Goal: Task Accomplishment & Management: Complete application form

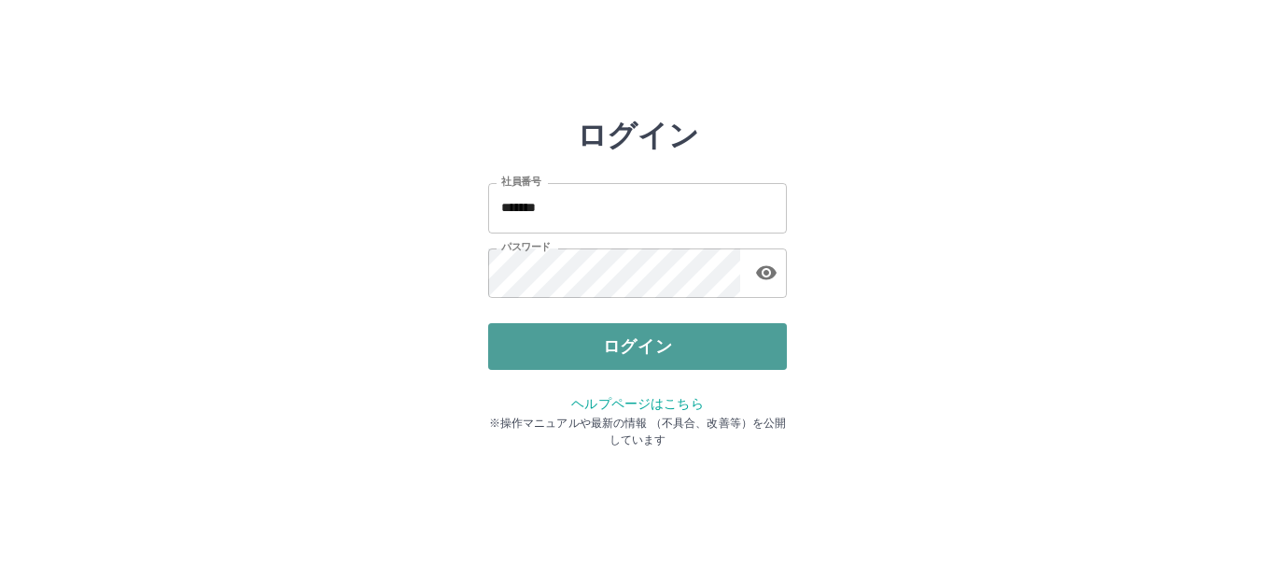
click at [621, 353] on button "ログイン" at bounding box center [637, 346] width 299 height 47
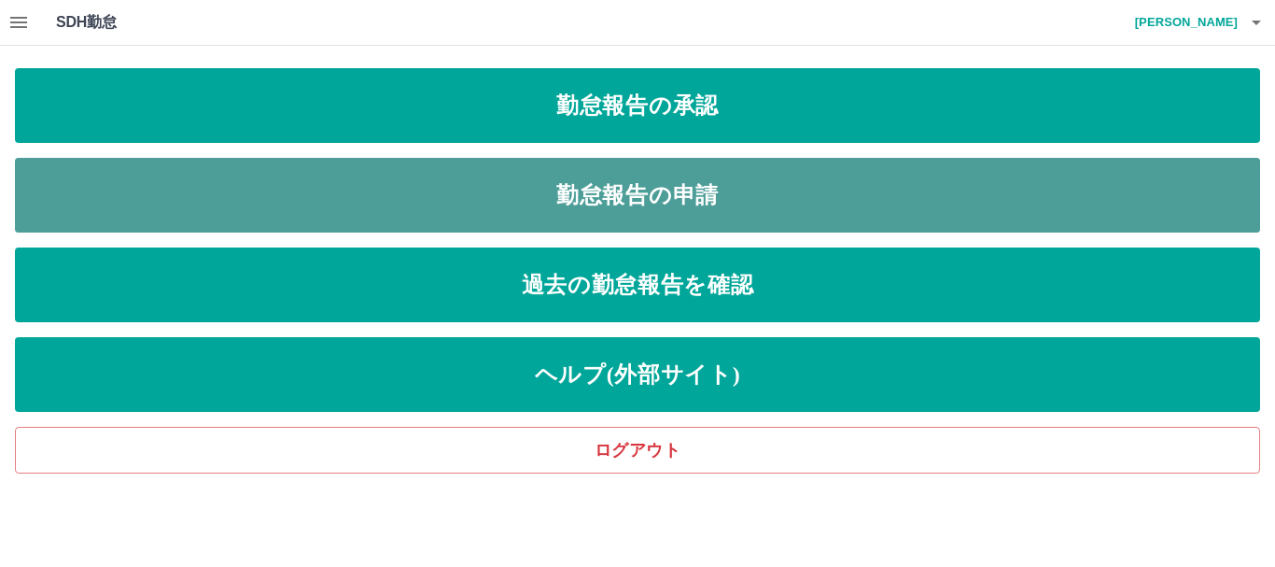
click at [465, 193] on link "勤怠報告の申請" at bounding box center [637, 195] width 1245 height 75
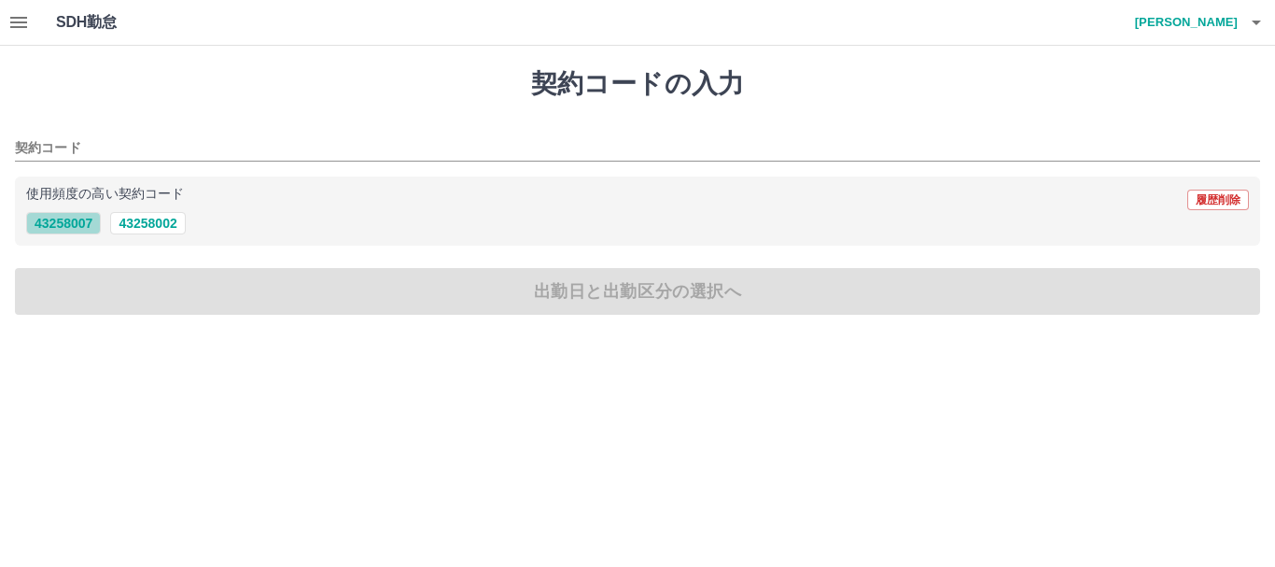
click at [86, 224] on button "43258007" at bounding box center [63, 223] width 75 height 22
type input "********"
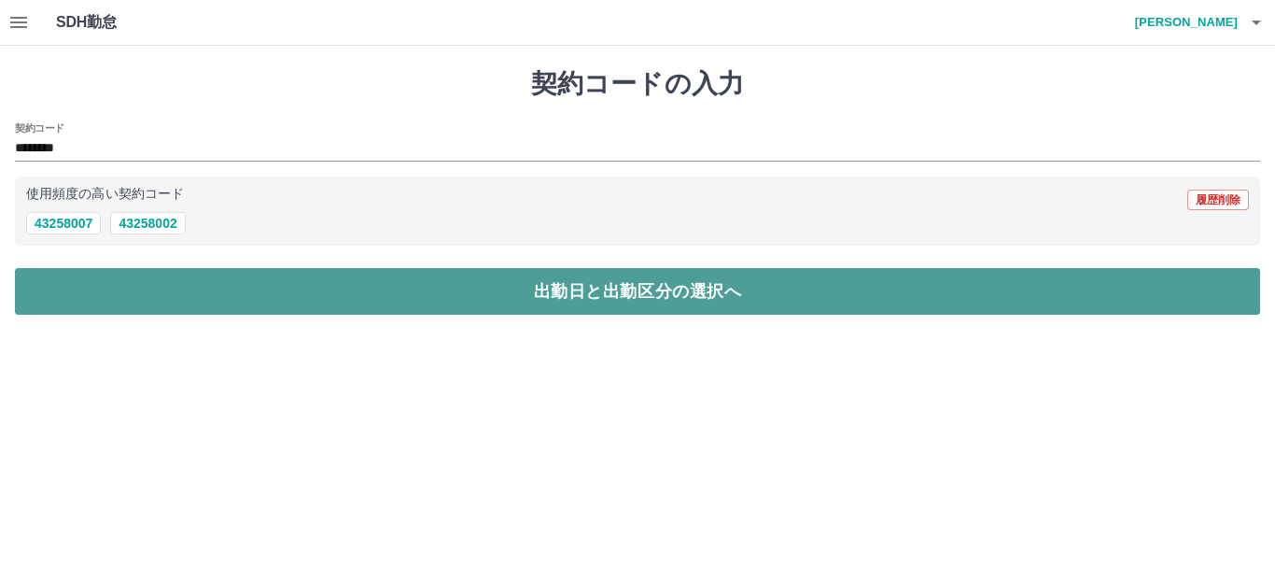
click at [145, 282] on button "出勤日と出勤区分の選択へ" at bounding box center [637, 291] width 1245 height 47
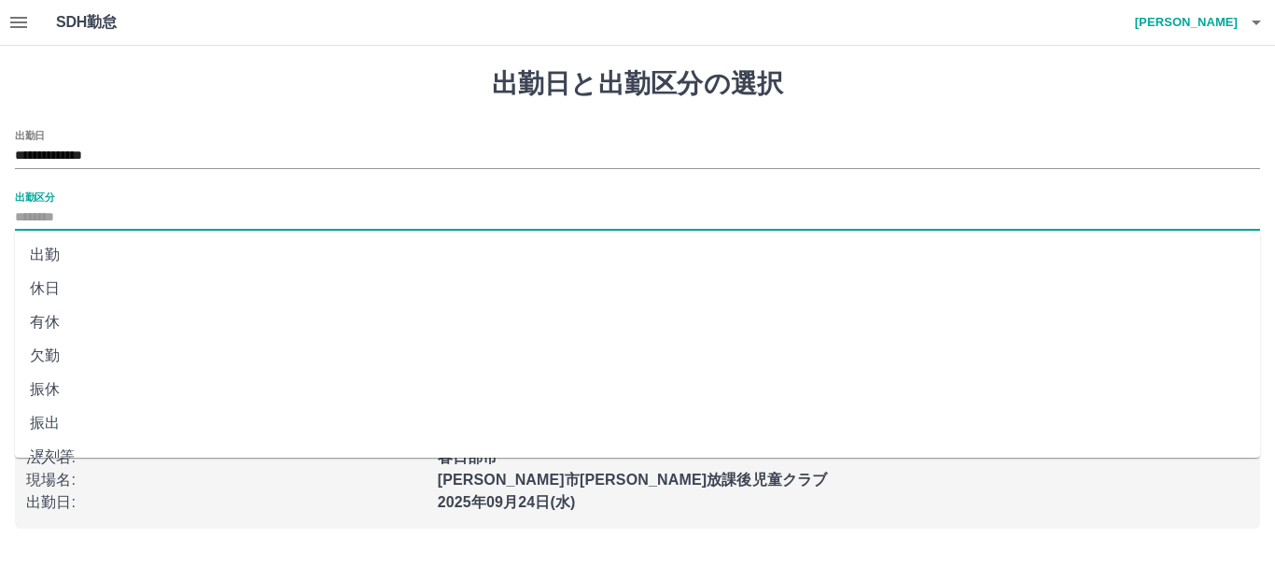
click at [72, 215] on input "出勤区分" at bounding box center [637, 217] width 1245 height 23
click at [82, 255] on li "出勤" at bounding box center [637, 255] width 1245 height 34
type input "**"
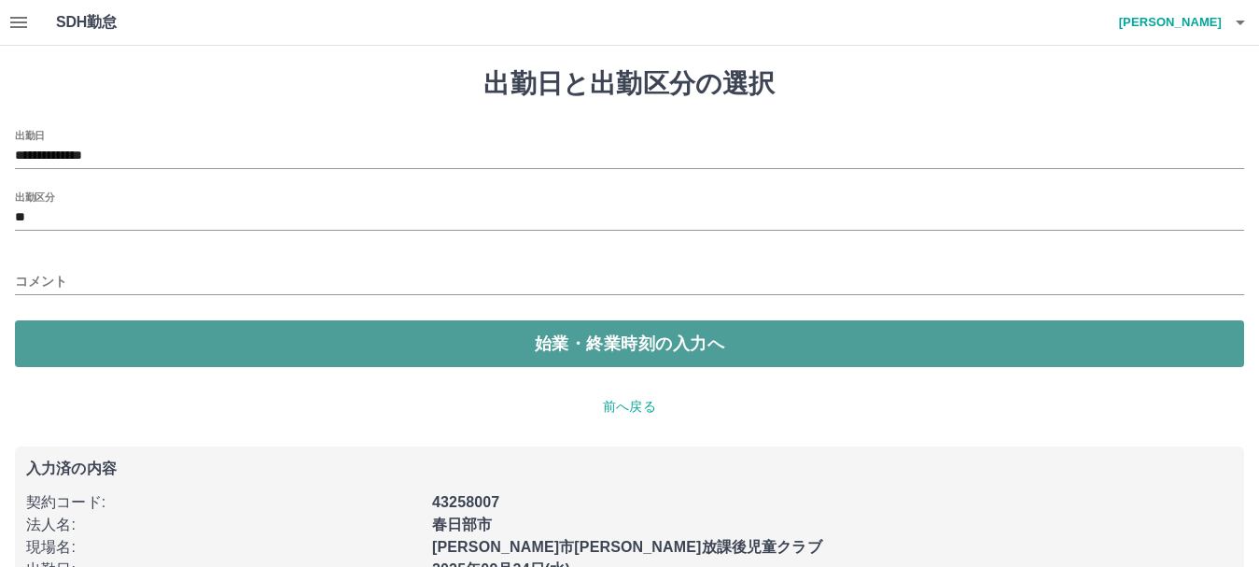
click at [86, 333] on button "始業・終業時刻の入力へ" at bounding box center [629, 343] width 1229 height 47
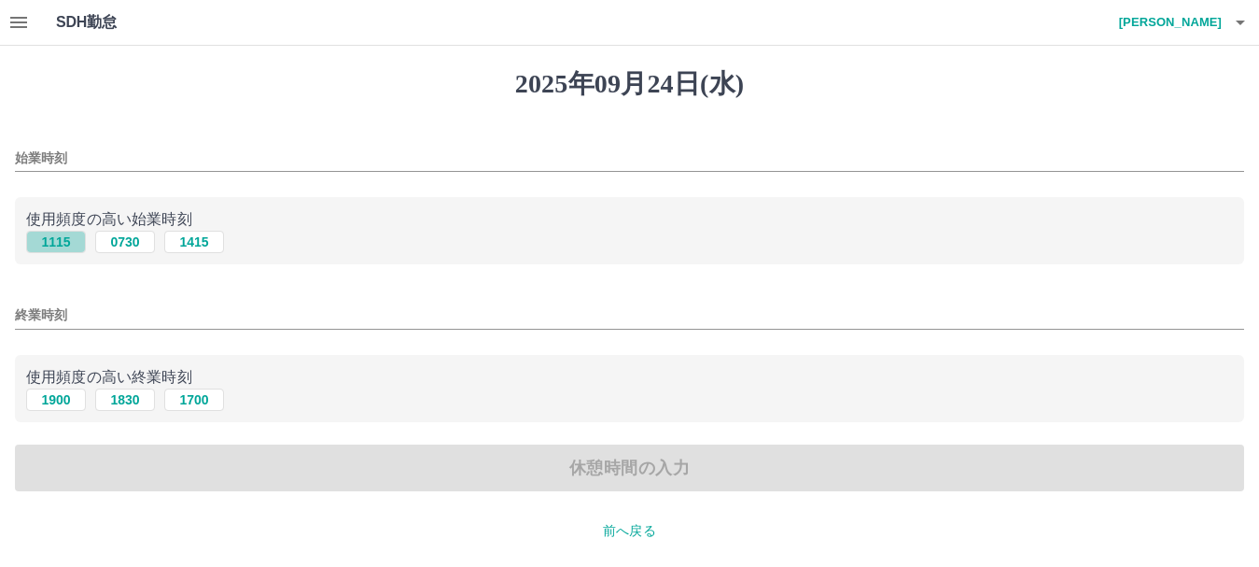
click at [70, 243] on button "1115" at bounding box center [56, 242] width 60 height 22
type input "****"
click at [55, 400] on button "1900" at bounding box center [56, 399] width 60 height 22
type input "****"
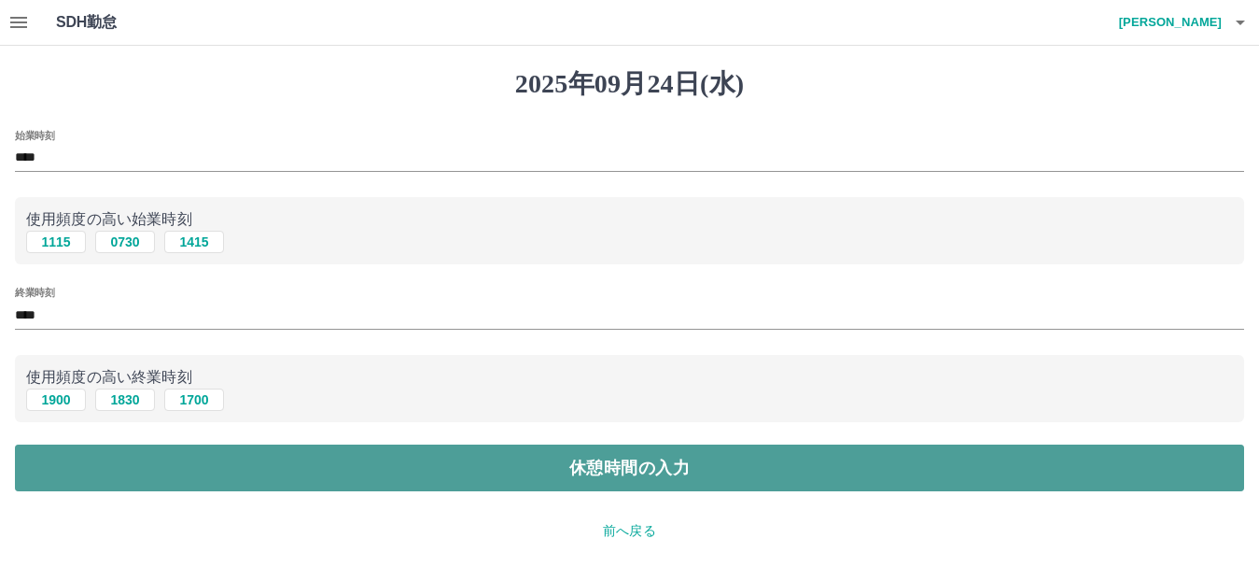
drag, startPoint x: 145, startPoint y: 469, endPoint x: 141, endPoint y: 459, distance: 10.9
click at [146, 469] on button "休憩時間の入力" at bounding box center [629, 467] width 1229 height 47
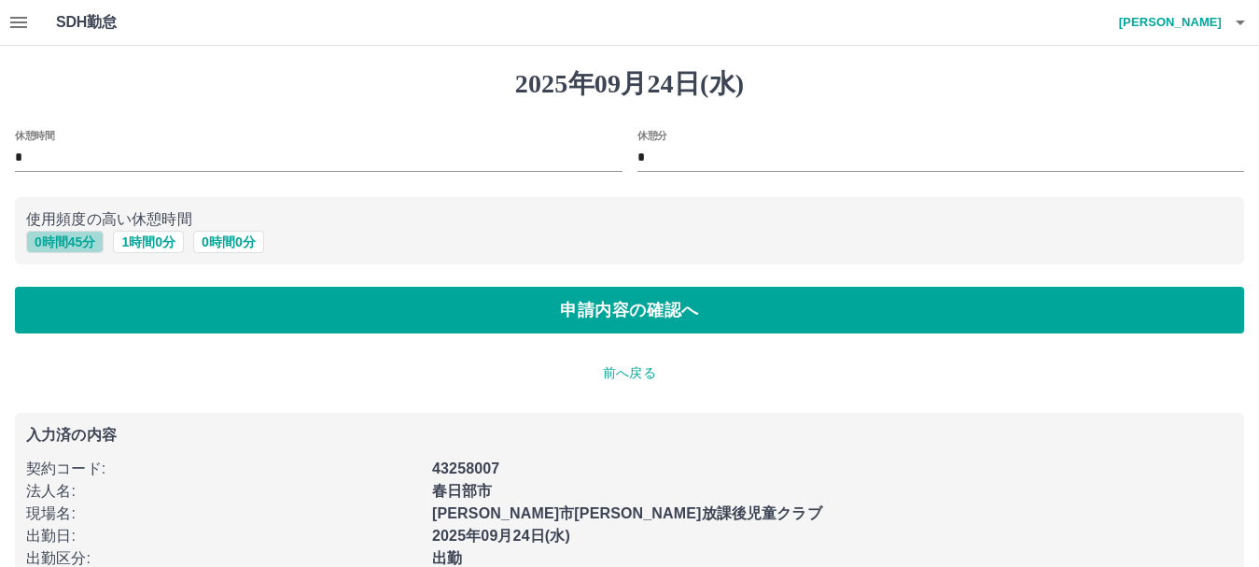
click at [85, 246] on button "0 時間 45 分" at bounding box center [64, 242] width 77 height 22
type input "**"
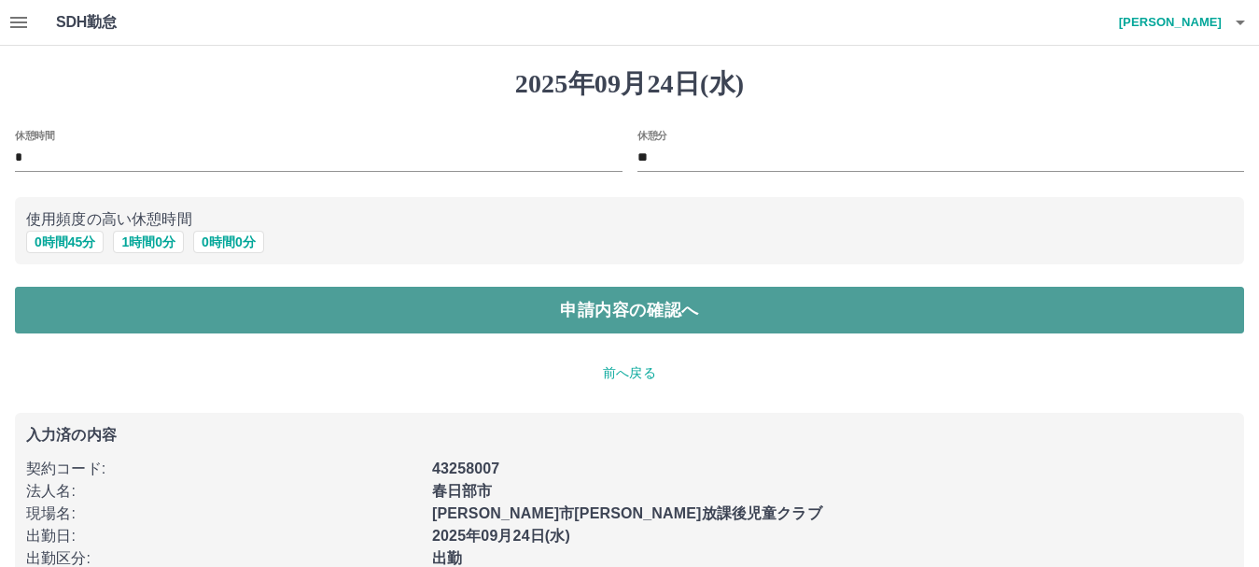
click at [186, 326] on button "申請内容の確認へ" at bounding box center [629, 310] width 1229 height 47
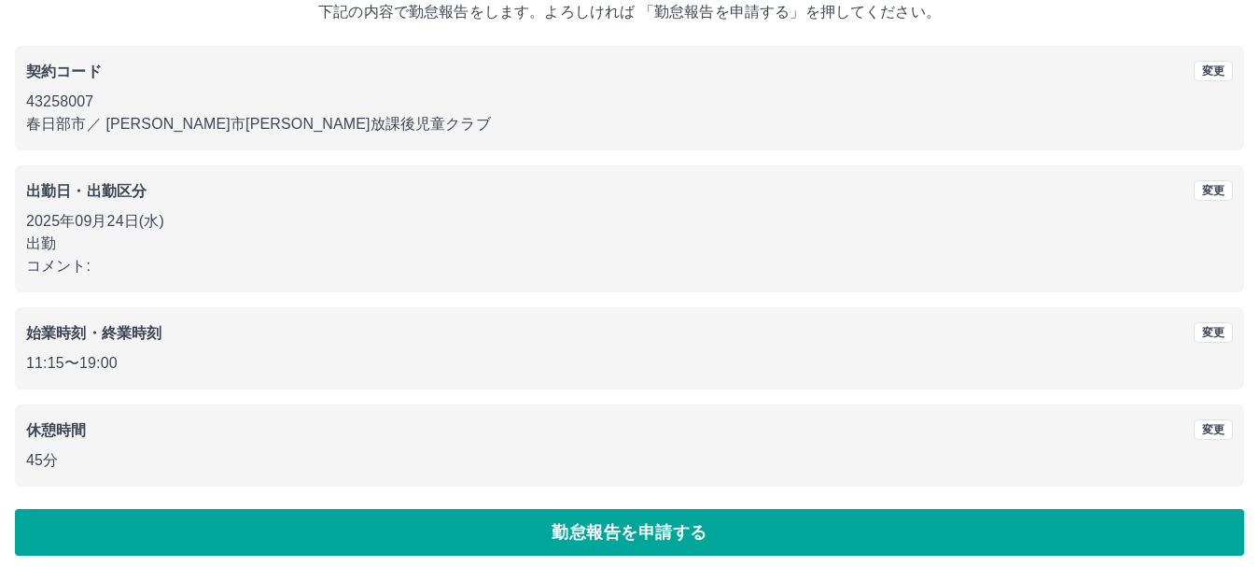
scroll to position [133, 0]
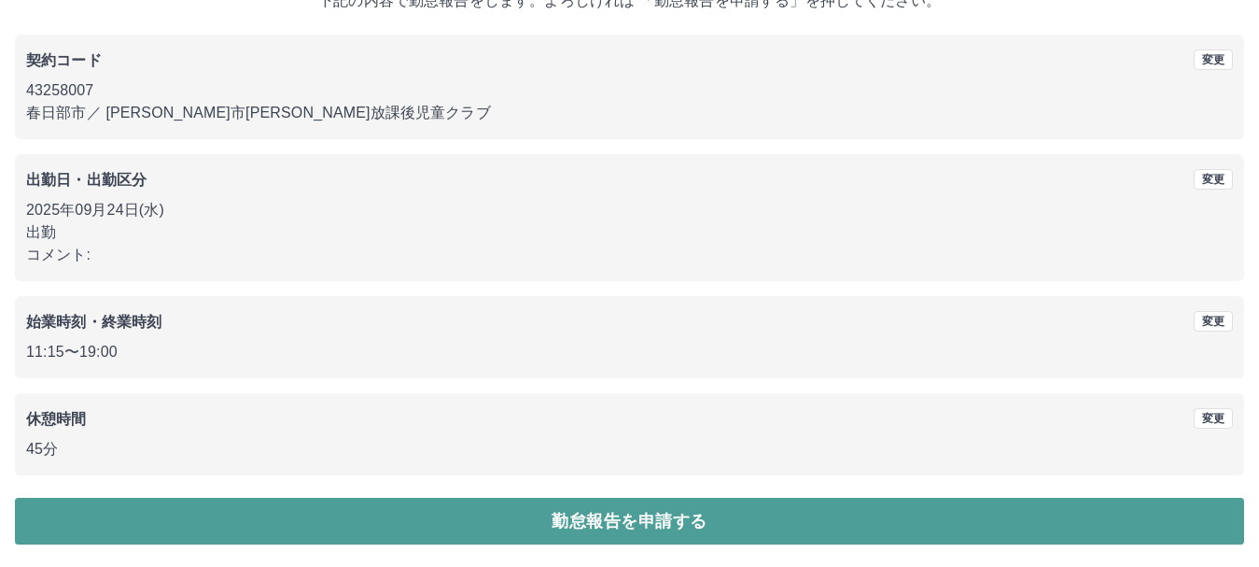
click at [217, 511] on button "勤怠報告を申請する" at bounding box center [629, 520] width 1229 height 47
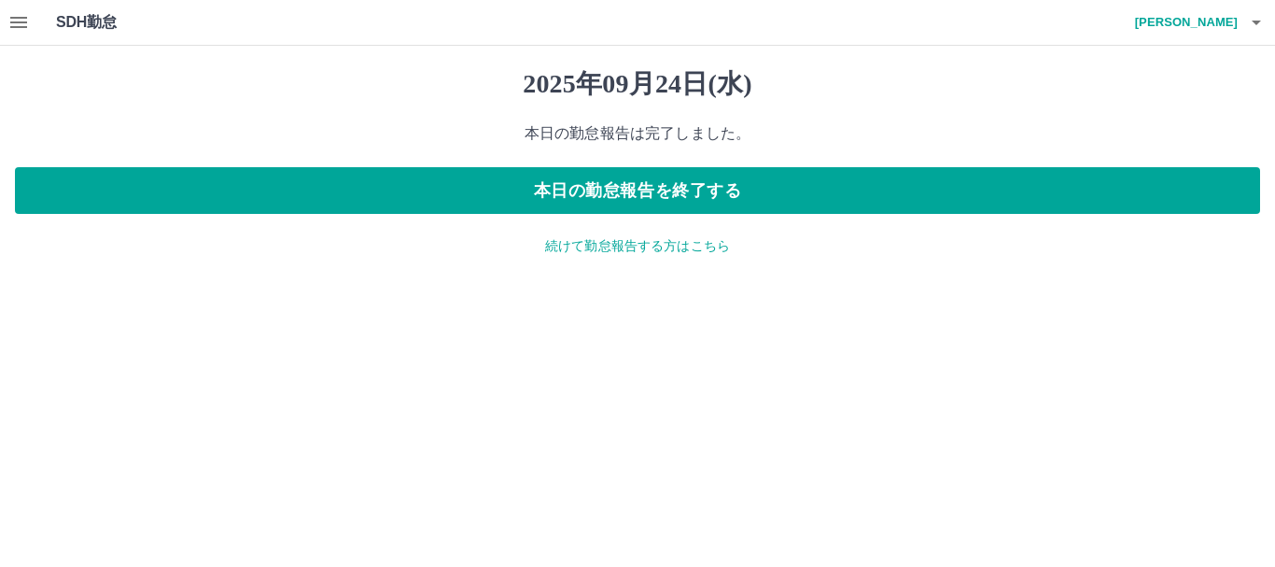
click at [586, 249] on p "続けて勤怠報告する方はこちら" at bounding box center [637, 246] width 1245 height 20
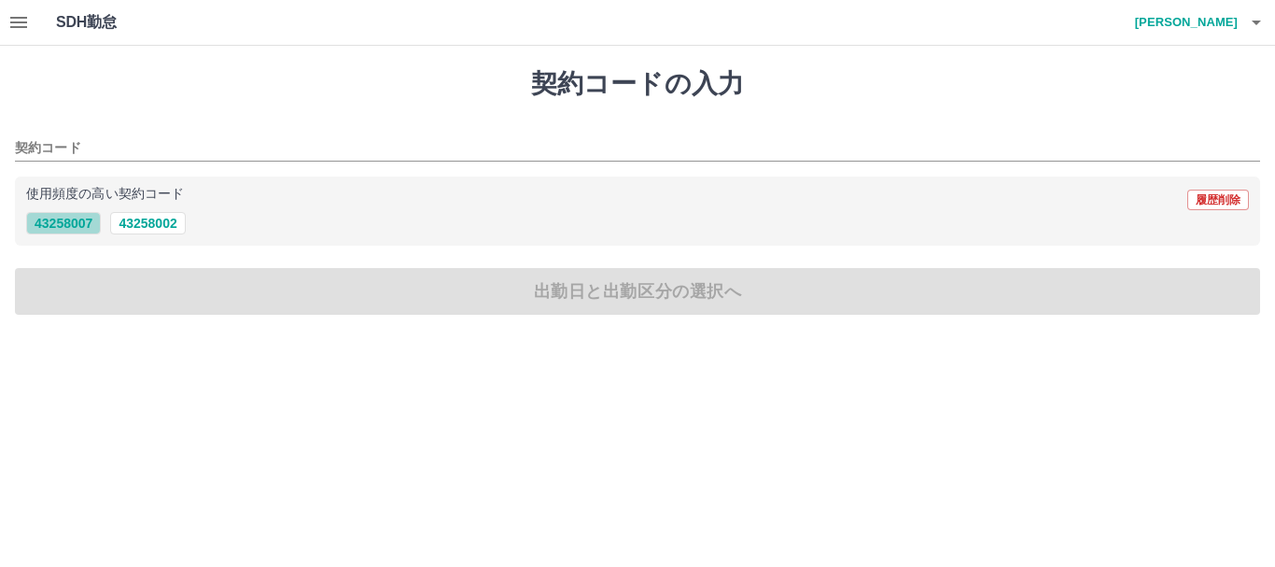
click at [68, 230] on button "43258007" at bounding box center [63, 223] width 75 height 22
type input "********"
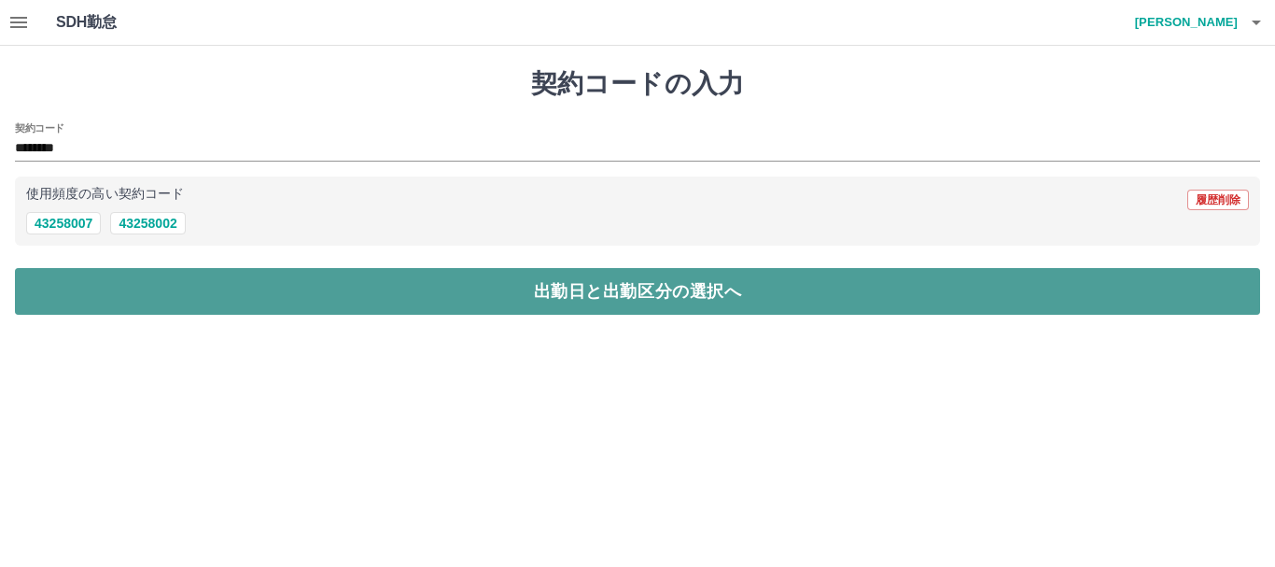
click at [255, 299] on button "出勤日と出勤区分の選択へ" at bounding box center [637, 291] width 1245 height 47
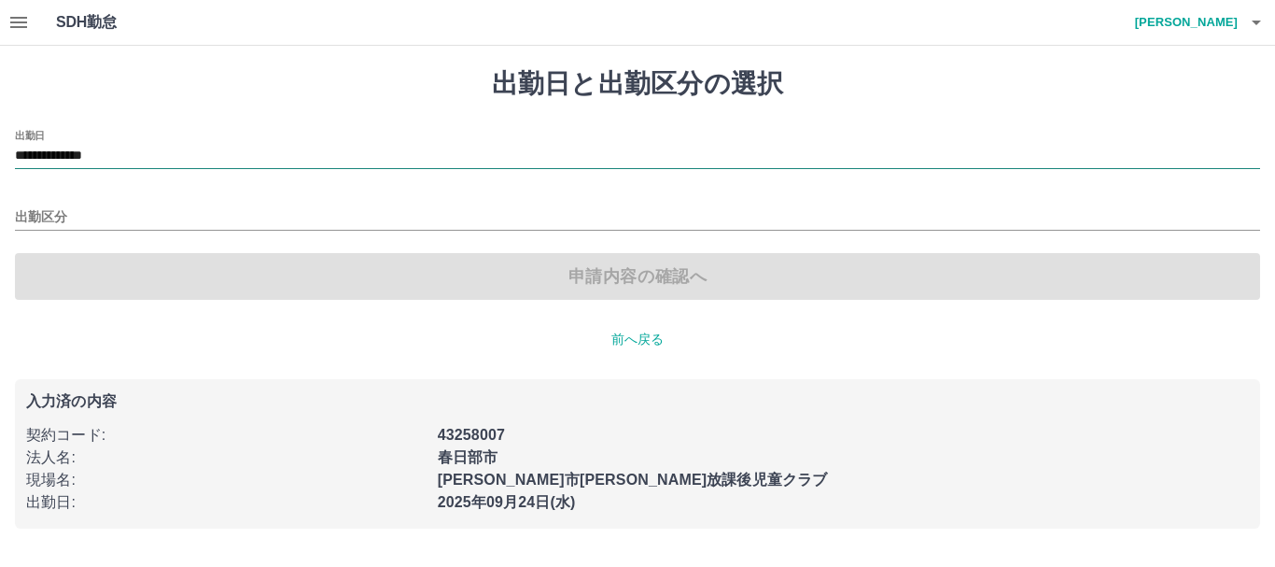
click at [133, 147] on input "**********" at bounding box center [637, 156] width 1245 height 23
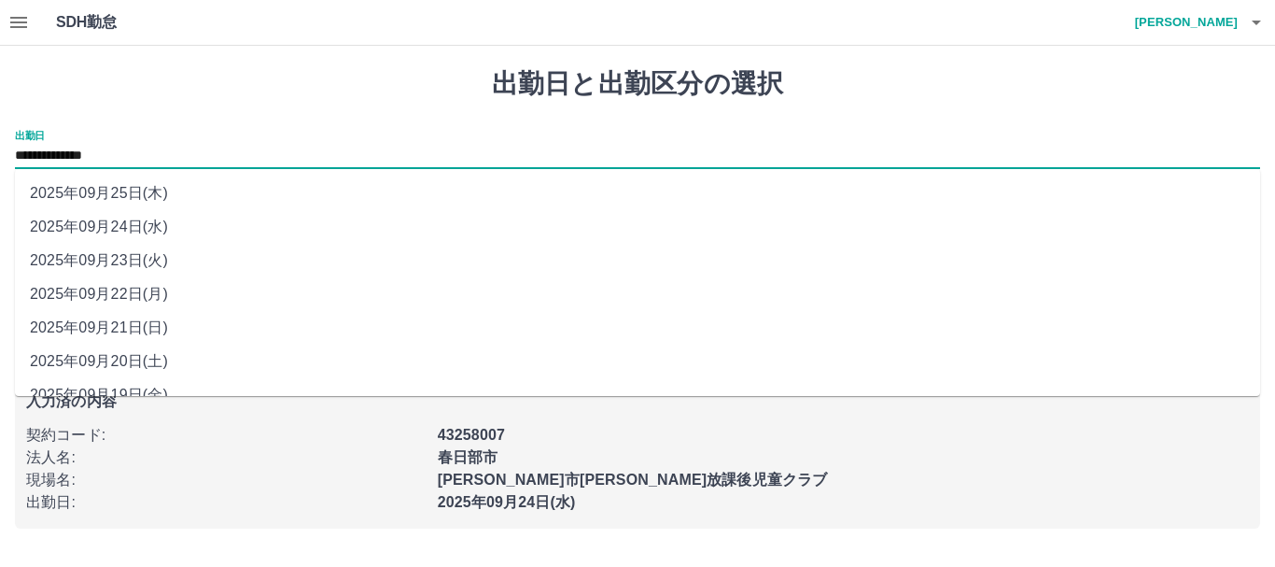
click at [170, 252] on li "2025年09月23日(火)" at bounding box center [637, 261] width 1245 height 34
type input "**********"
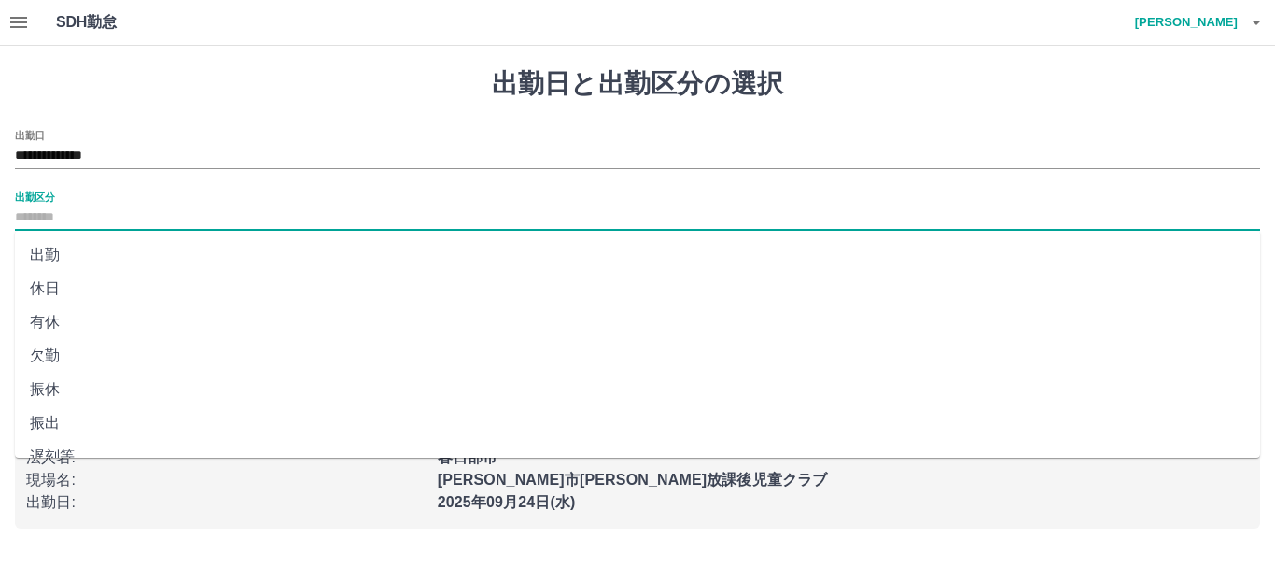
click at [105, 221] on input "出勤区分" at bounding box center [637, 217] width 1245 height 23
click at [83, 259] on li "出勤" at bounding box center [637, 255] width 1245 height 34
type input "**"
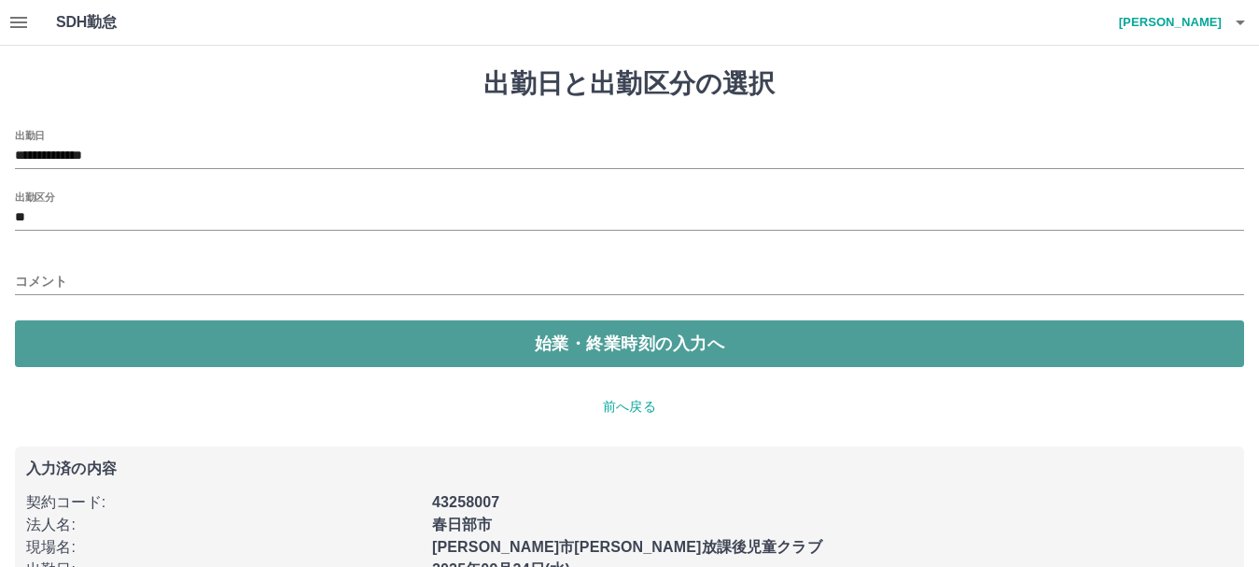
click at [84, 337] on button "始業・終業時刻の入力へ" at bounding box center [629, 343] width 1229 height 47
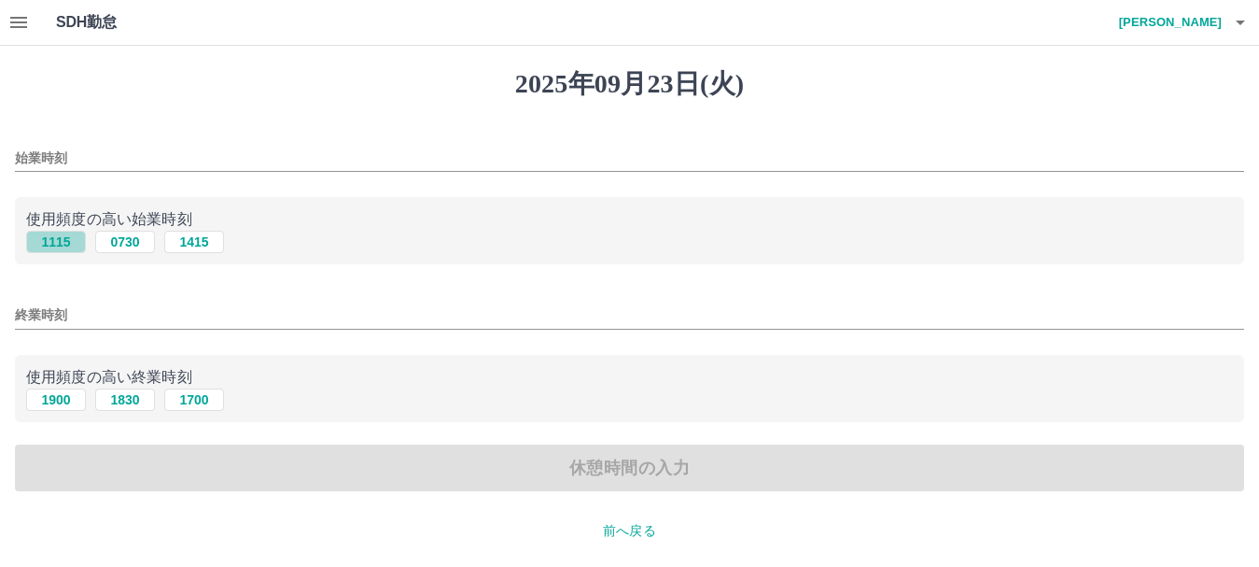
click at [77, 241] on button "1115" at bounding box center [56, 242] width 60 height 22
type input "****"
click at [70, 396] on button "1900" at bounding box center [56, 399] width 60 height 22
type input "****"
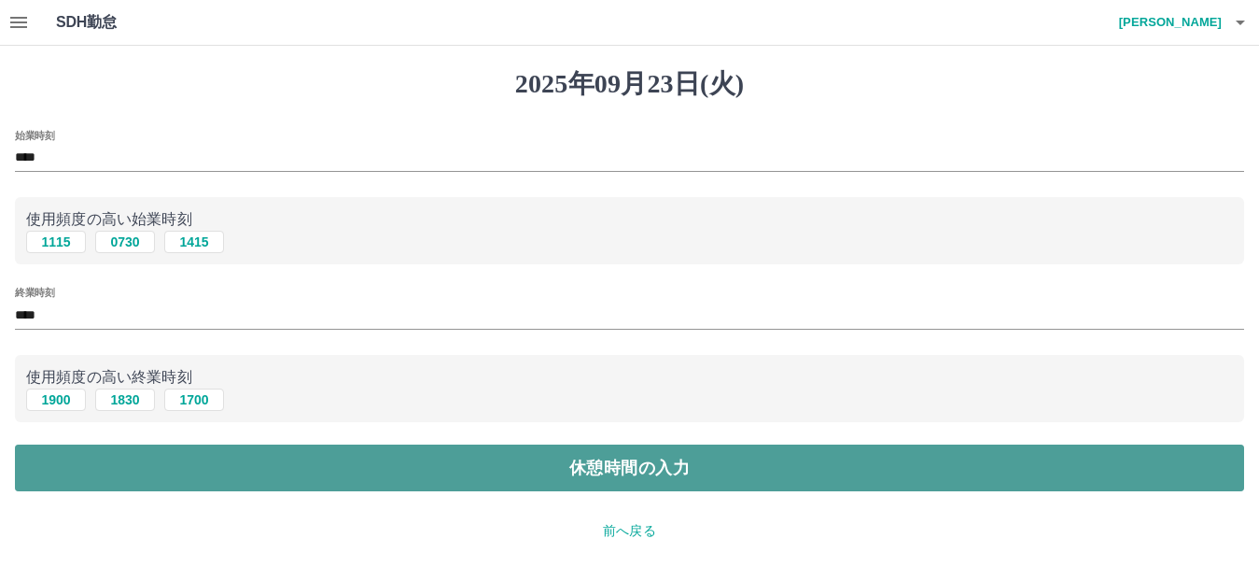
click at [129, 460] on button "休憩時間の入力" at bounding box center [629, 467] width 1229 height 47
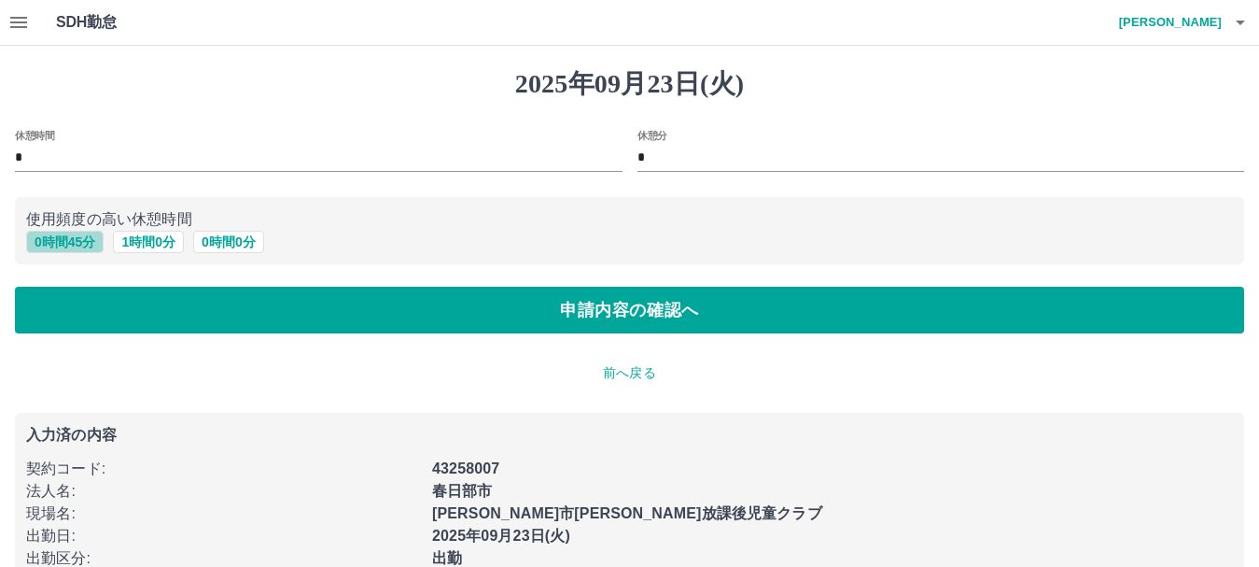
click at [61, 233] on button "0 時間 45 分" at bounding box center [64, 242] width 77 height 22
type input "**"
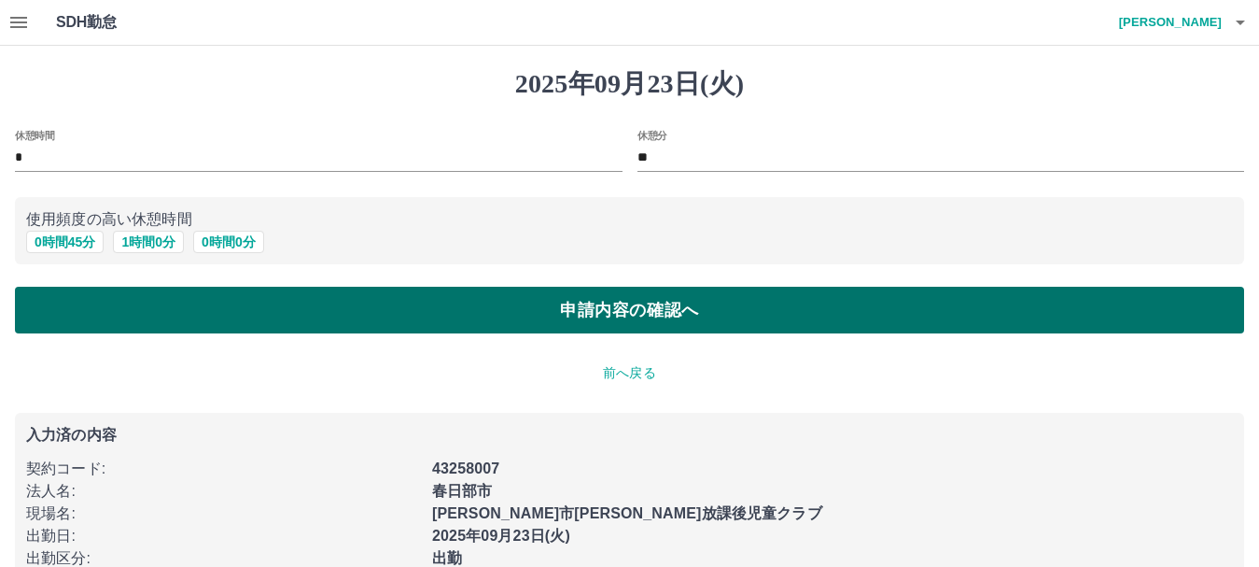
click at [119, 299] on button "申請内容の確認へ" at bounding box center [629, 310] width 1229 height 47
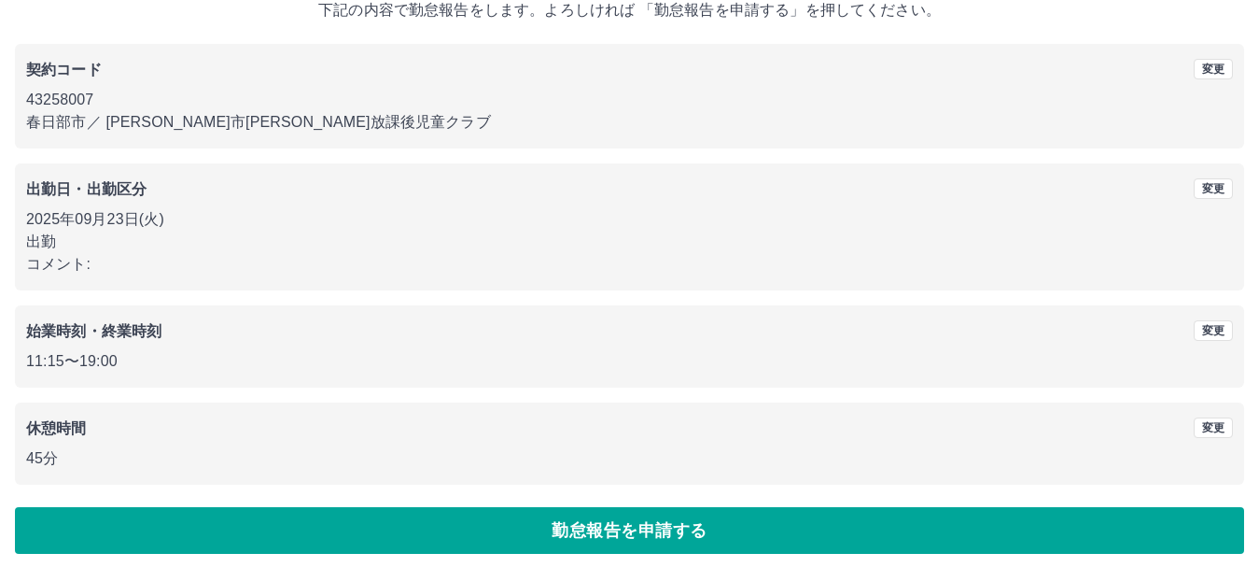
scroll to position [133, 0]
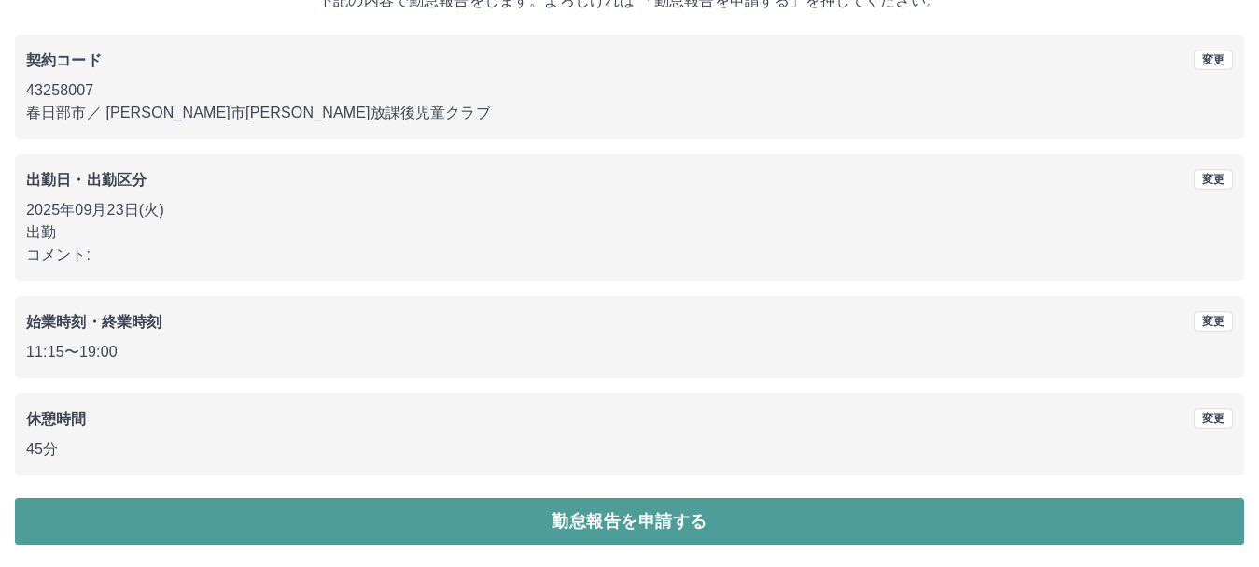
click at [203, 502] on button "勤怠報告を申請する" at bounding box center [629, 520] width 1229 height 47
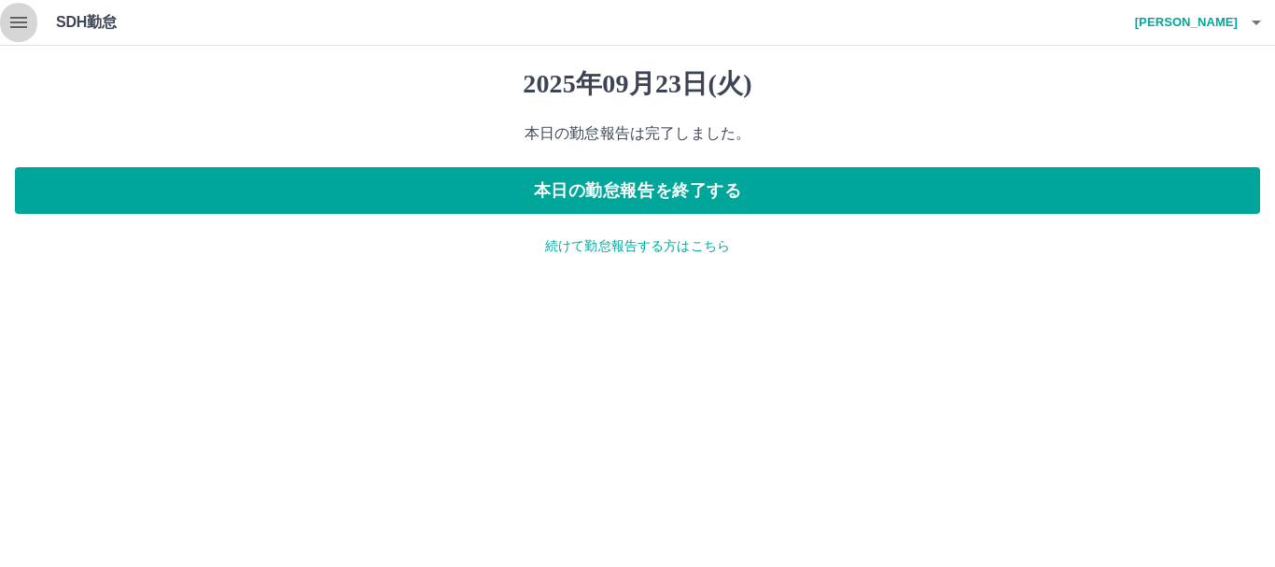
click at [22, 21] on icon "button" at bounding box center [18, 22] width 22 height 22
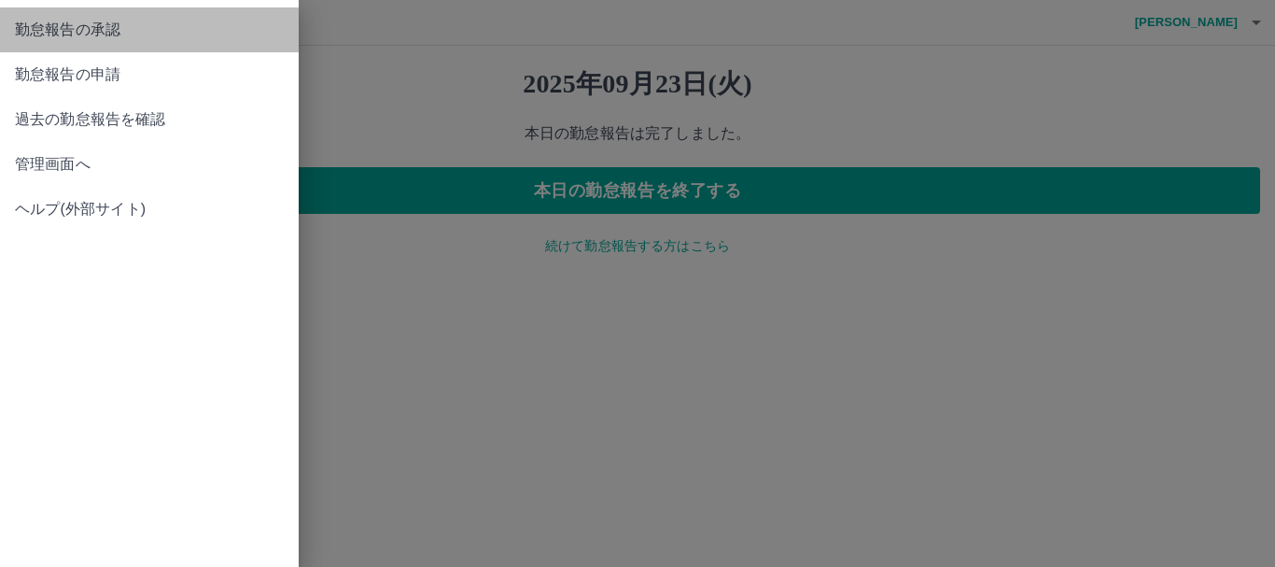
click at [124, 34] on span "勤怠報告の承認" at bounding box center [149, 30] width 269 height 22
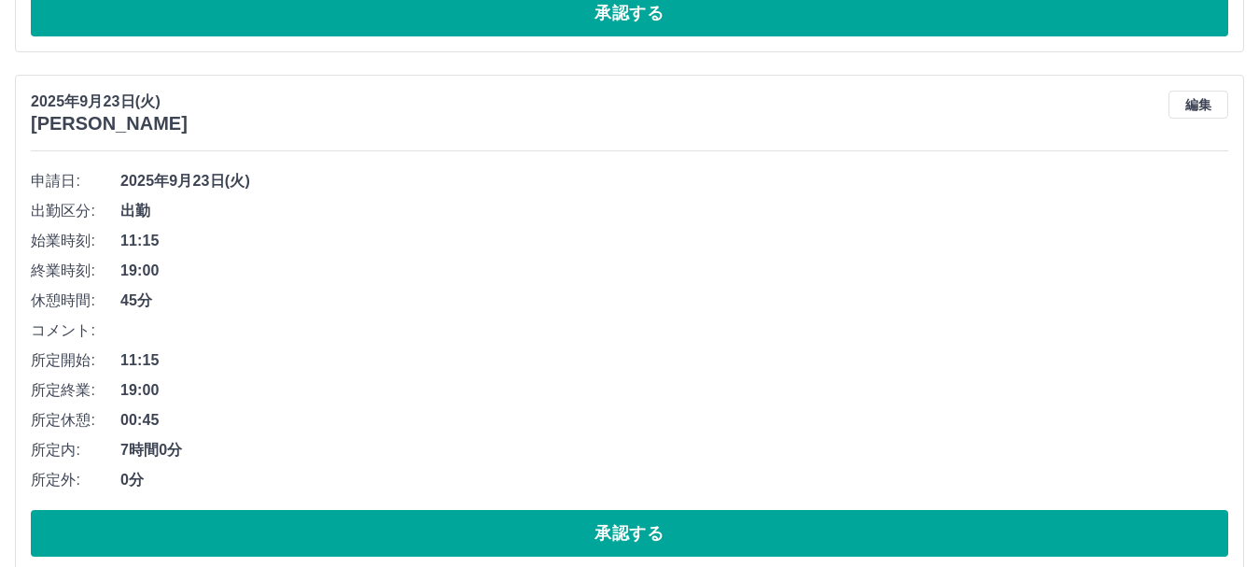
scroll to position [4480, 0]
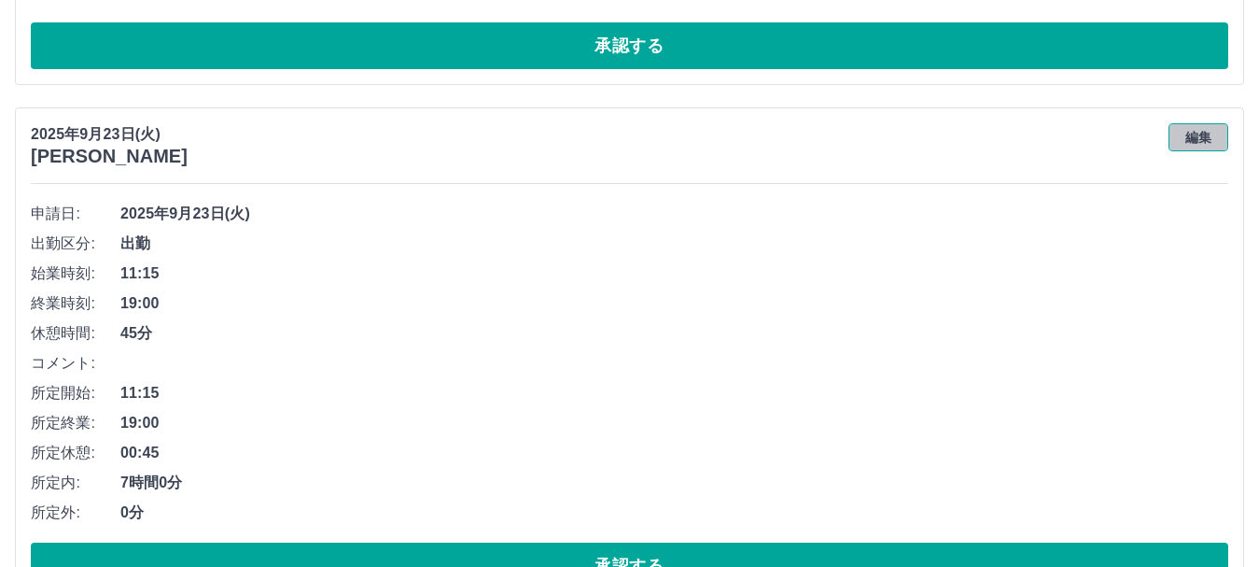
click at [1200, 137] on button "編集" at bounding box center [1199, 137] width 60 height 28
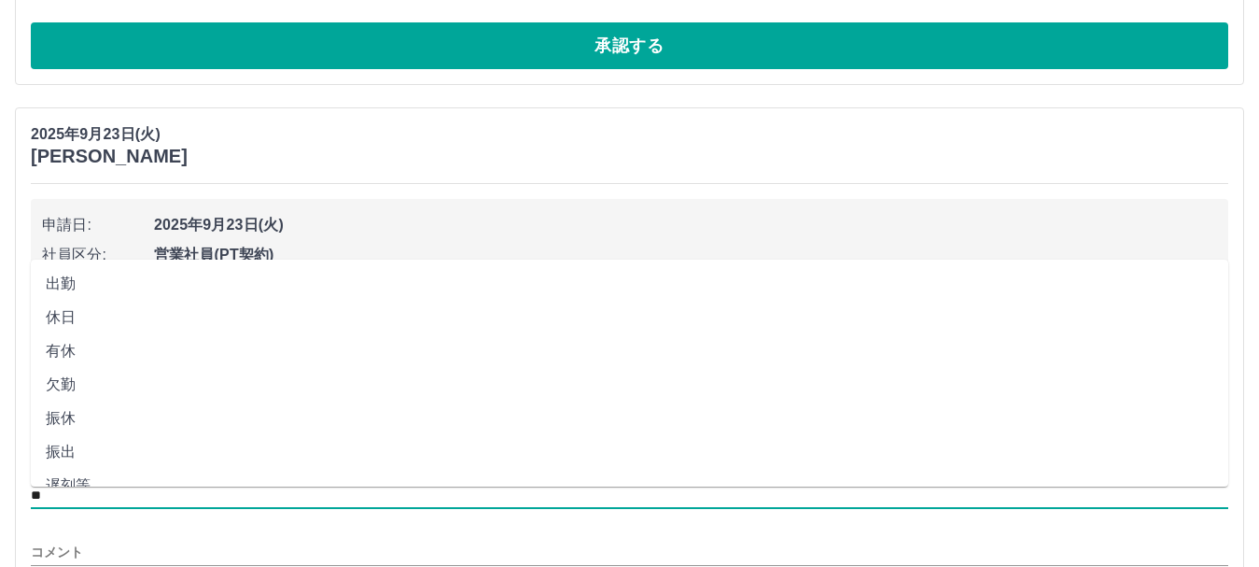
click at [160, 491] on input "**" at bounding box center [630, 495] width 1198 height 23
click at [140, 318] on li "休日" at bounding box center [630, 318] width 1198 height 34
type input "**"
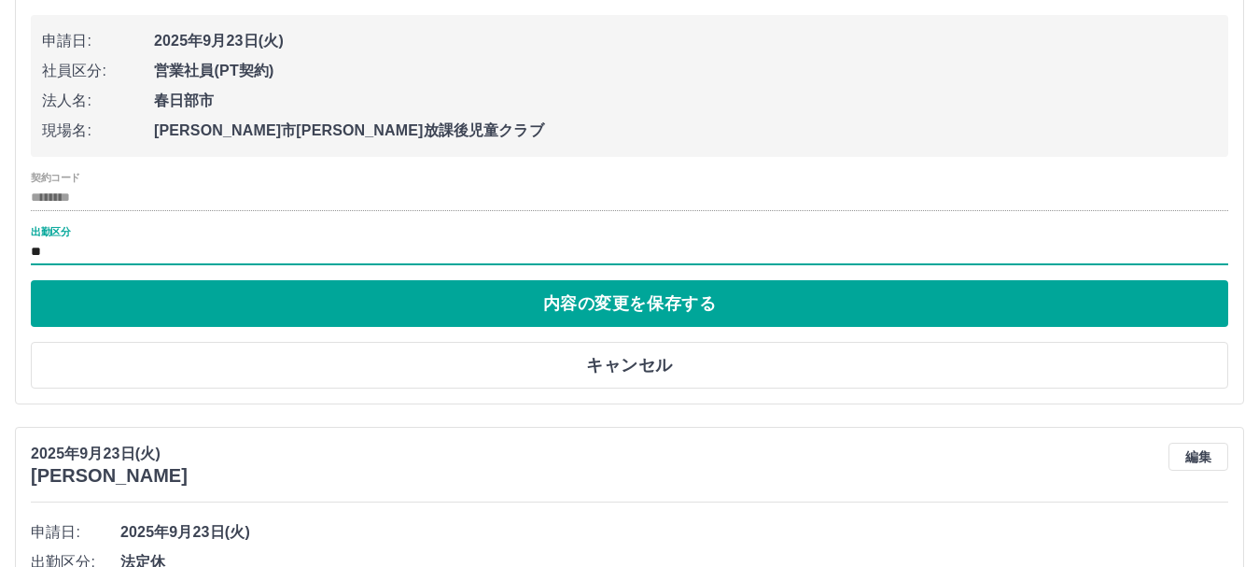
scroll to position [4667, 0]
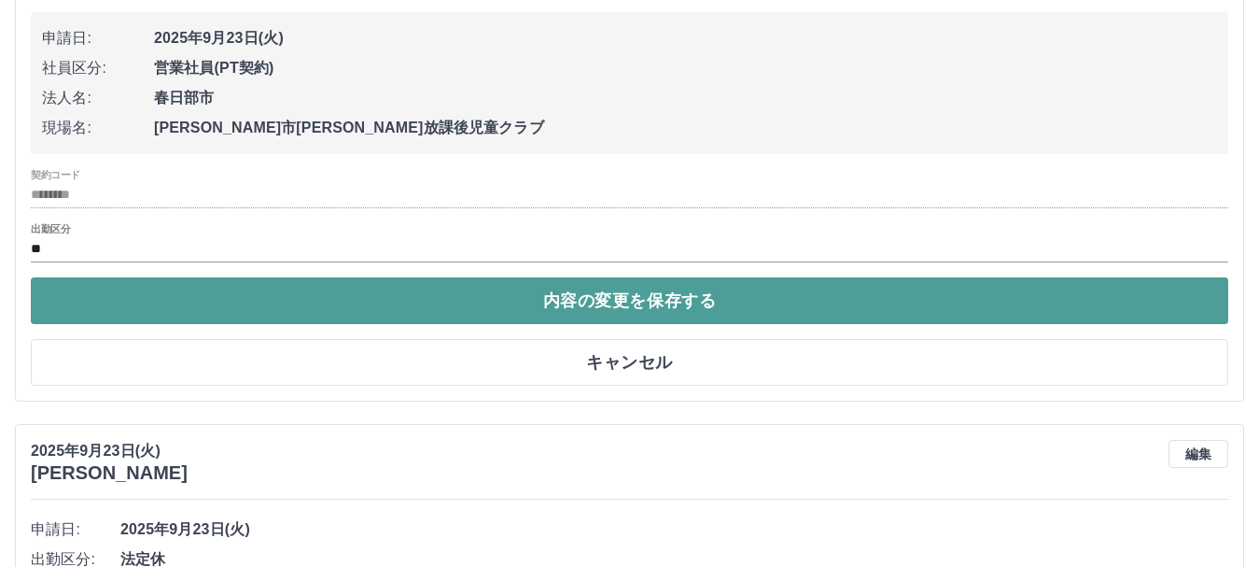
click at [525, 304] on button "内容の変更を保存する" at bounding box center [630, 300] width 1198 height 47
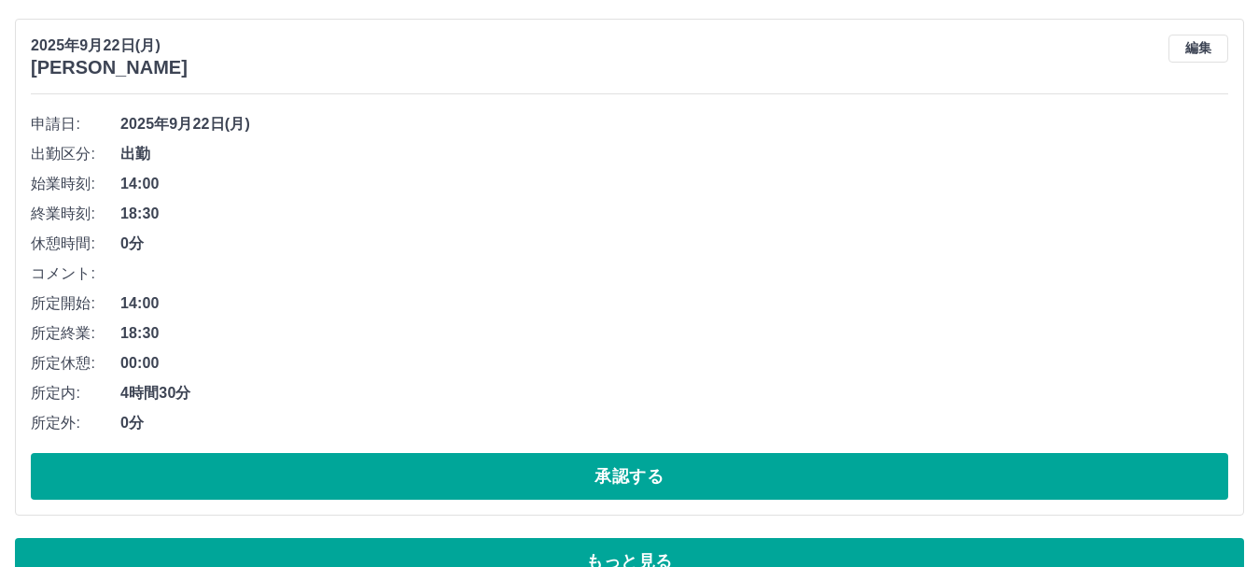
scroll to position [9211, 0]
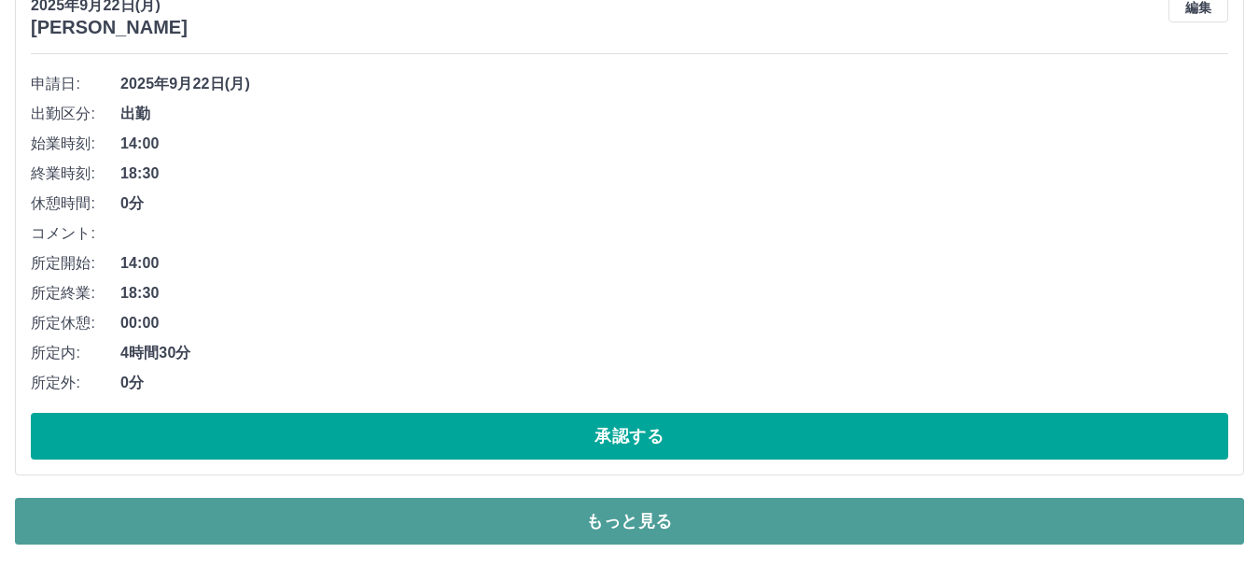
click at [700, 506] on button "もっと見る" at bounding box center [629, 520] width 1229 height 47
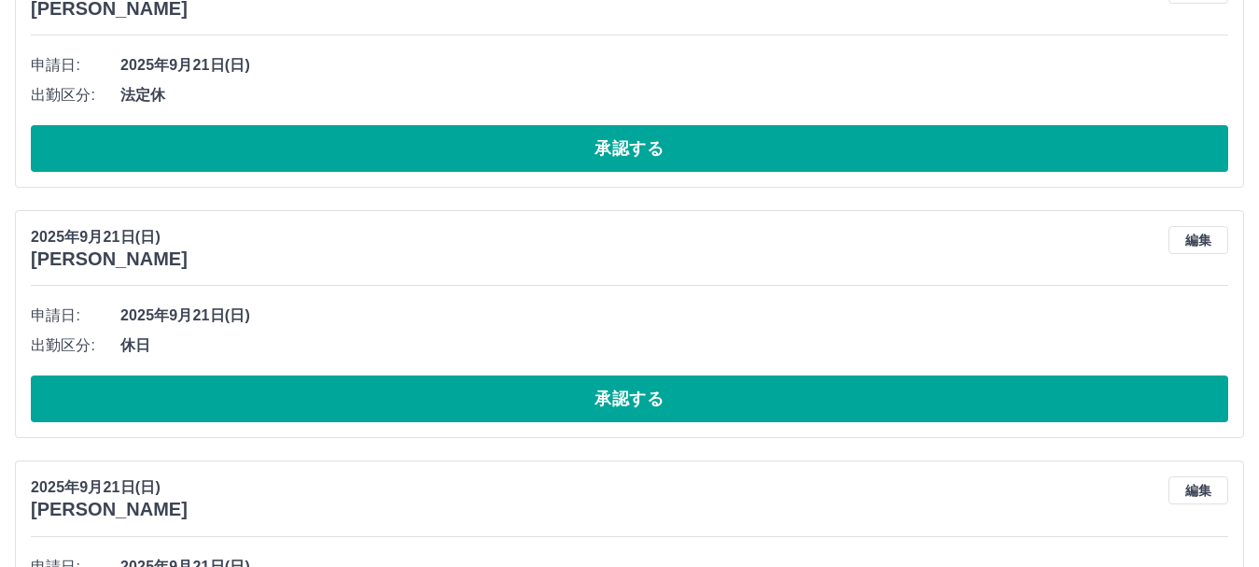
scroll to position [10798, 0]
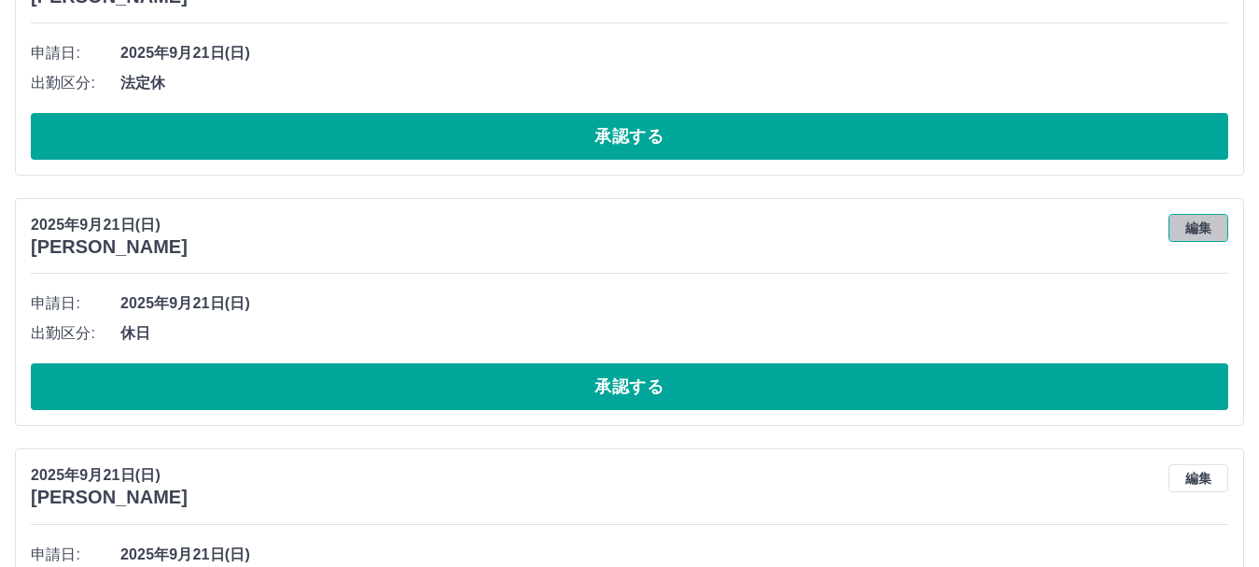
click at [1183, 227] on button "編集" at bounding box center [1199, 228] width 60 height 28
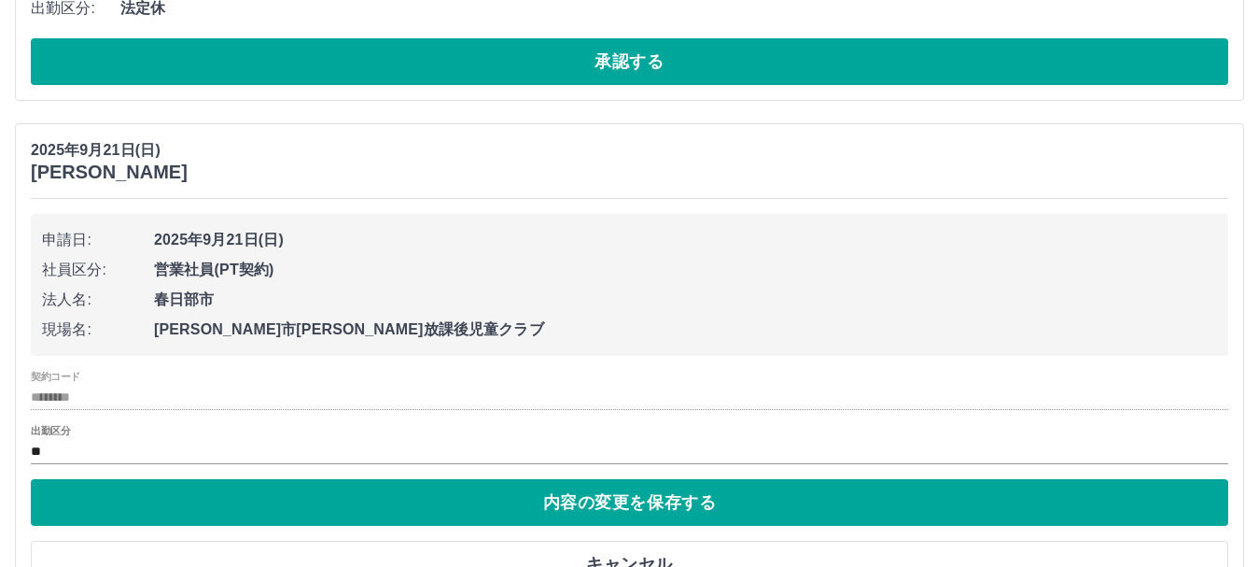
scroll to position [10985, 0]
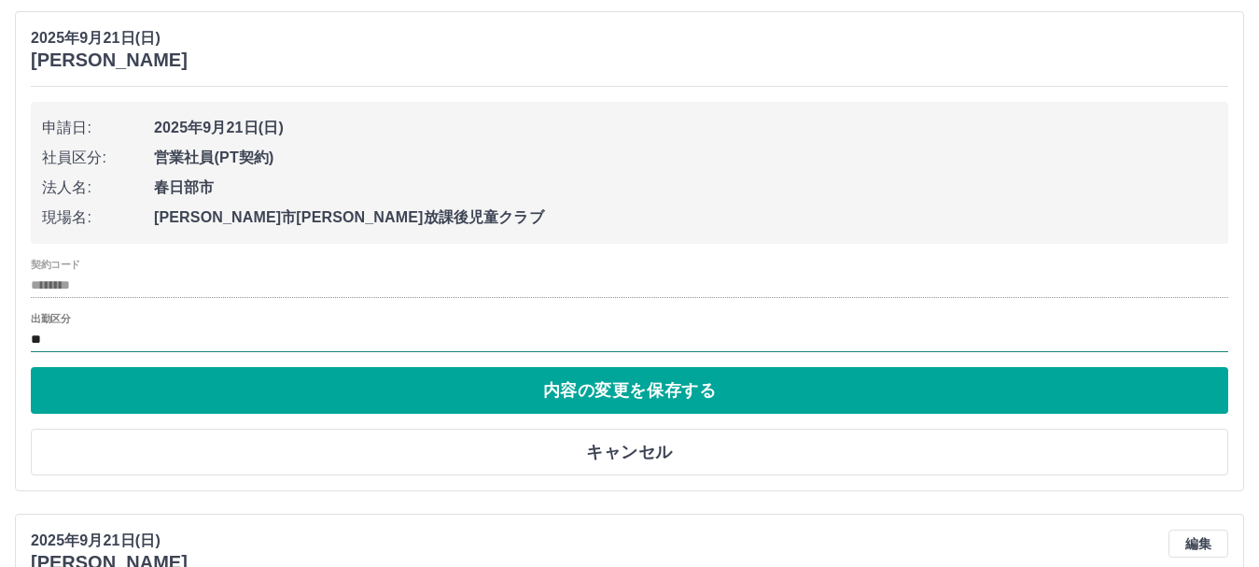
click at [159, 339] on input "**" at bounding box center [630, 339] width 1198 height 23
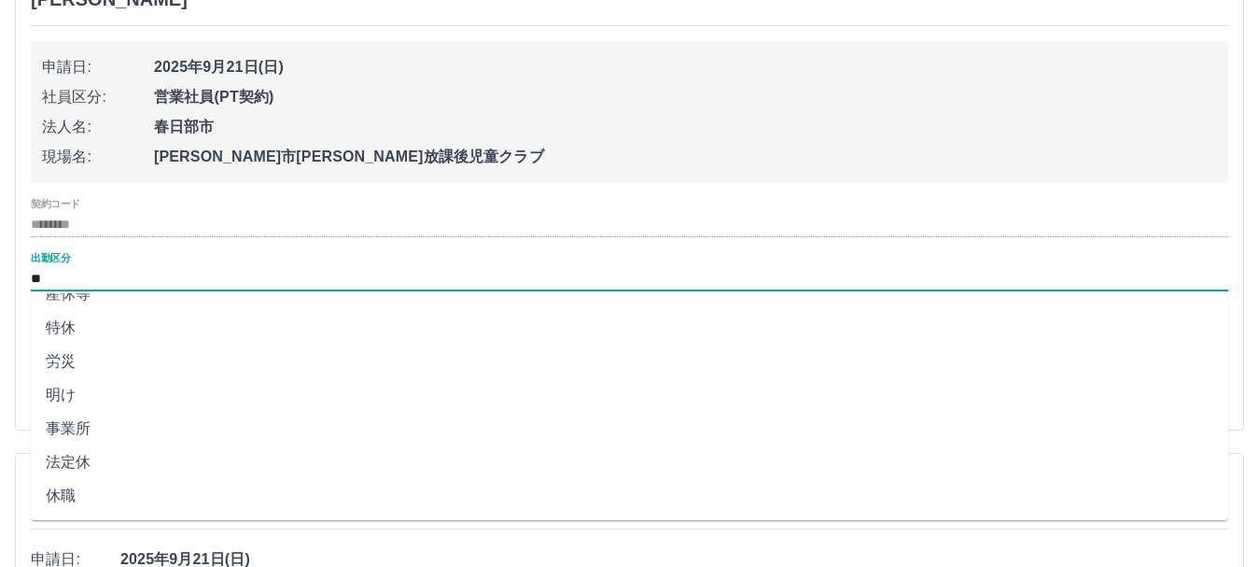
scroll to position [11078, 0]
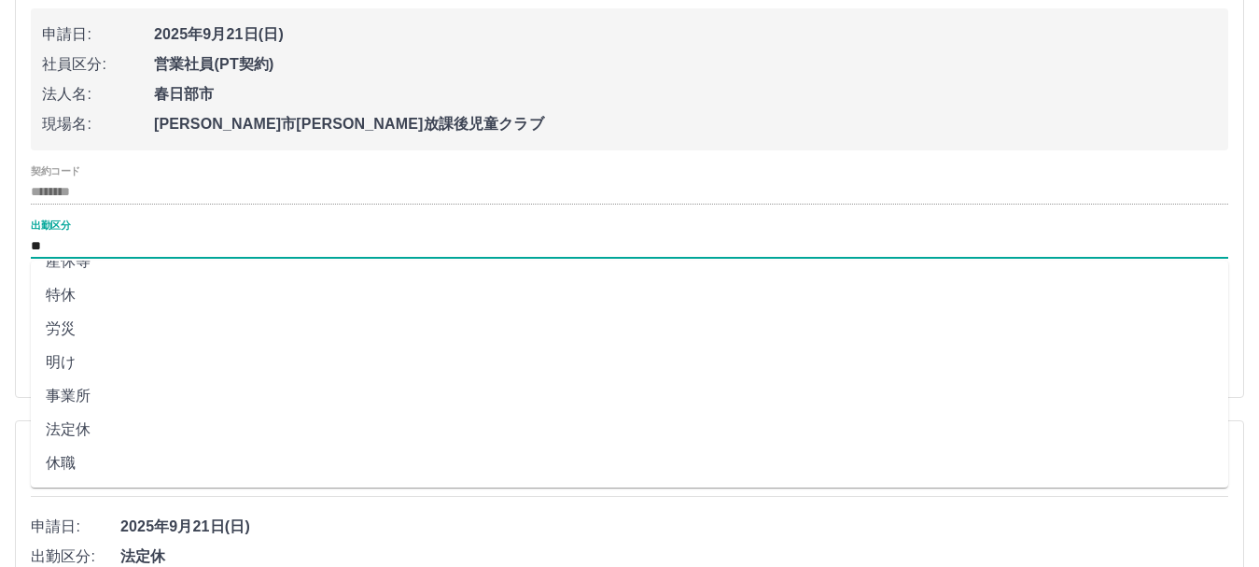
click at [352, 418] on li "法定休" at bounding box center [630, 430] width 1198 height 34
type input "***"
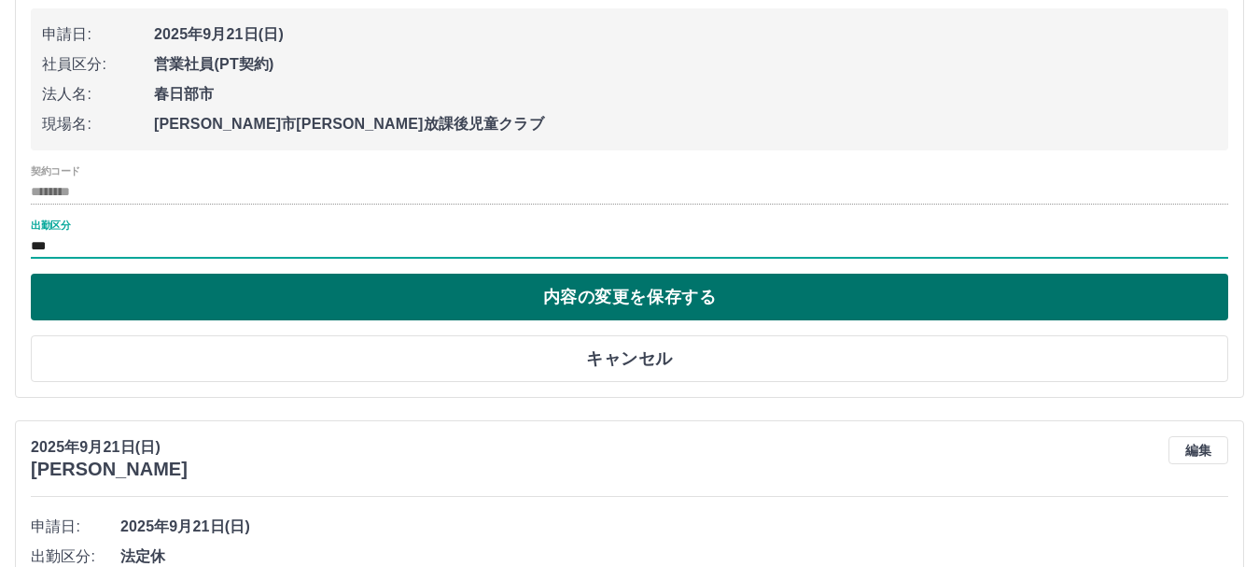
click at [819, 304] on button "内容の変更を保存する" at bounding box center [630, 296] width 1198 height 47
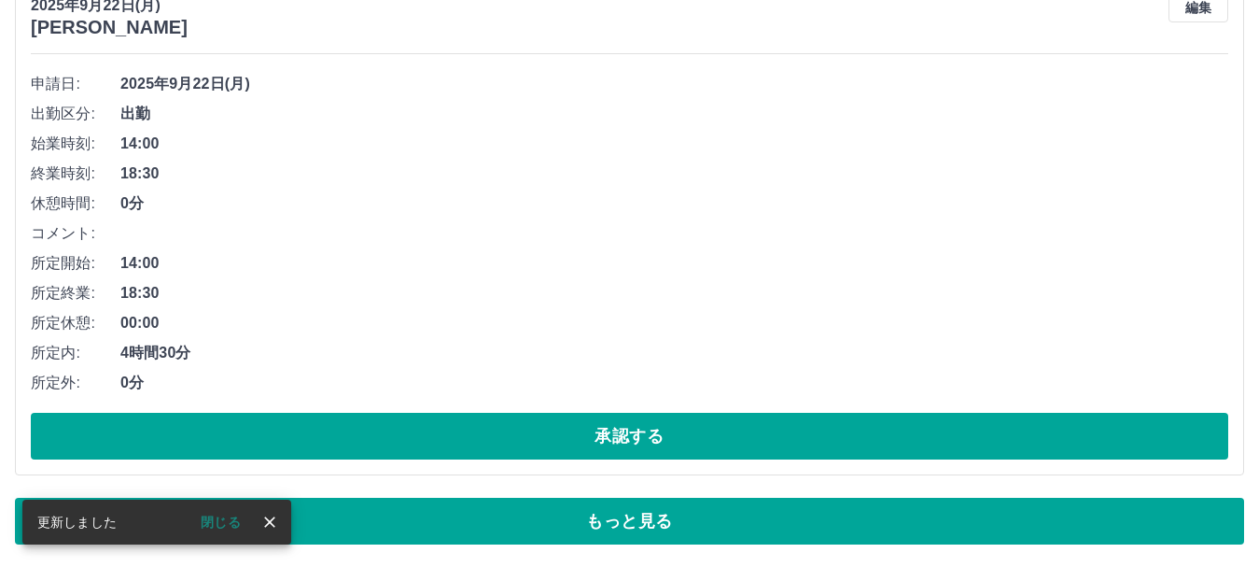
scroll to position [9211, 0]
click at [273, 518] on icon "close" at bounding box center [269, 521] width 11 height 11
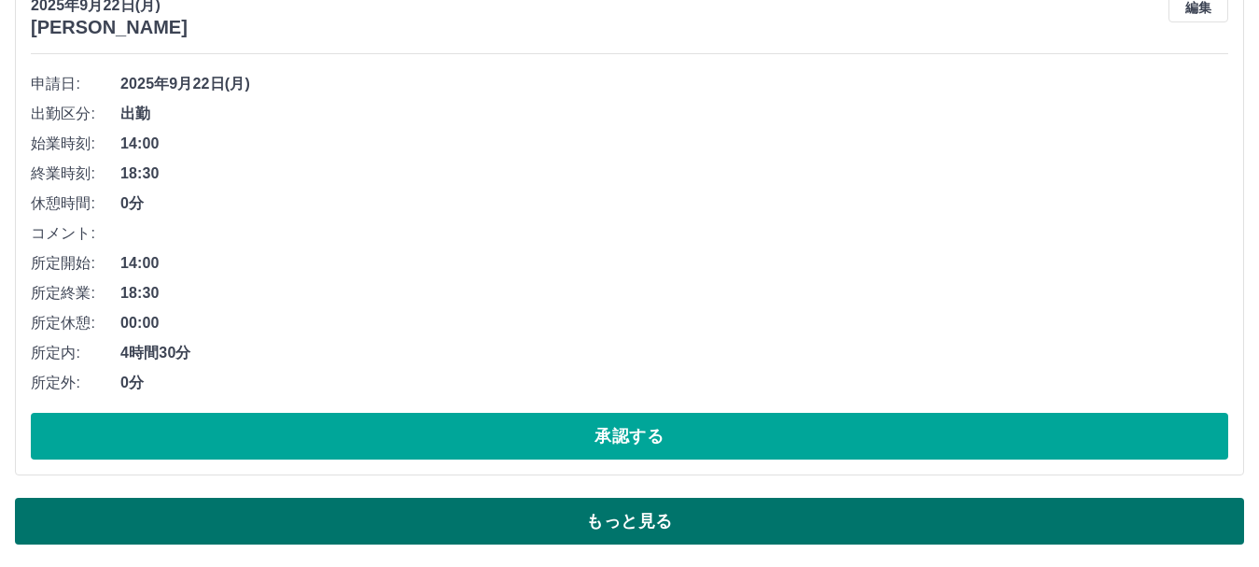
click at [787, 519] on button "もっと見る" at bounding box center [629, 520] width 1229 height 47
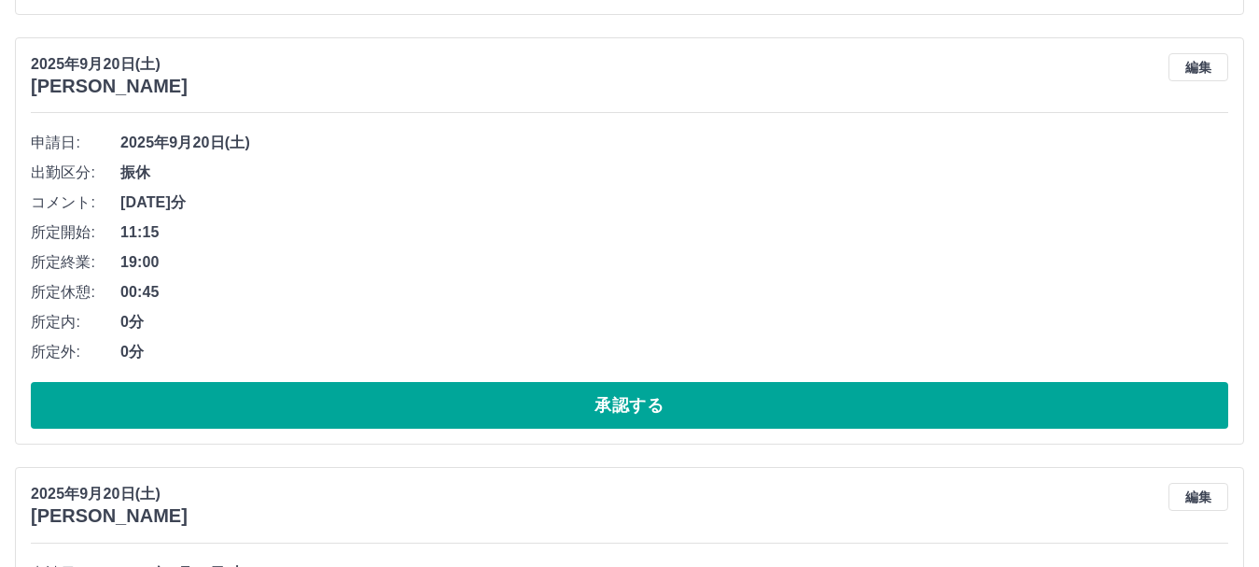
scroll to position [14998, 0]
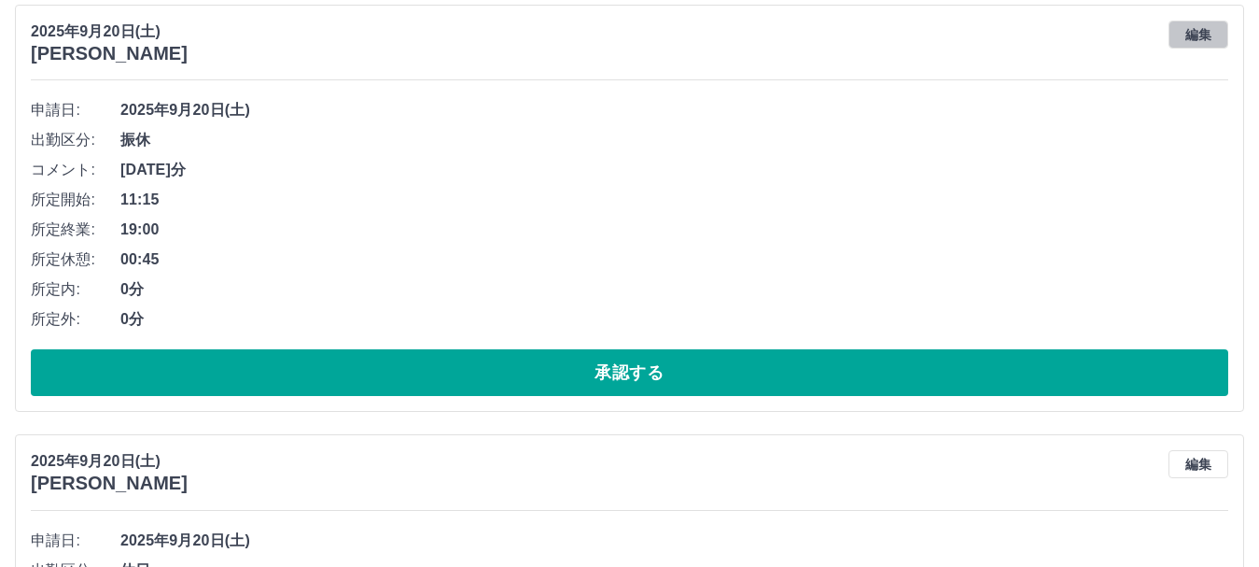
click at [1190, 36] on button "編集" at bounding box center [1199, 35] width 60 height 28
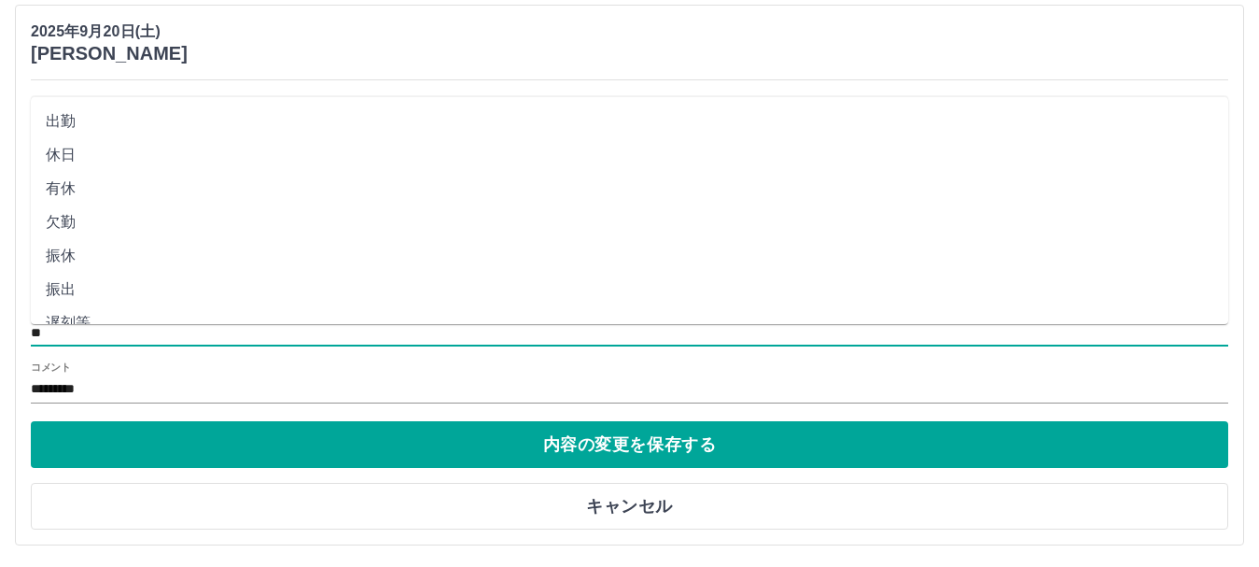
click at [104, 329] on input "**" at bounding box center [630, 333] width 1198 height 23
click at [217, 183] on li "有休" at bounding box center [630, 189] width 1198 height 34
type input "**"
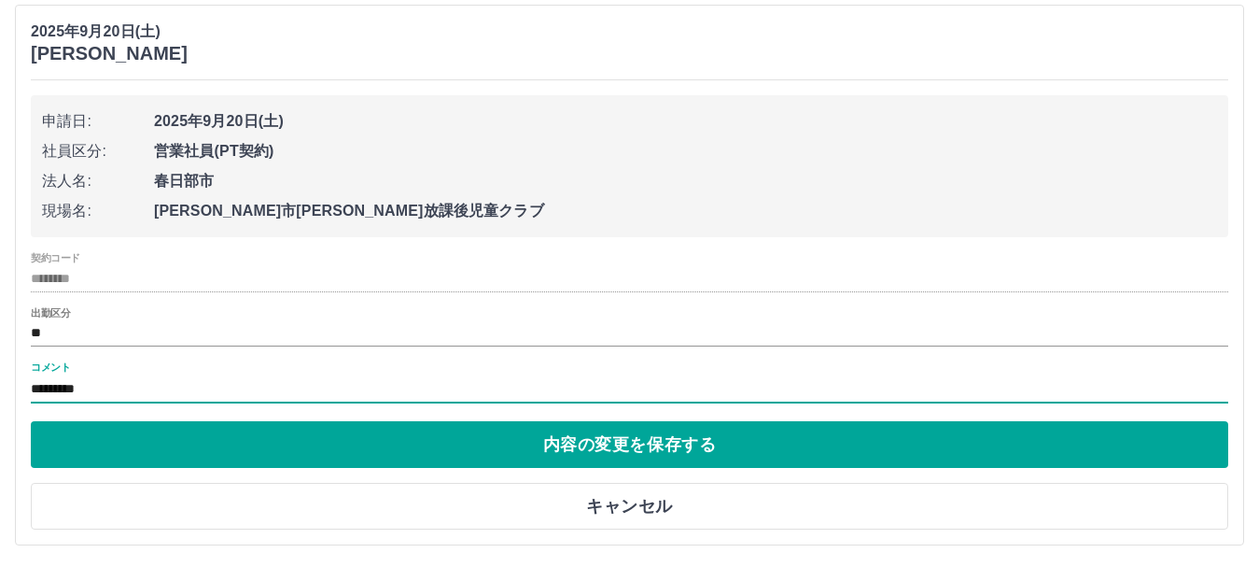
click at [231, 382] on input "*********" at bounding box center [630, 389] width 1198 height 27
type input "*"
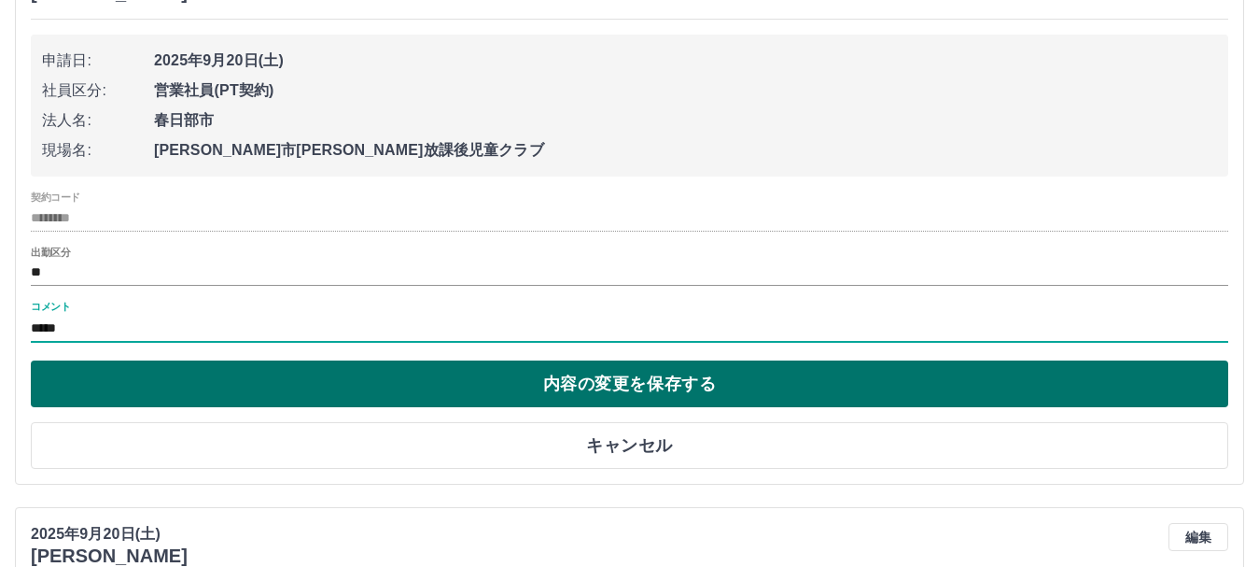
scroll to position [15092, 0]
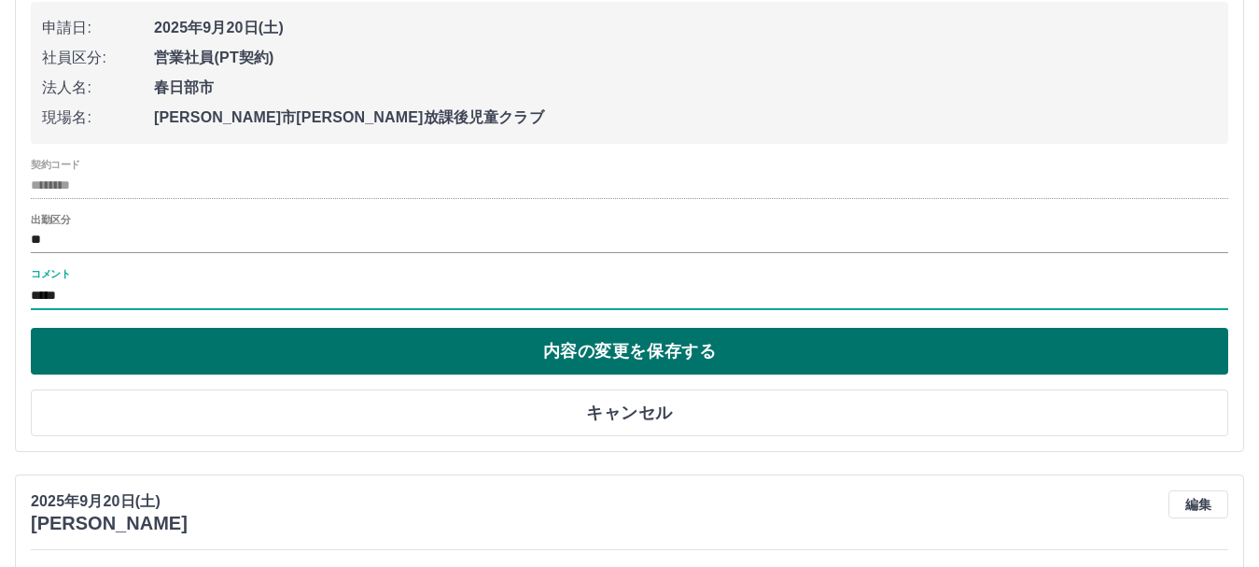
type input "*****"
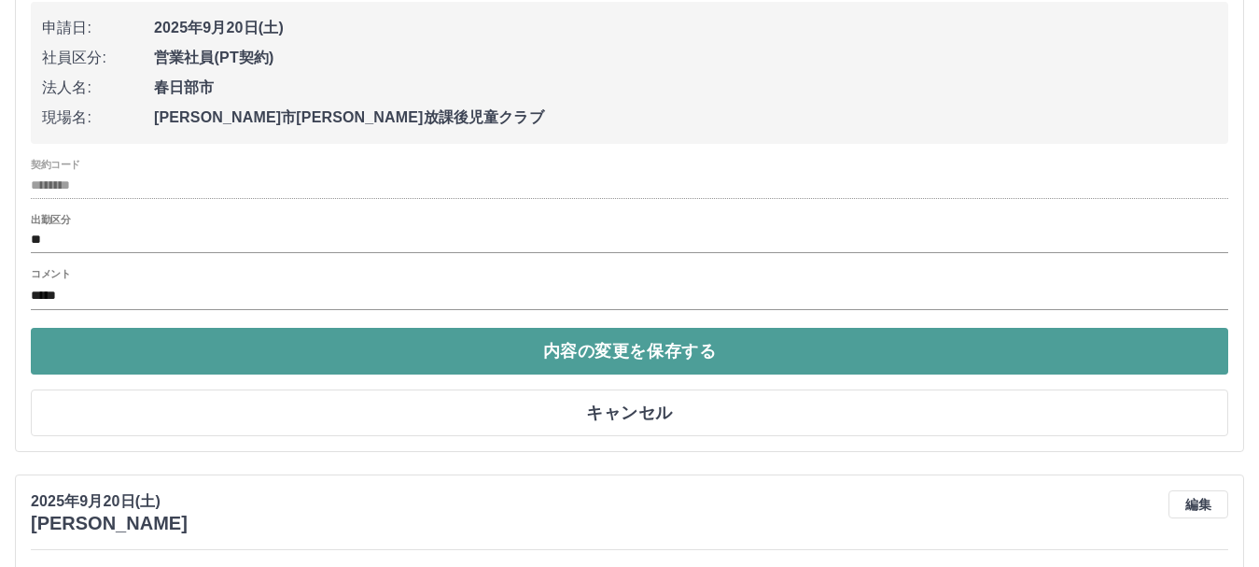
click at [784, 353] on button "内容の変更を保存する" at bounding box center [630, 351] width 1198 height 47
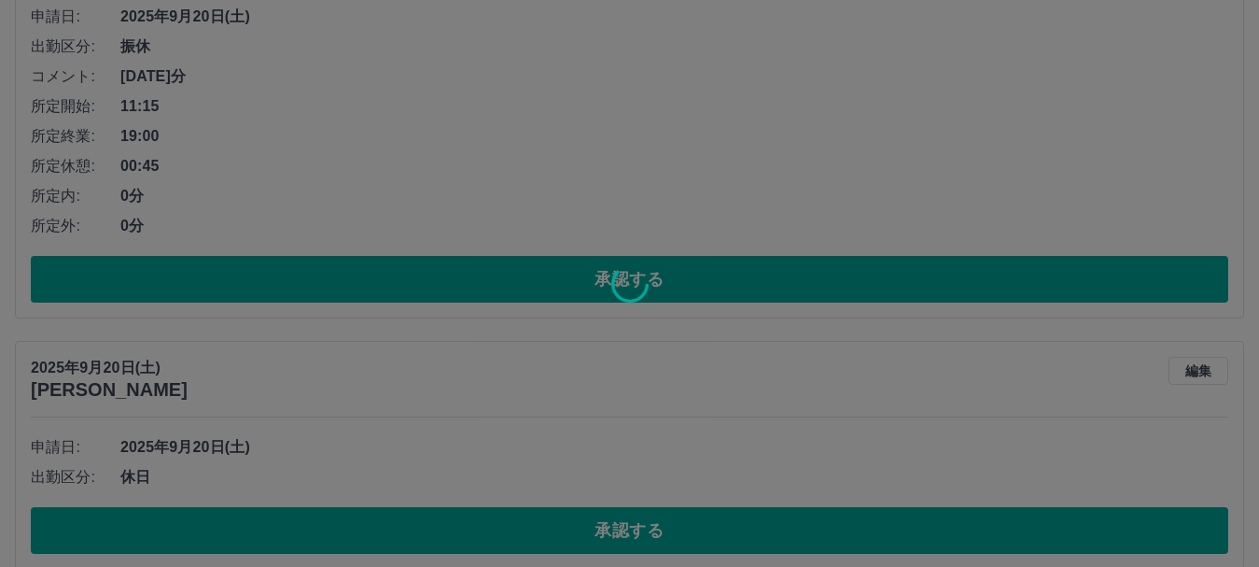
scroll to position [9211, 0]
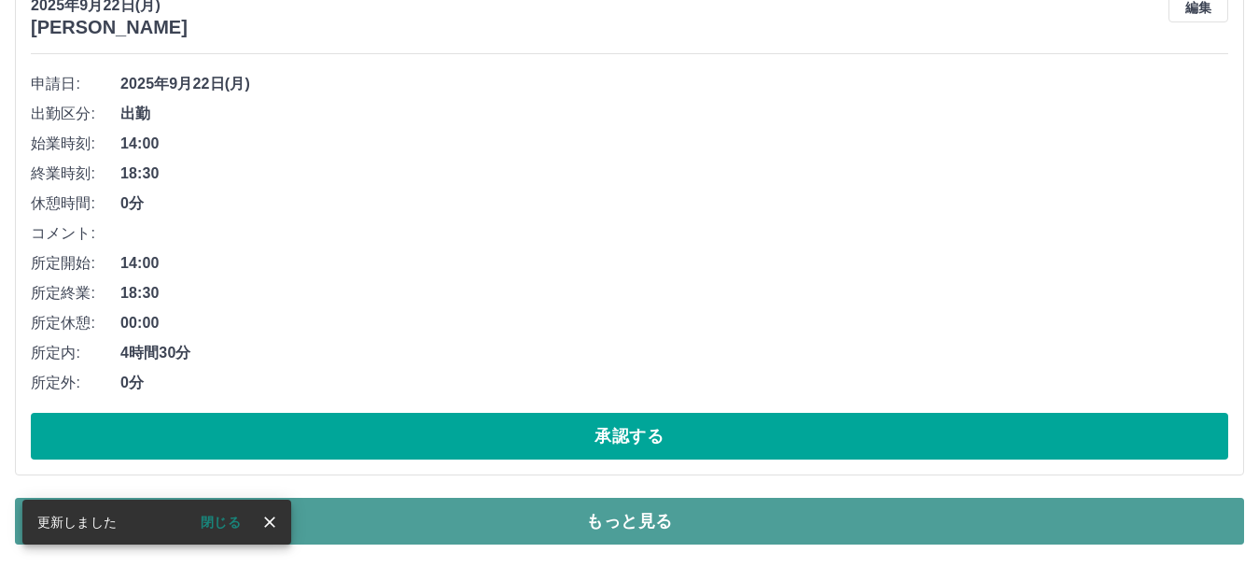
click at [1040, 518] on button "もっと見る" at bounding box center [629, 520] width 1229 height 47
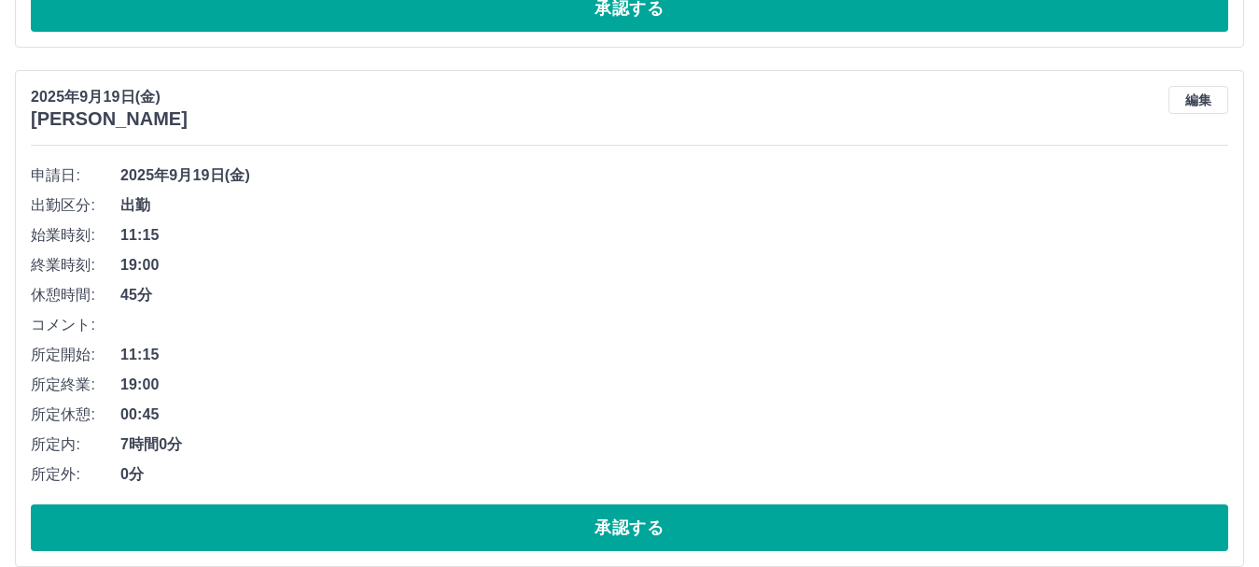
scroll to position [16906, 0]
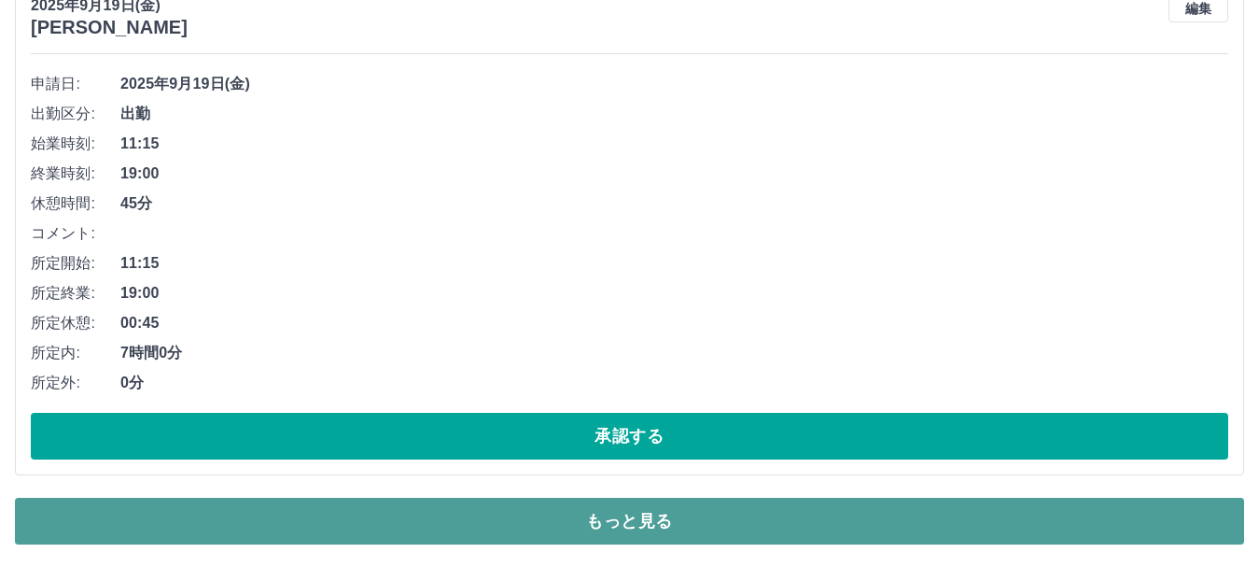
click at [858, 511] on button "もっと見る" at bounding box center [629, 520] width 1229 height 47
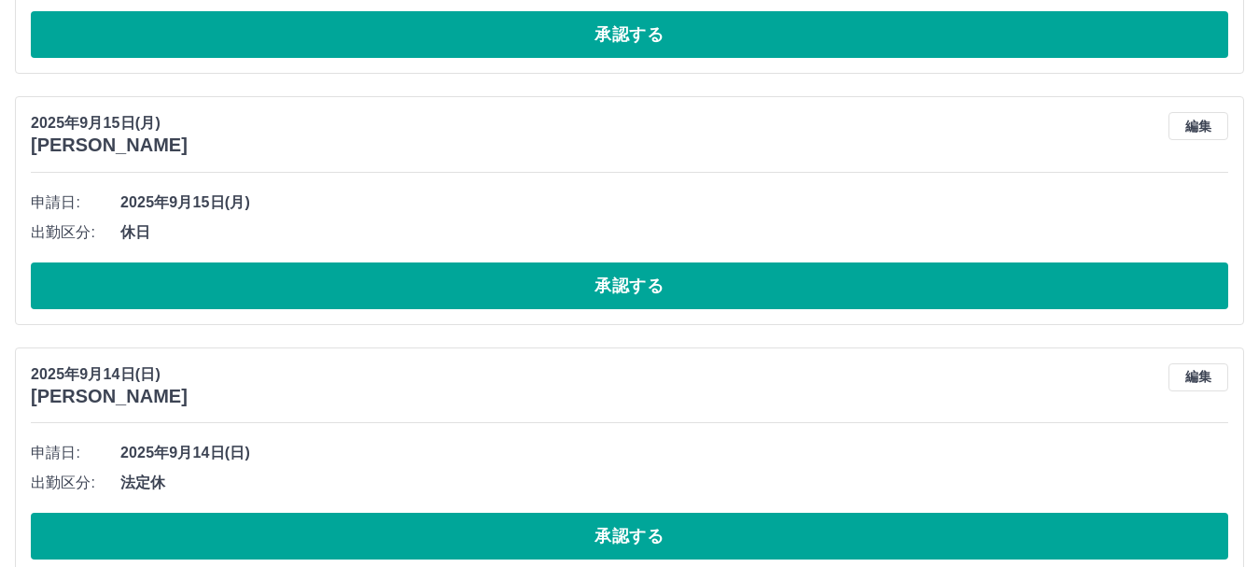
scroll to position [26611, 0]
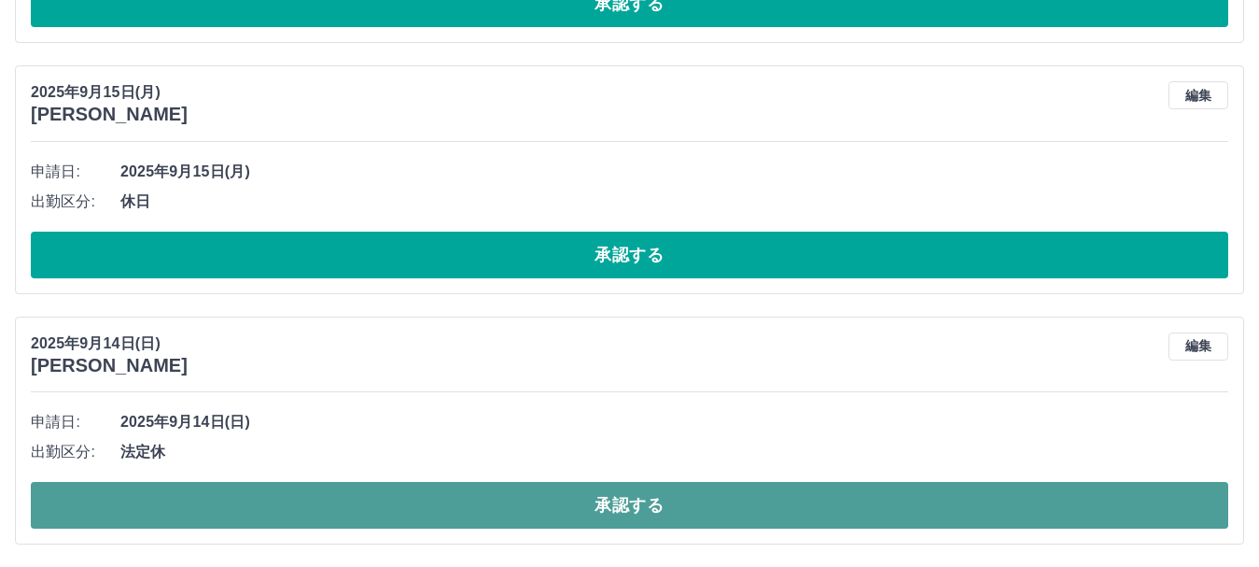
click at [1079, 511] on button "承認する" at bounding box center [630, 505] width 1198 height 47
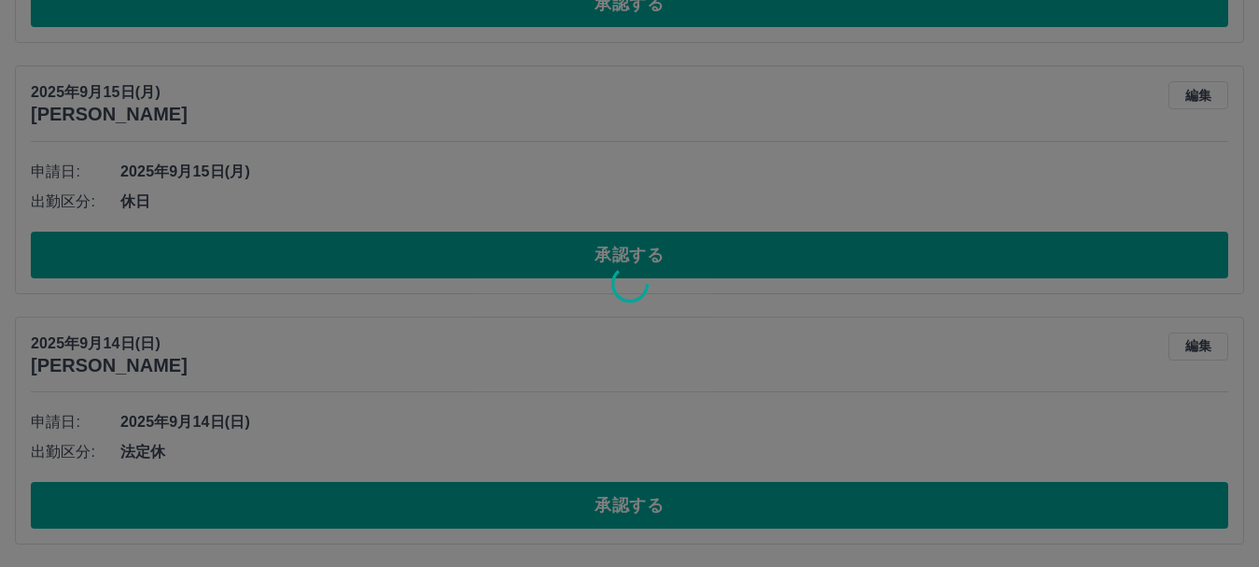
scroll to position [9211, 0]
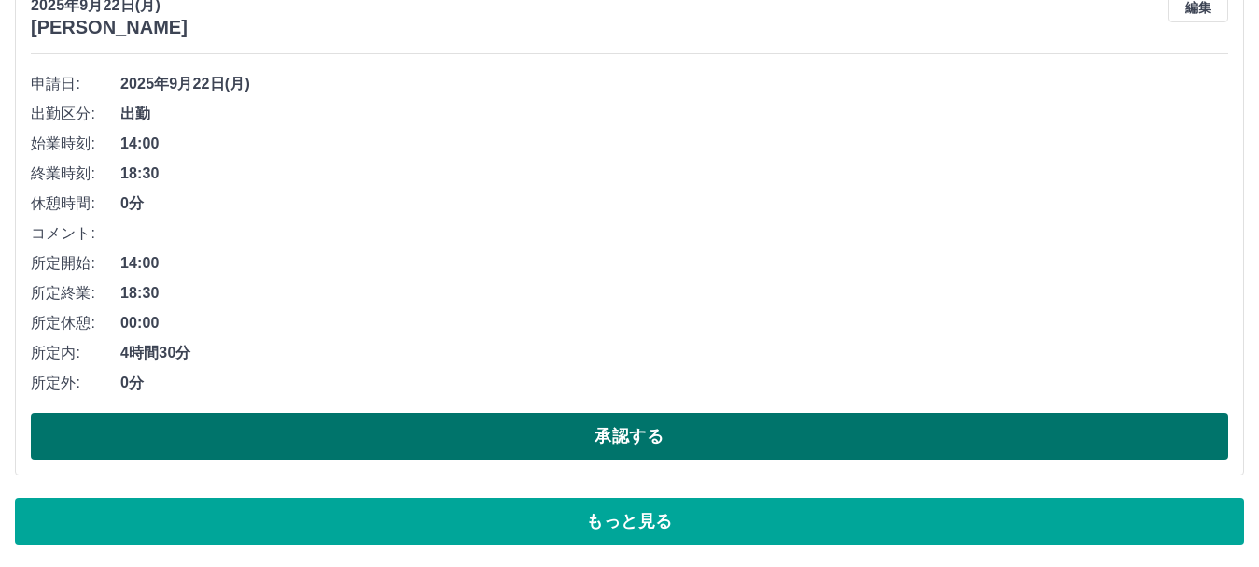
click at [967, 446] on button "承認する" at bounding box center [630, 436] width 1198 height 47
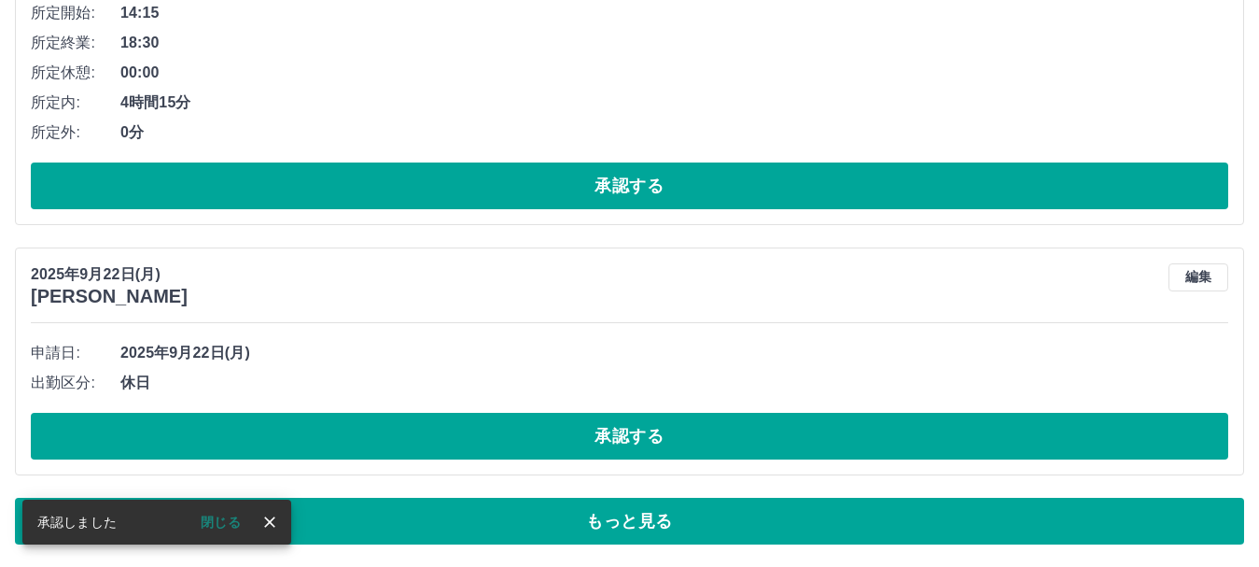
scroll to position [8943, 0]
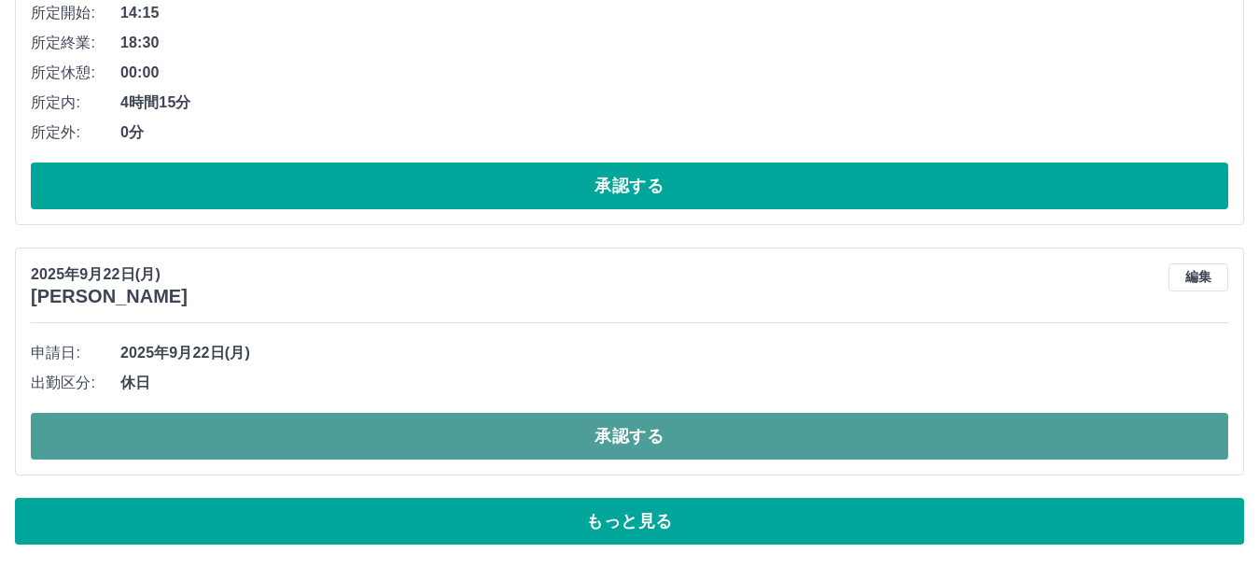
click at [1084, 438] on button "承認する" at bounding box center [630, 436] width 1198 height 47
click at [1002, 422] on button "承認する" at bounding box center [630, 436] width 1198 height 47
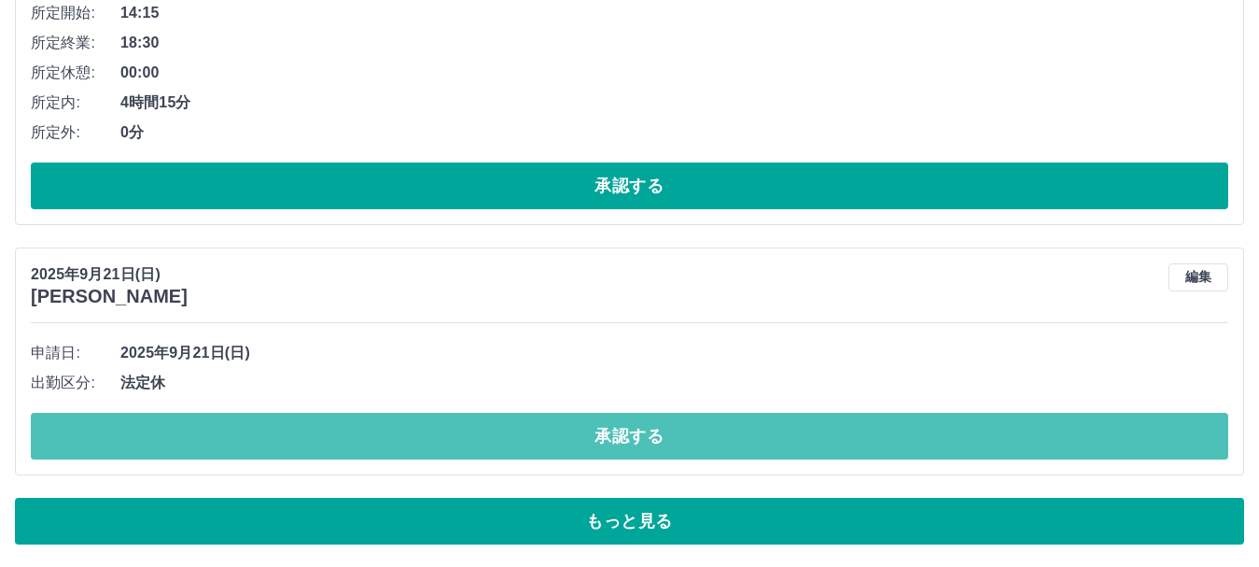
click at [1002, 422] on button "承認する" at bounding box center [630, 436] width 1198 height 47
click at [1007, 431] on button "承認する" at bounding box center [630, 436] width 1198 height 47
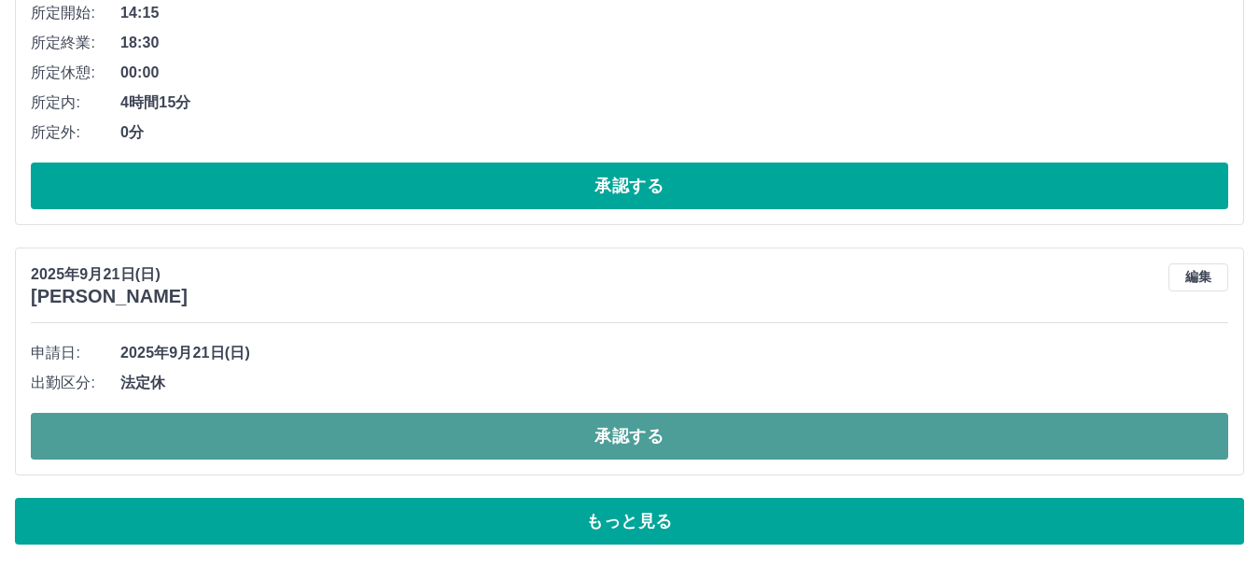
click at [1025, 427] on button "承認する" at bounding box center [630, 436] width 1198 height 47
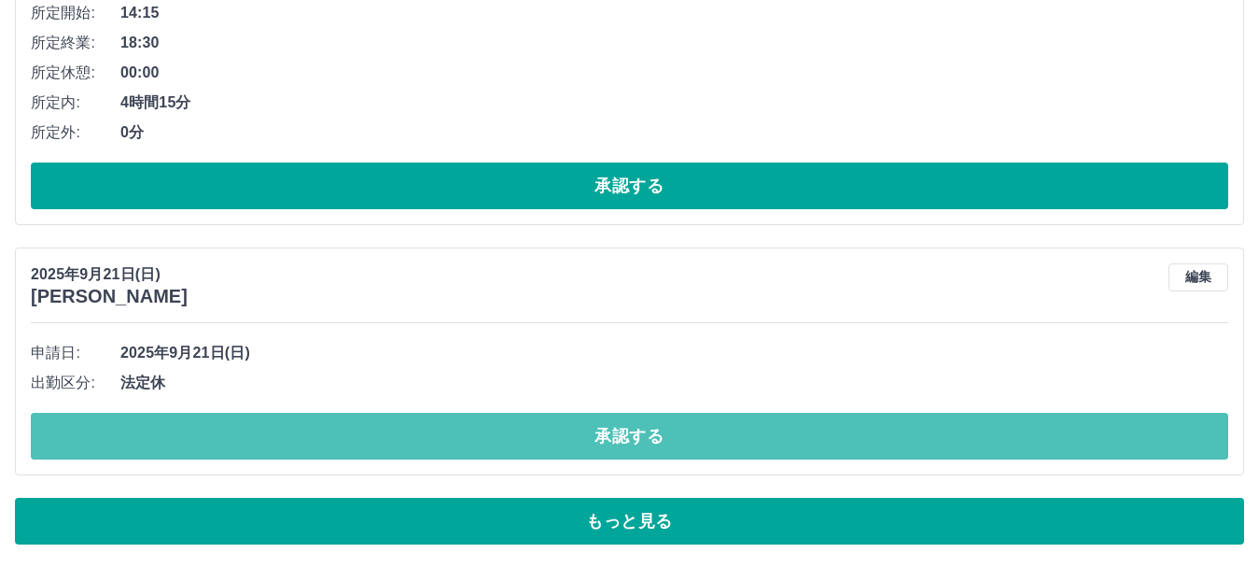
click at [1025, 427] on button "承認する" at bounding box center [630, 436] width 1198 height 47
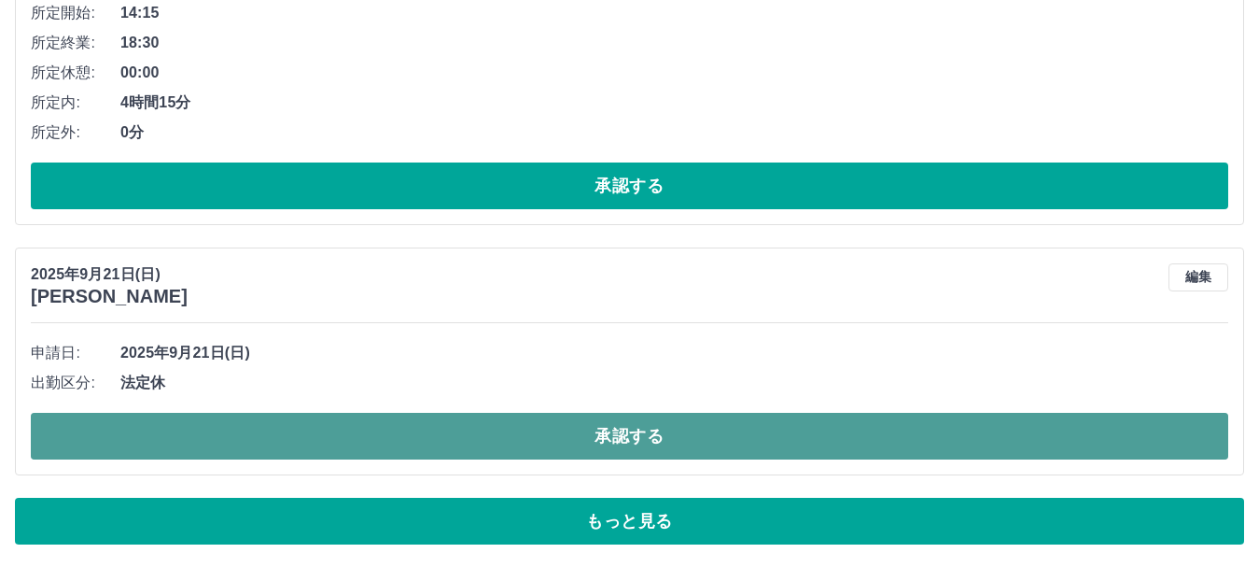
click at [1032, 425] on button "承認する" at bounding box center [630, 436] width 1198 height 47
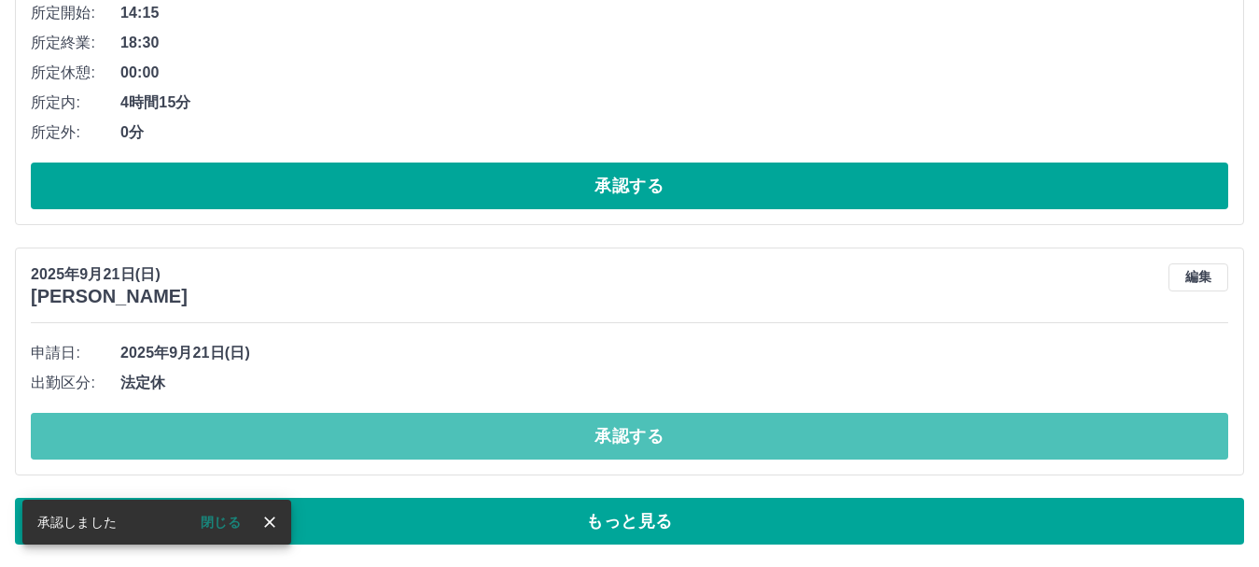
click at [1032, 425] on button "承認する" at bounding box center [630, 436] width 1198 height 47
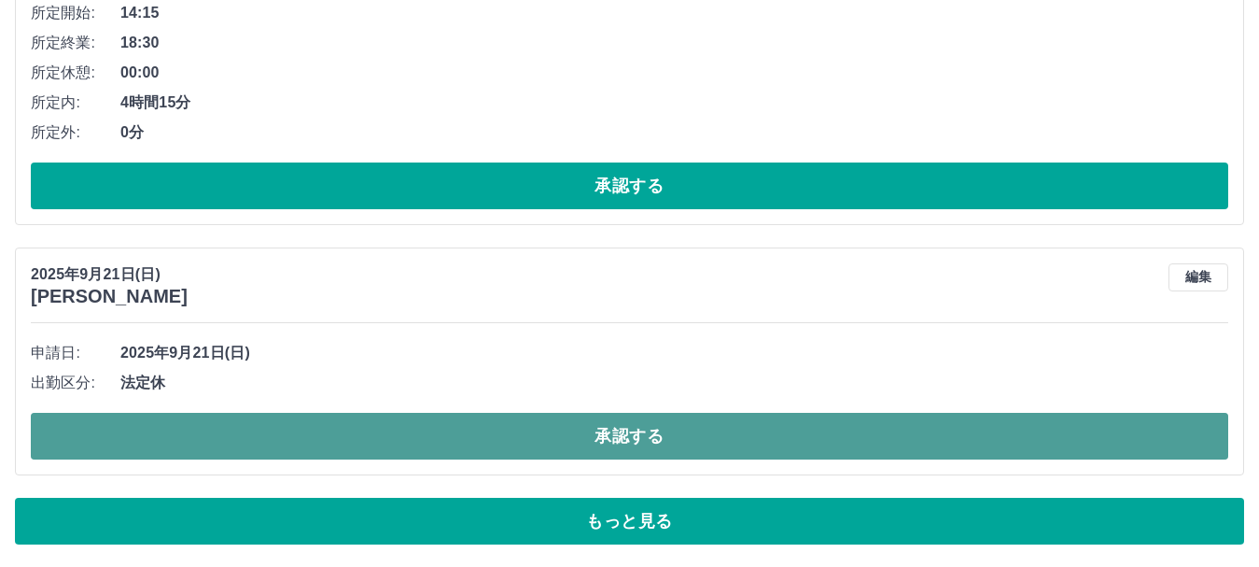
click at [1030, 435] on button "承認する" at bounding box center [630, 436] width 1198 height 47
click at [1032, 436] on button "承認する" at bounding box center [630, 436] width 1198 height 47
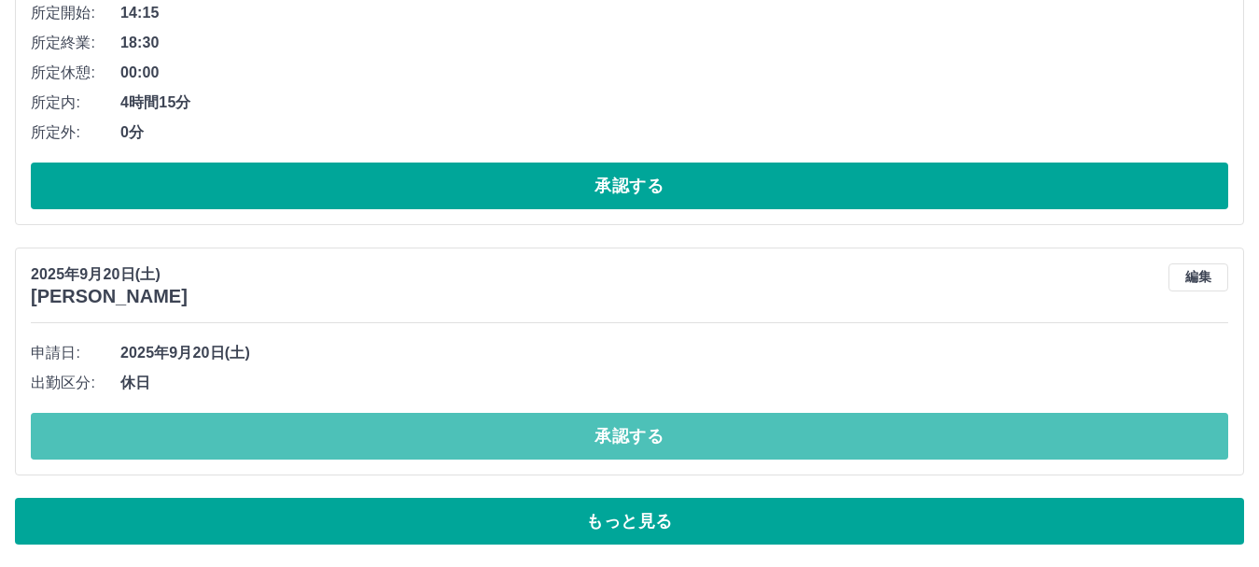
click at [1048, 426] on button "承認する" at bounding box center [630, 436] width 1198 height 47
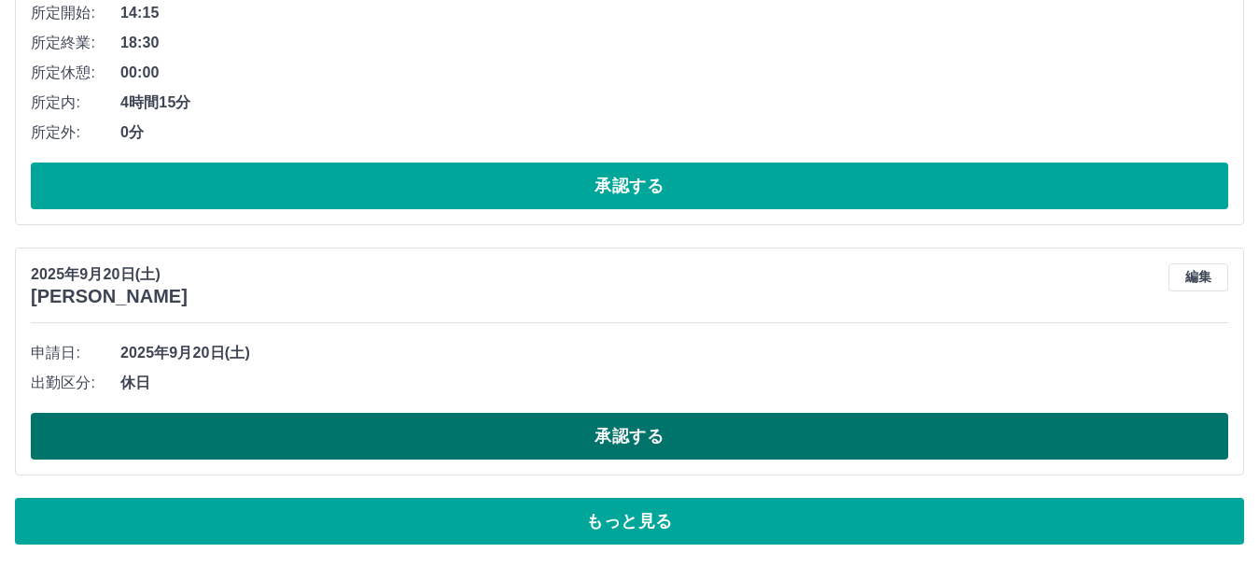
click at [1048, 424] on button "承認する" at bounding box center [630, 436] width 1198 height 47
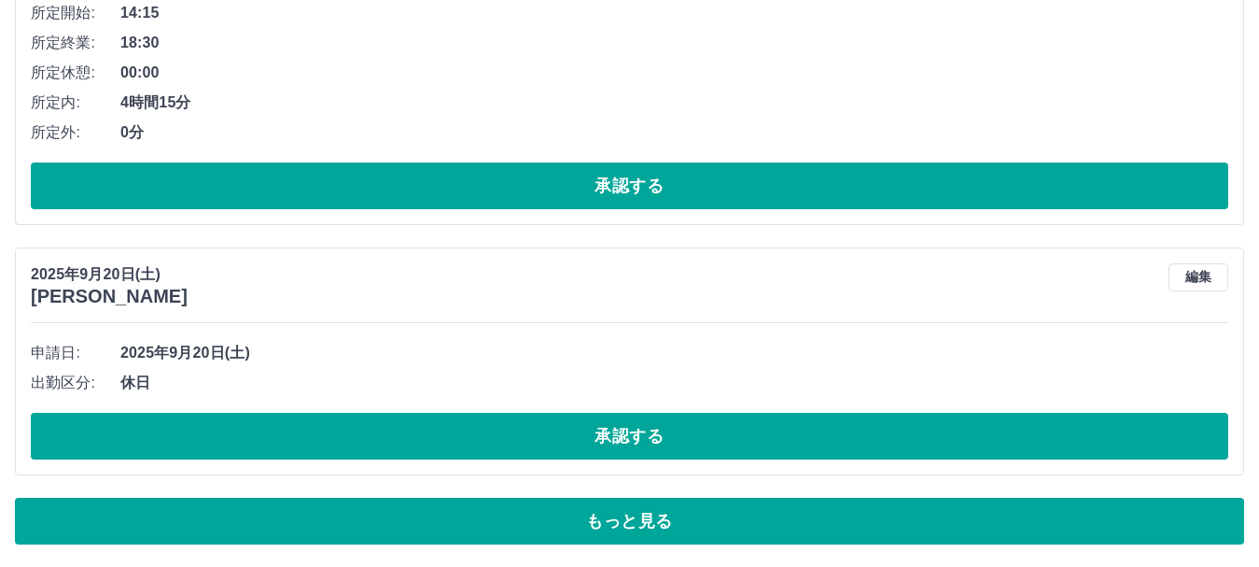
click at [1048, 424] on button "承認する" at bounding box center [630, 436] width 1198 height 47
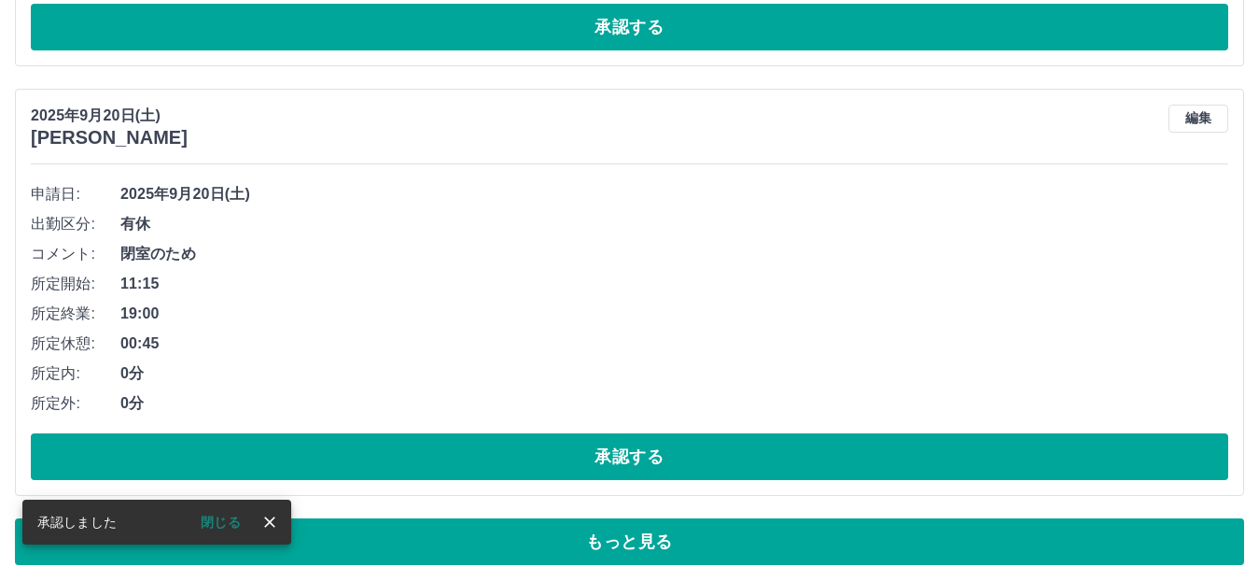
scroll to position [9122, 0]
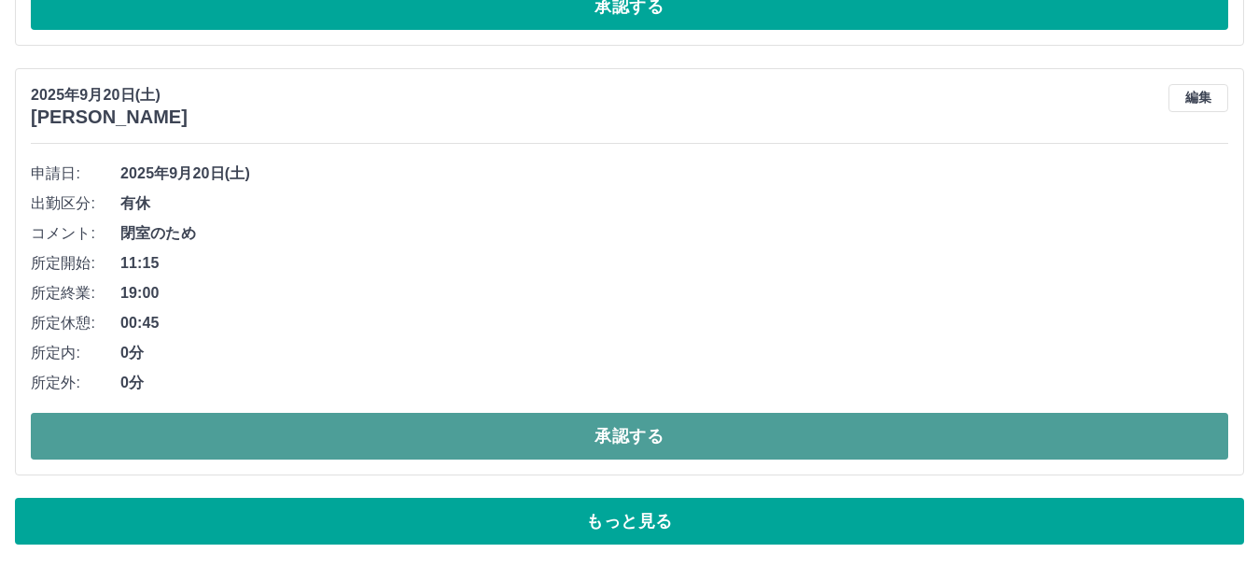
click at [1152, 430] on button "承認する" at bounding box center [630, 436] width 1198 height 47
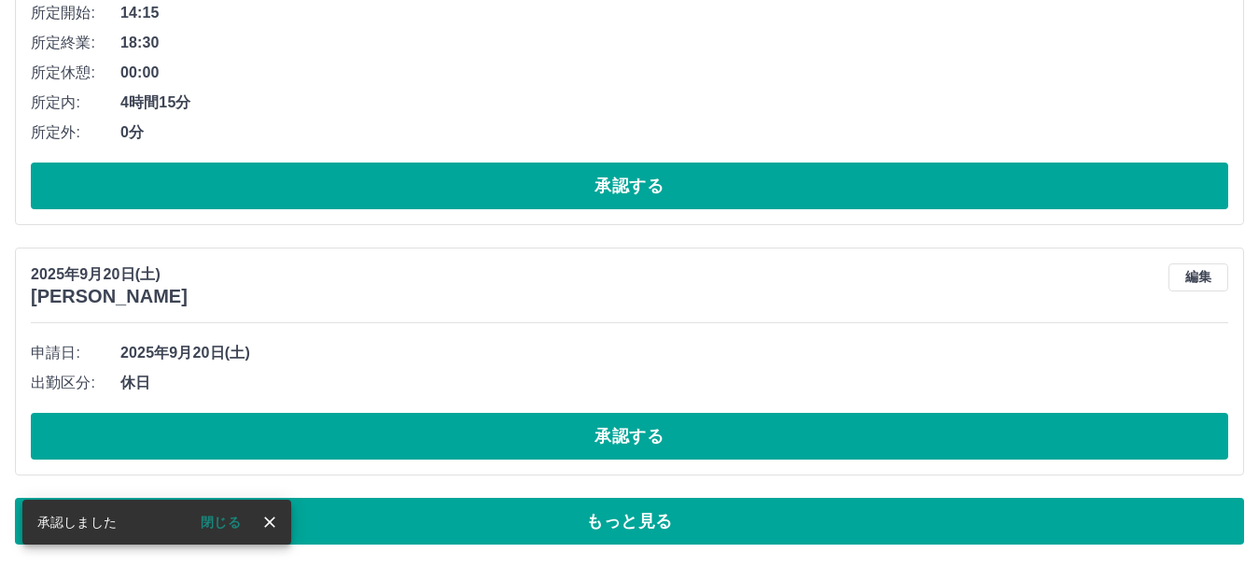
scroll to position [8943, 0]
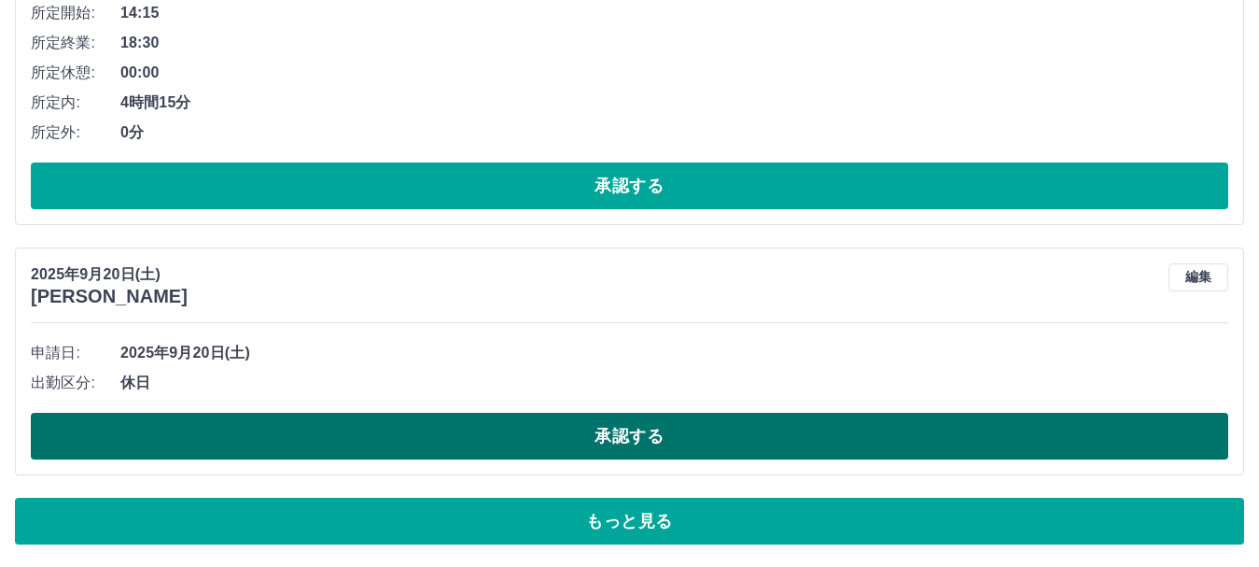
click at [1140, 447] on button "承認する" at bounding box center [630, 436] width 1198 height 47
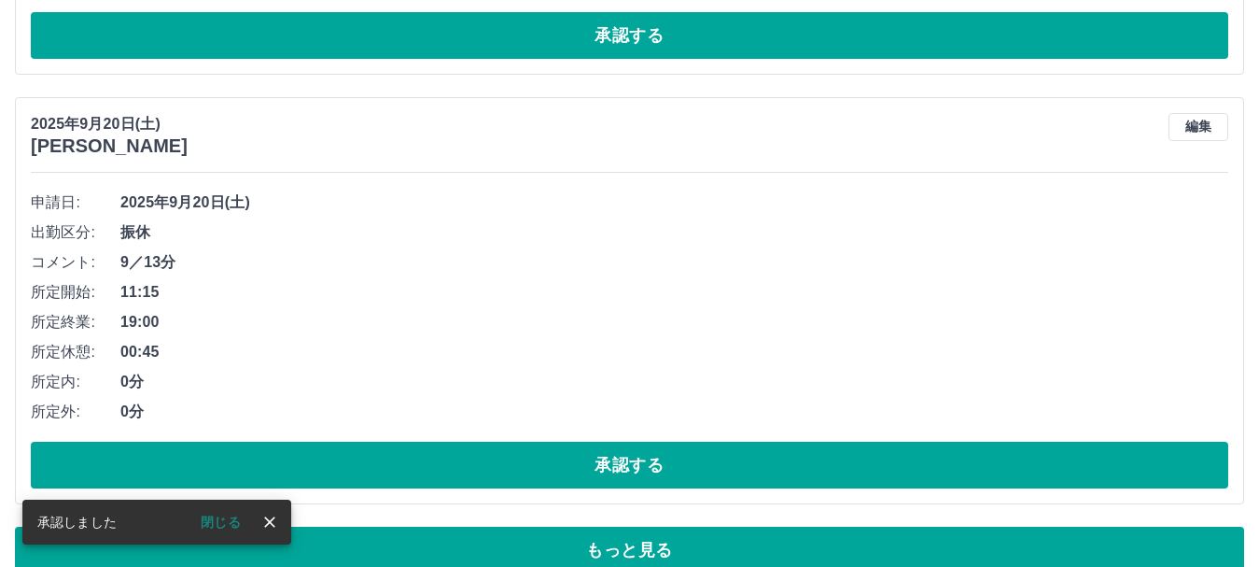
scroll to position [9122, 0]
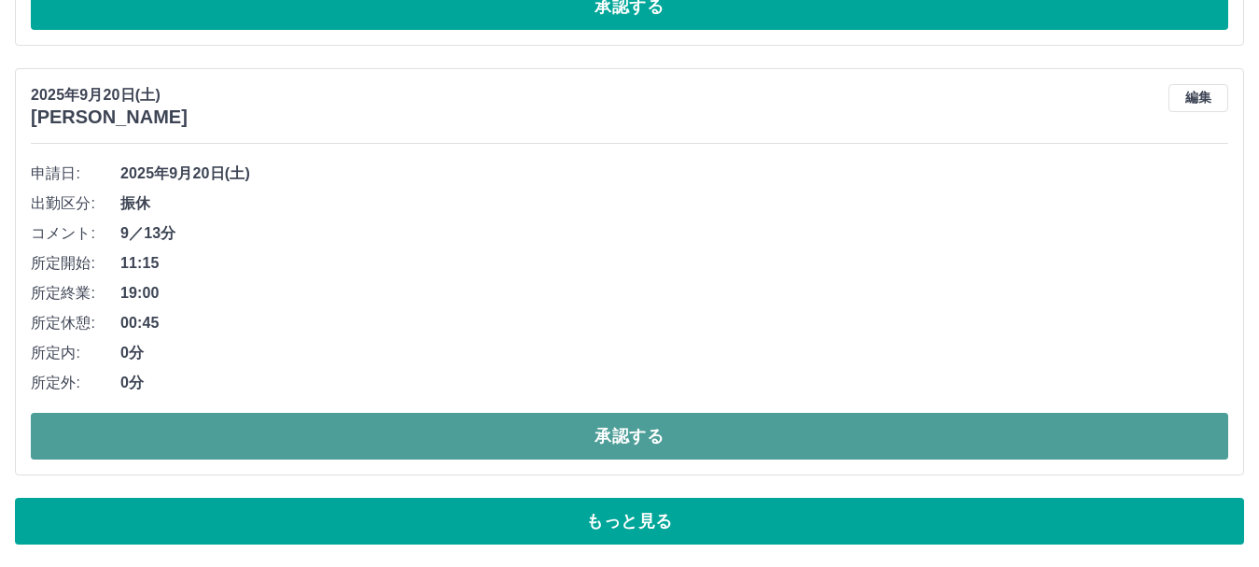
click at [1121, 435] on button "承認する" at bounding box center [630, 436] width 1198 height 47
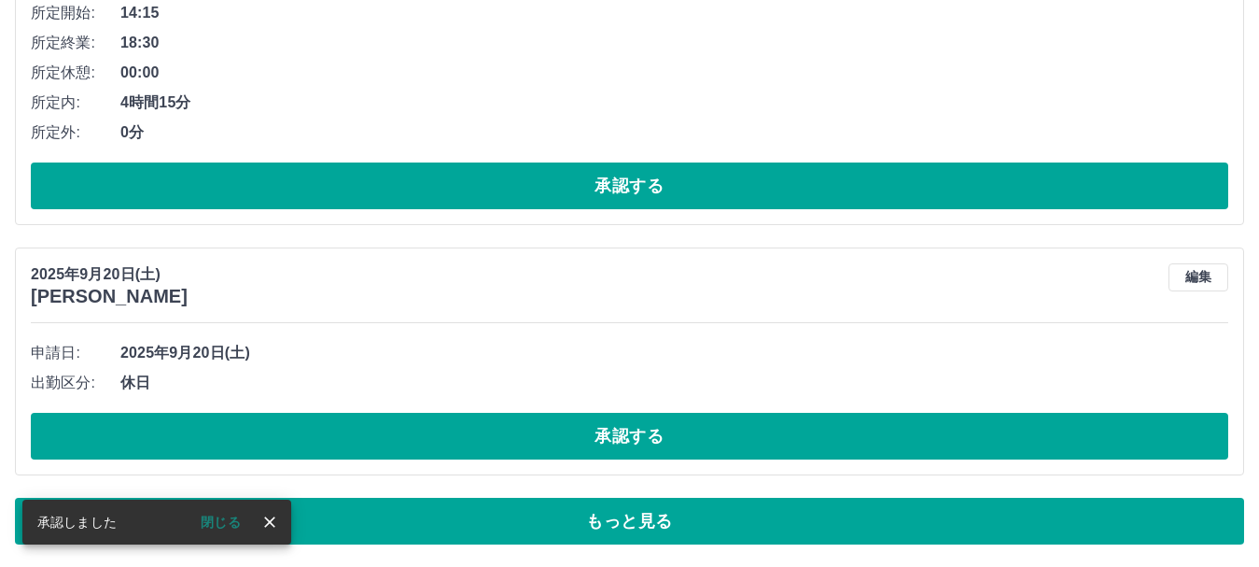
scroll to position [8943, 0]
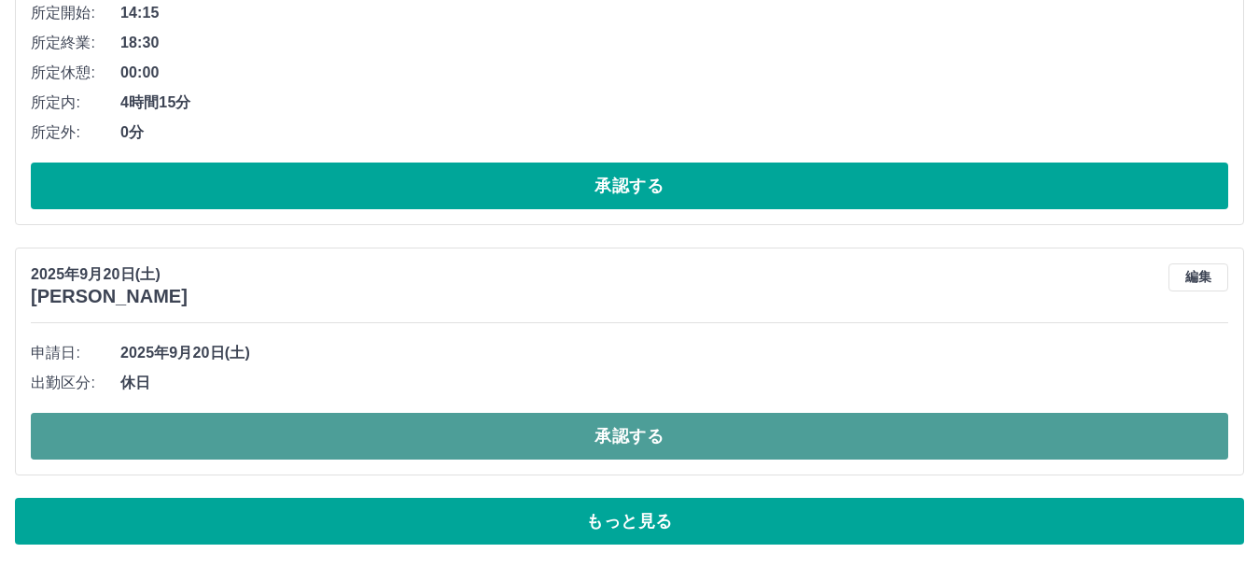
click at [1050, 426] on button "承認する" at bounding box center [630, 436] width 1198 height 47
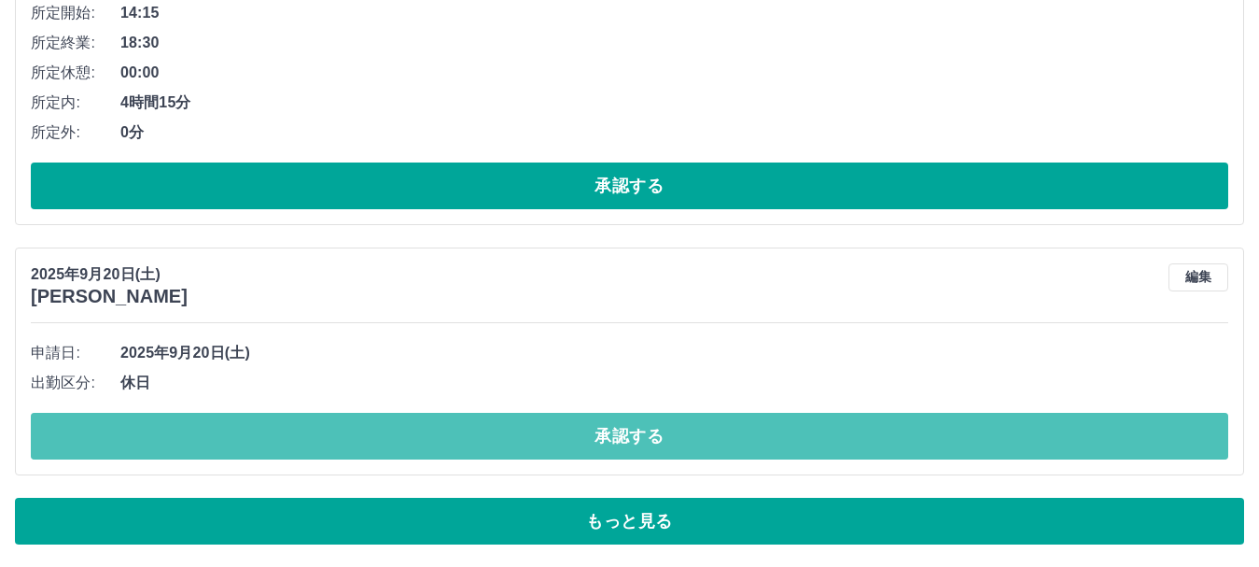
click at [1067, 445] on button "承認する" at bounding box center [630, 436] width 1198 height 47
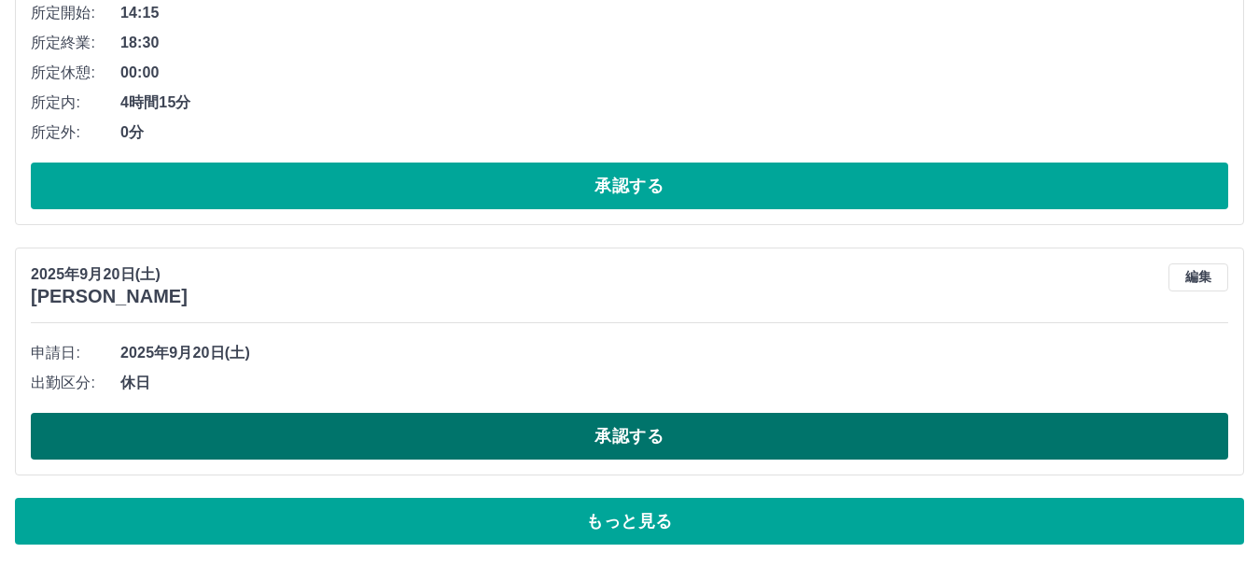
click at [923, 429] on button "承認する" at bounding box center [630, 436] width 1198 height 47
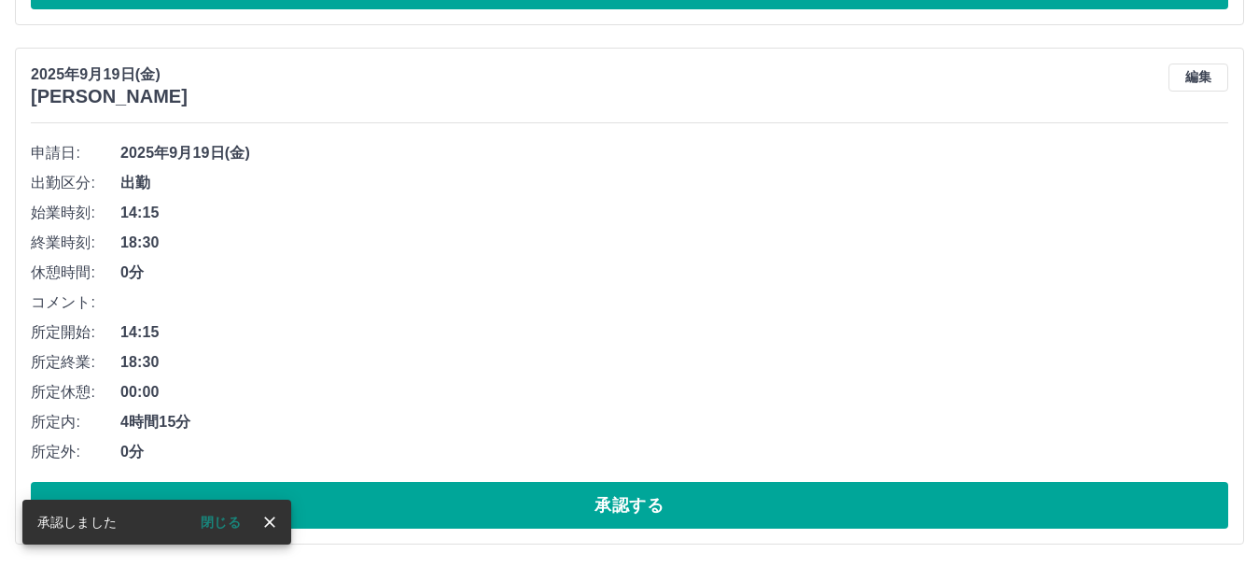
scroll to position [9211, 0]
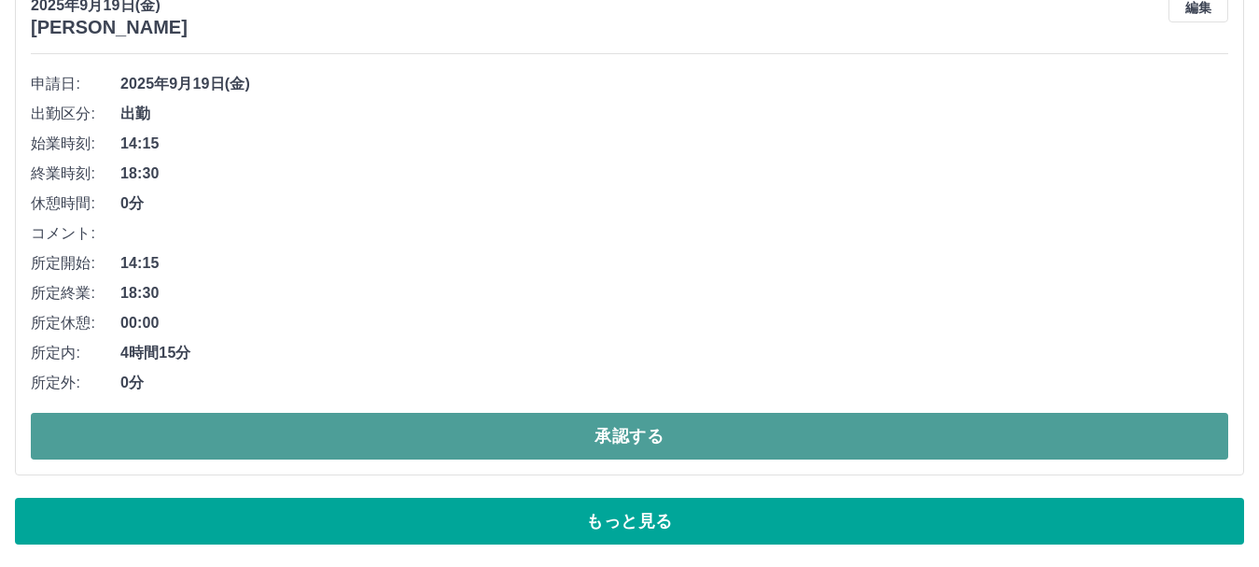
click at [937, 436] on button "承認する" at bounding box center [630, 436] width 1198 height 47
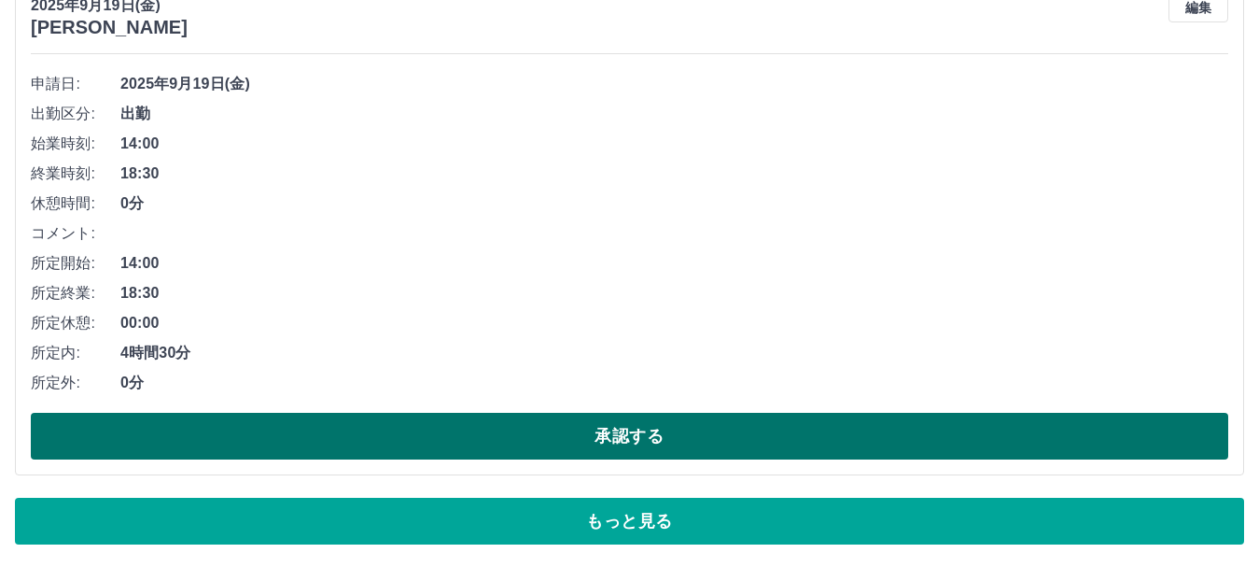
click at [952, 436] on button "承認する" at bounding box center [630, 436] width 1198 height 47
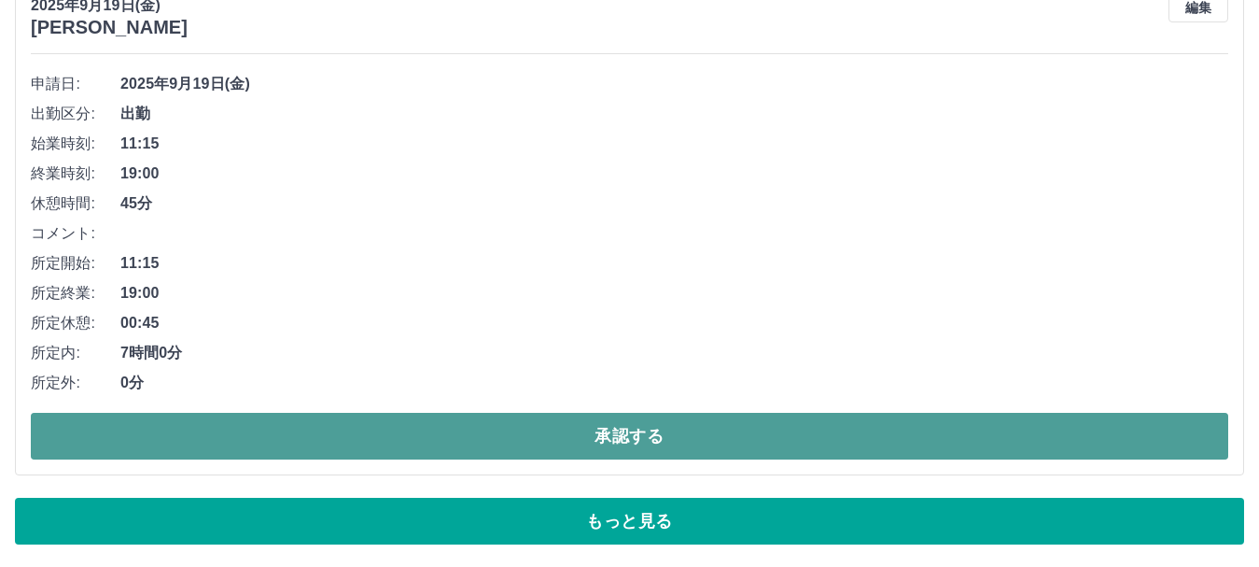
click at [852, 431] on button "承認する" at bounding box center [630, 436] width 1198 height 47
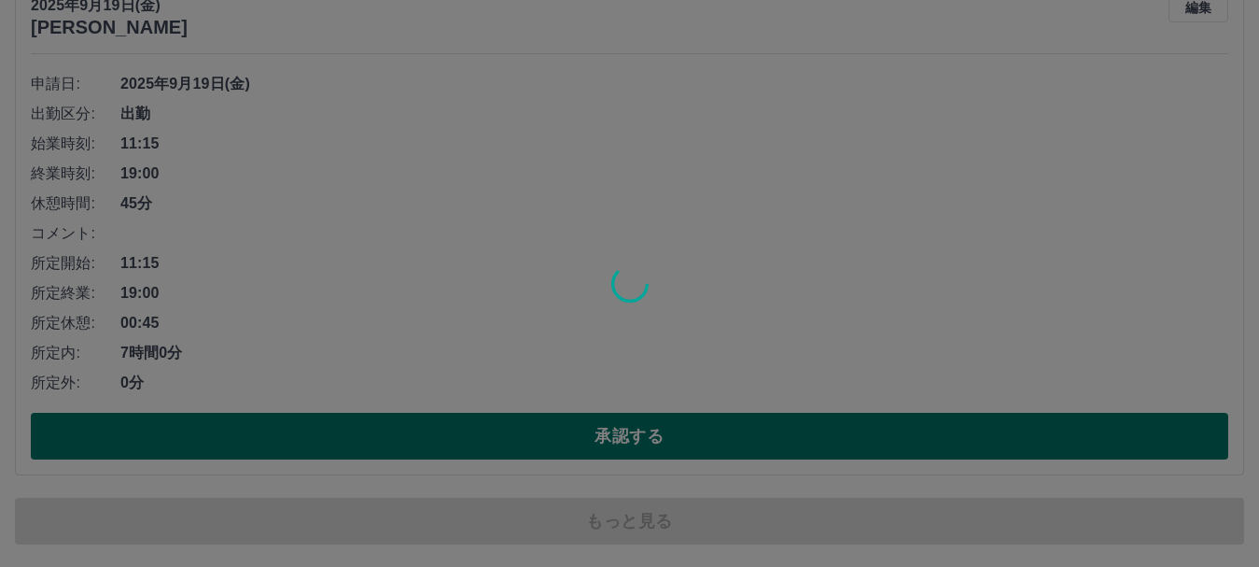
scroll to position [8943, 0]
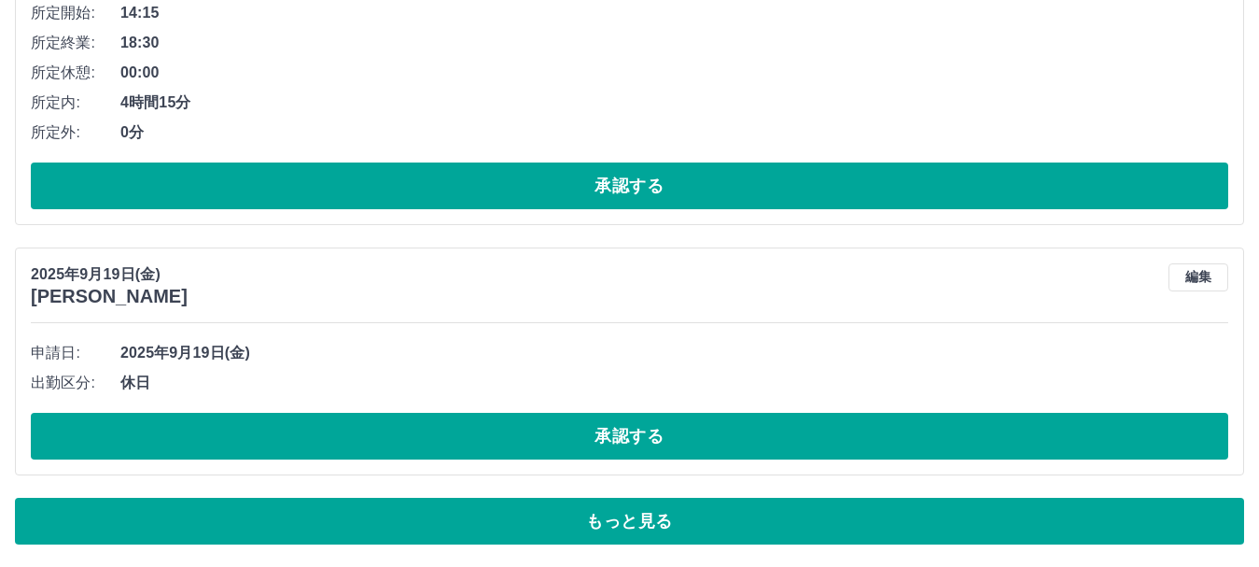
click at [852, 431] on button "承認する" at bounding box center [630, 436] width 1198 height 47
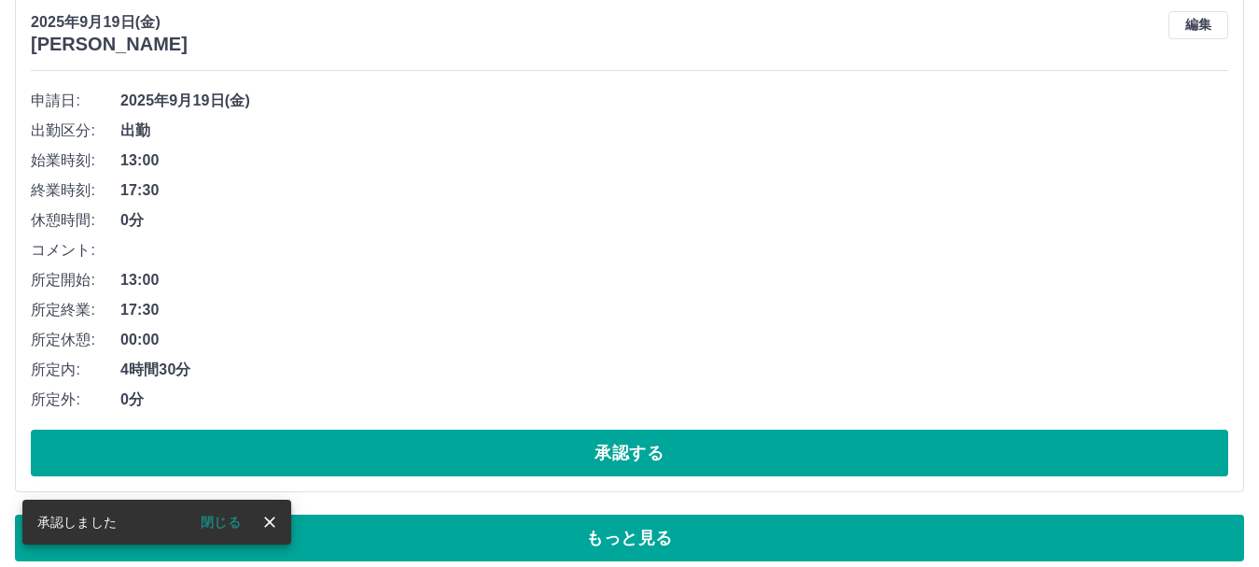
scroll to position [9211, 0]
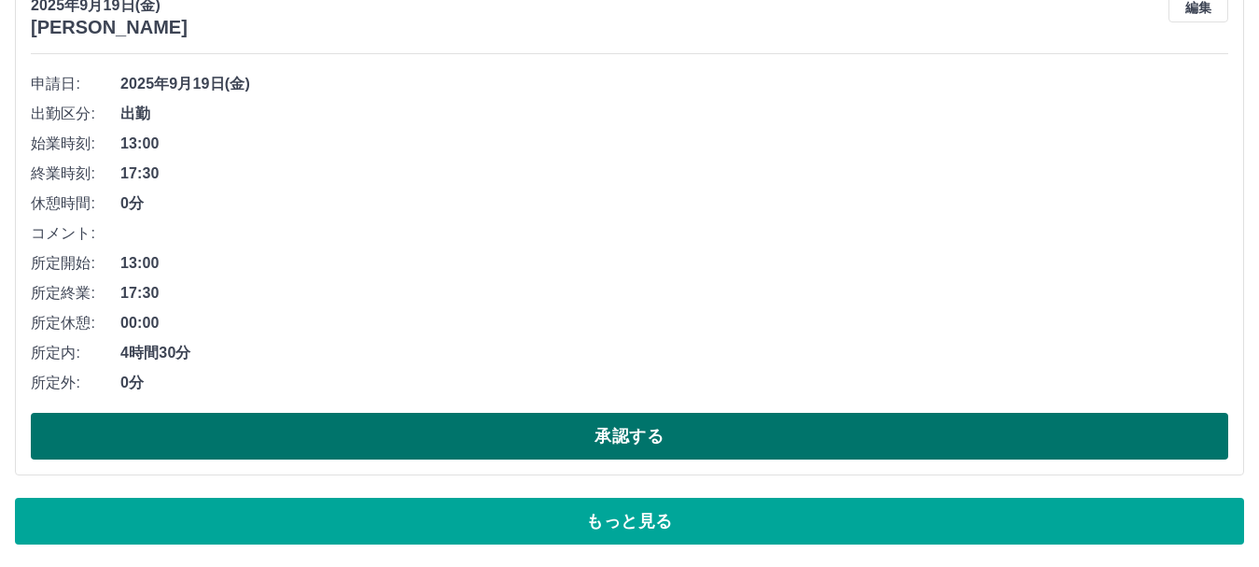
click at [879, 415] on button "承認する" at bounding box center [630, 436] width 1198 height 47
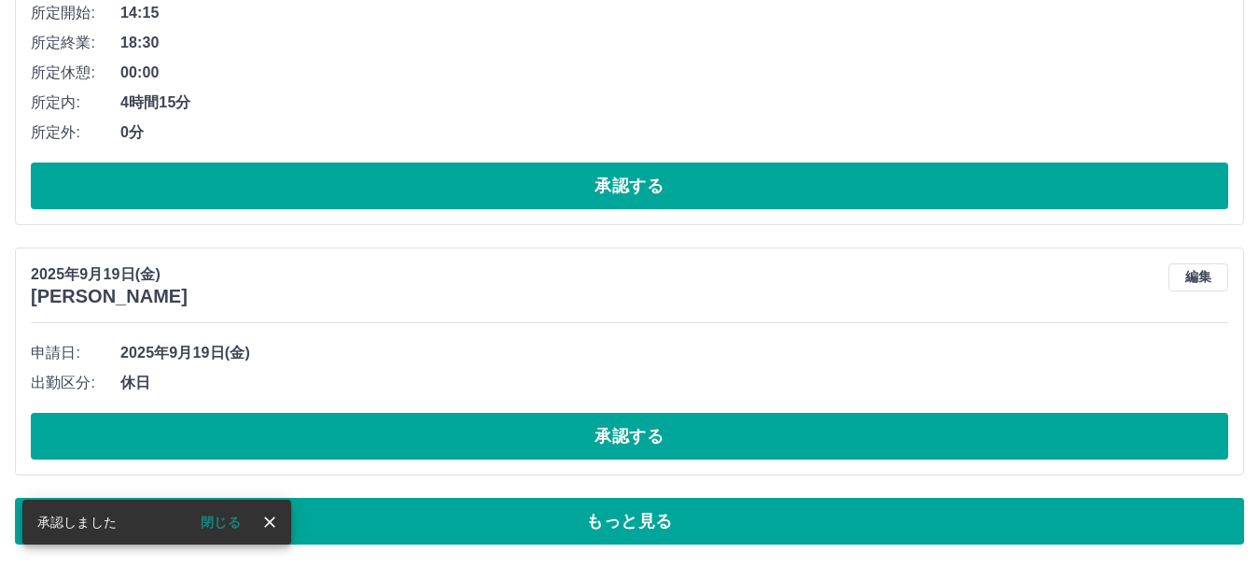
scroll to position [8943, 0]
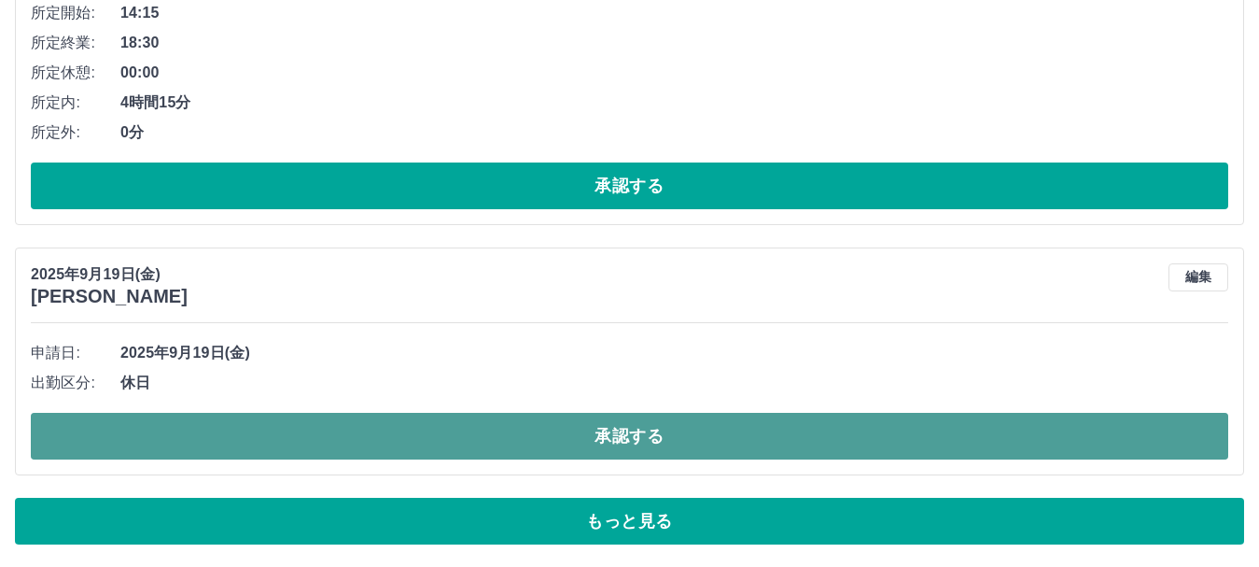
click at [906, 427] on button "承認する" at bounding box center [630, 436] width 1198 height 47
click at [943, 432] on button "承認する" at bounding box center [630, 436] width 1198 height 47
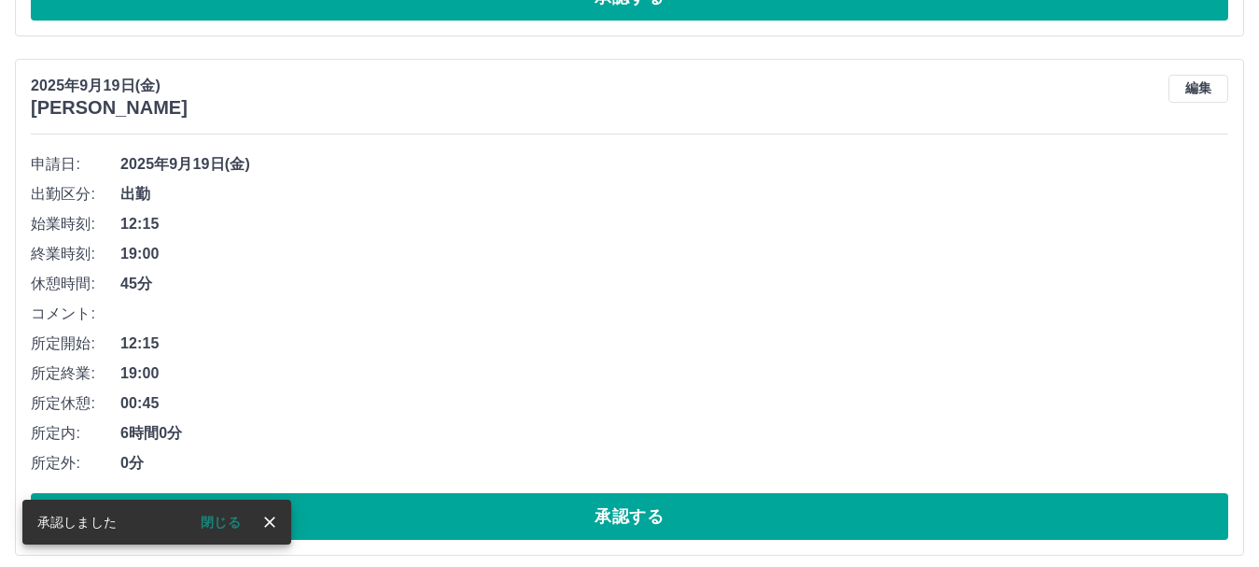
scroll to position [9211, 0]
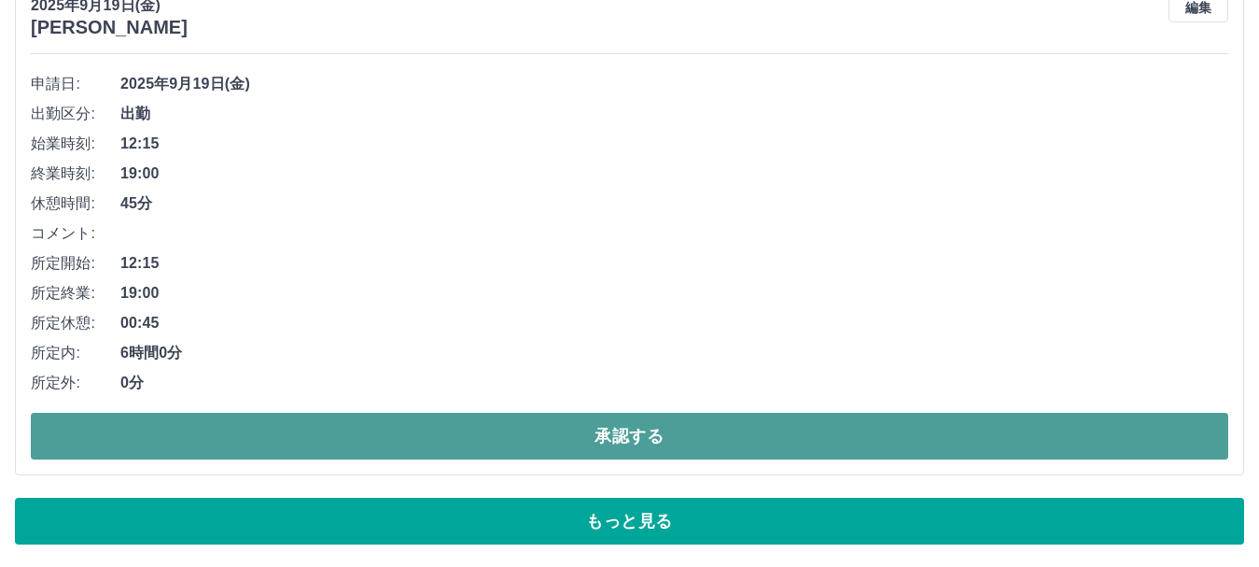
click at [955, 426] on button "承認する" at bounding box center [630, 436] width 1198 height 47
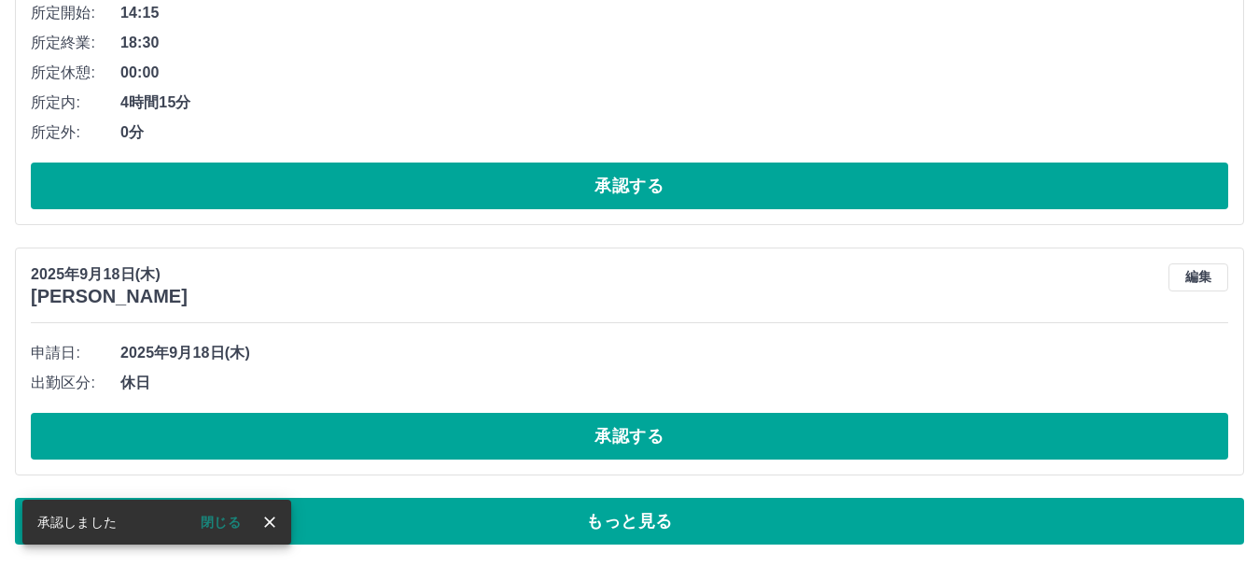
scroll to position [8943, 0]
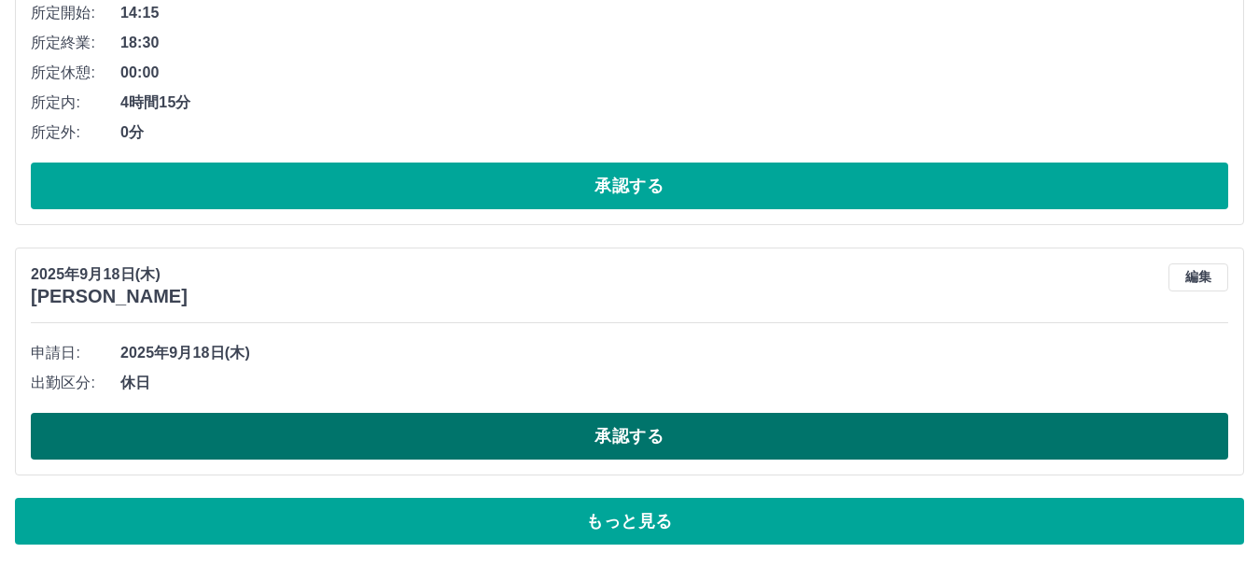
click at [969, 440] on button "承認する" at bounding box center [630, 436] width 1198 height 47
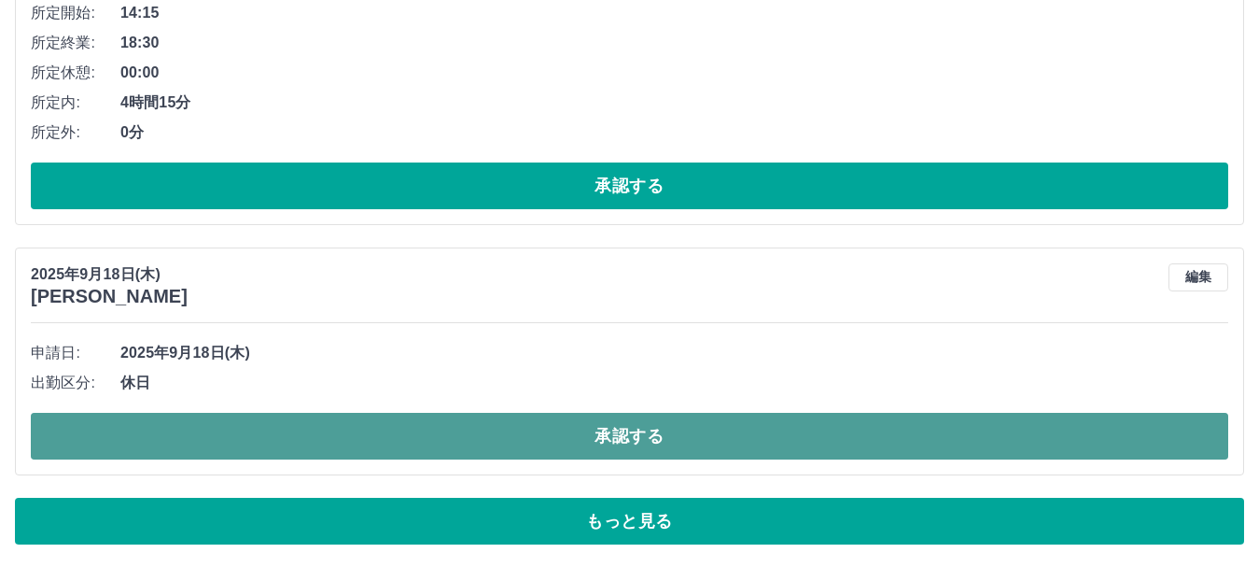
click at [1008, 424] on button "承認する" at bounding box center [630, 436] width 1198 height 47
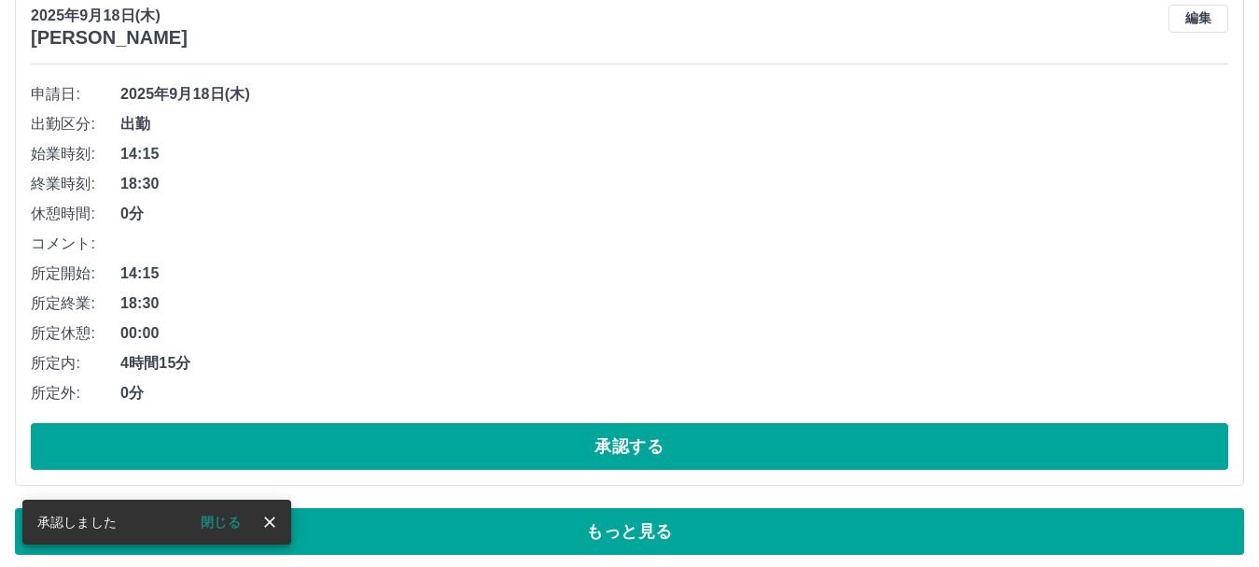
scroll to position [9211, 0]
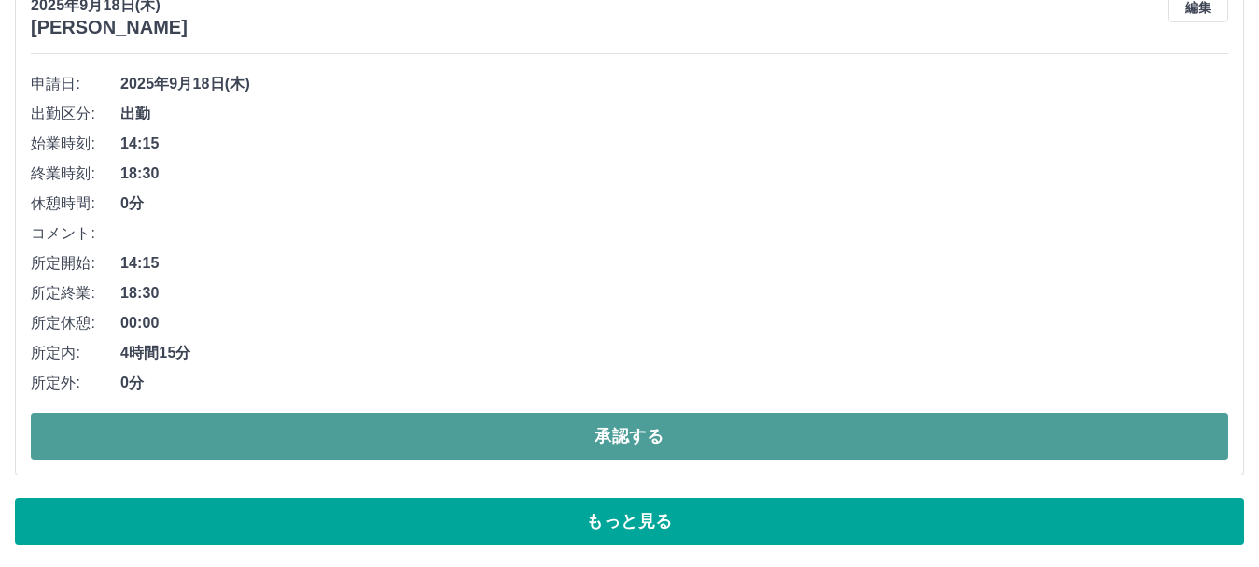
click at [912, 425] on button "承認する" at bounding box center [630, 436] width 1198 height 47
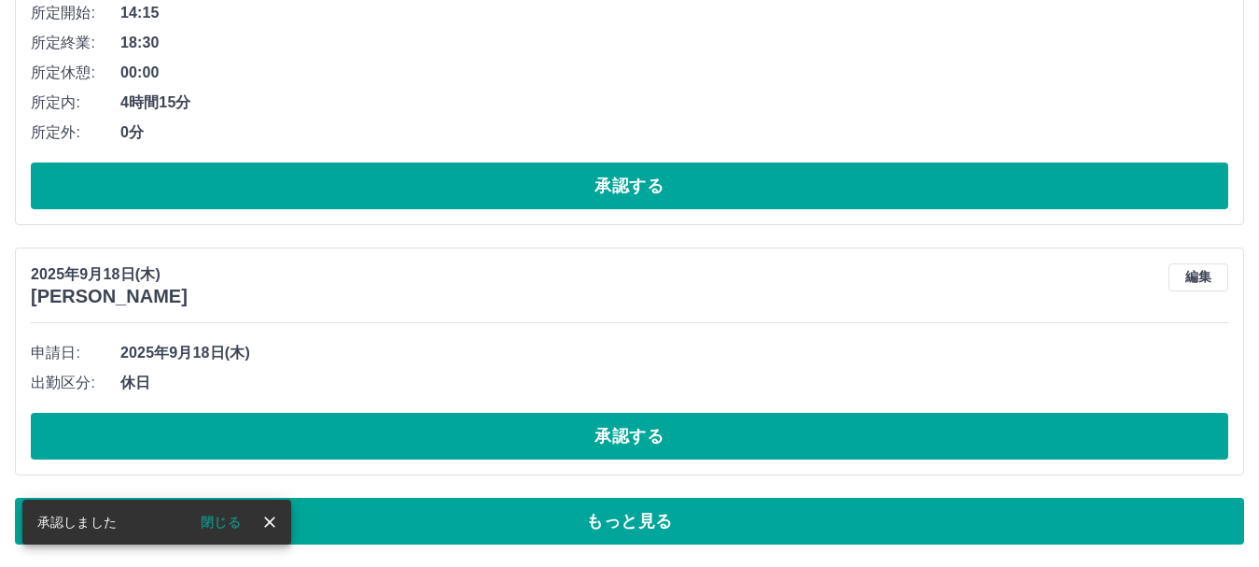
scroll to position [8943, 0]
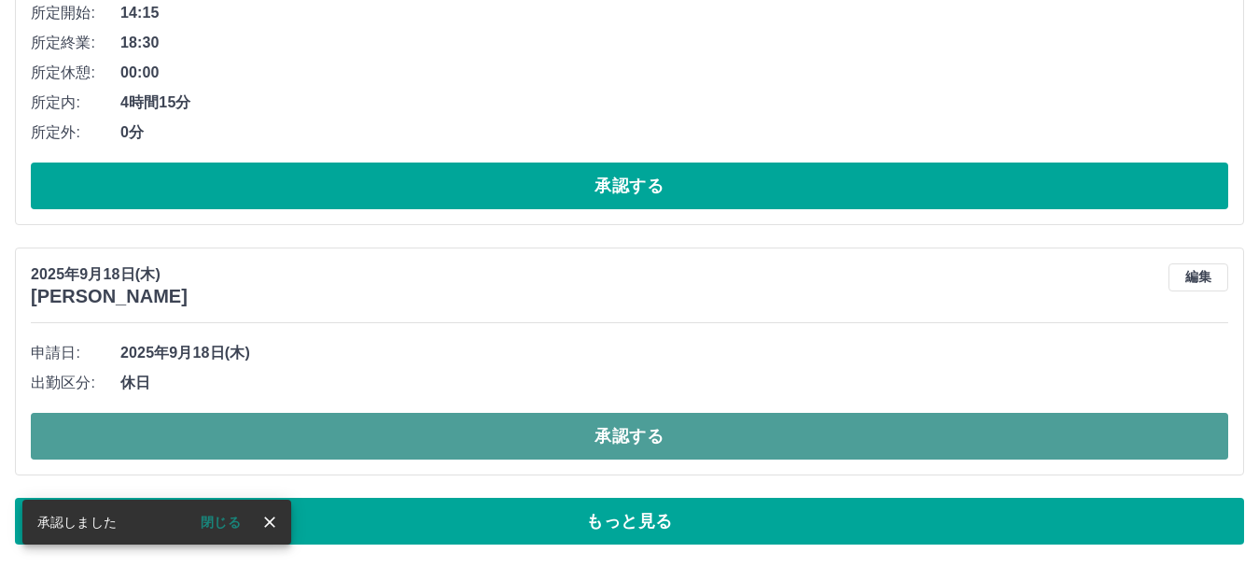
click at [912, 426] on button "承認する" at bounding box center [630, 436] width 1198 height 47
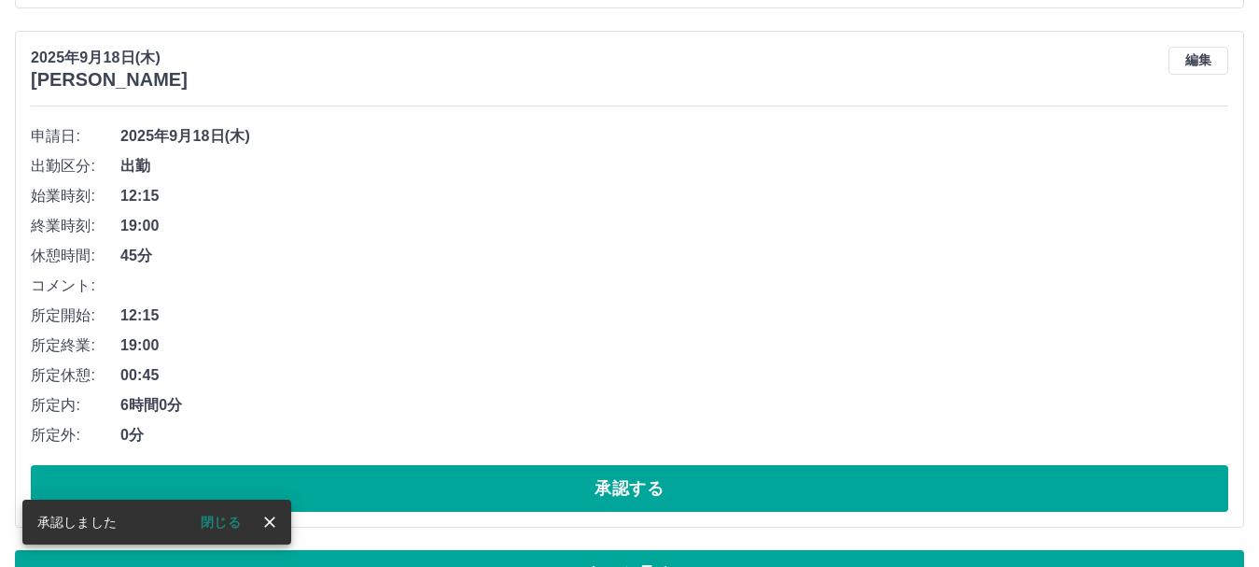
scroll to position [9211, 0]
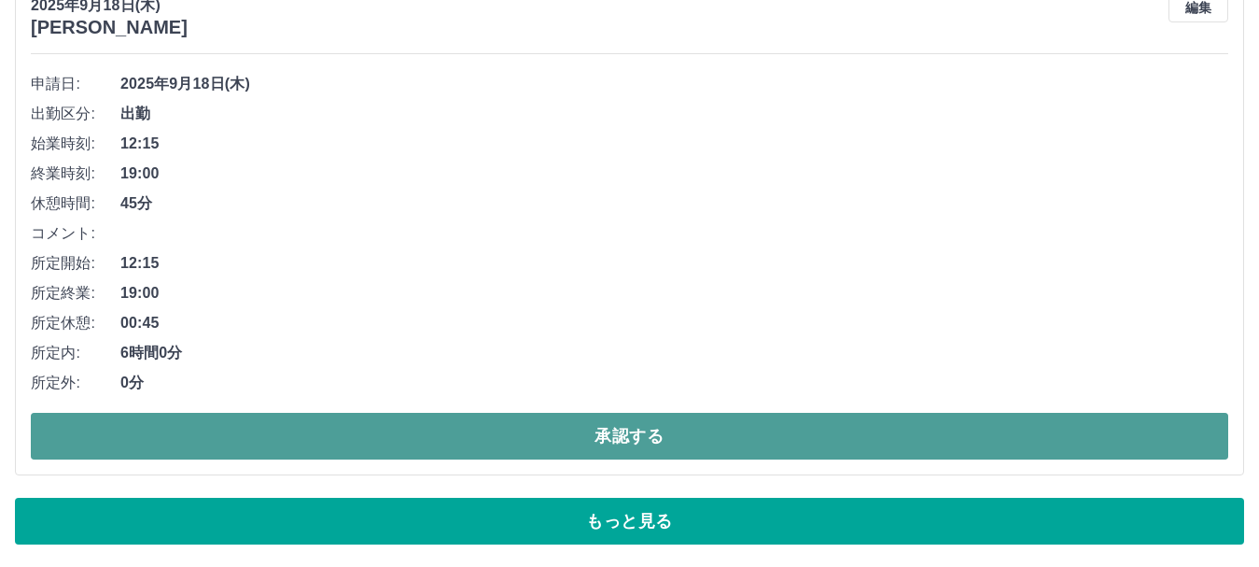
click at [962, 424] on button "承認する" at bounding box center [630, 436] width 1198 height 47
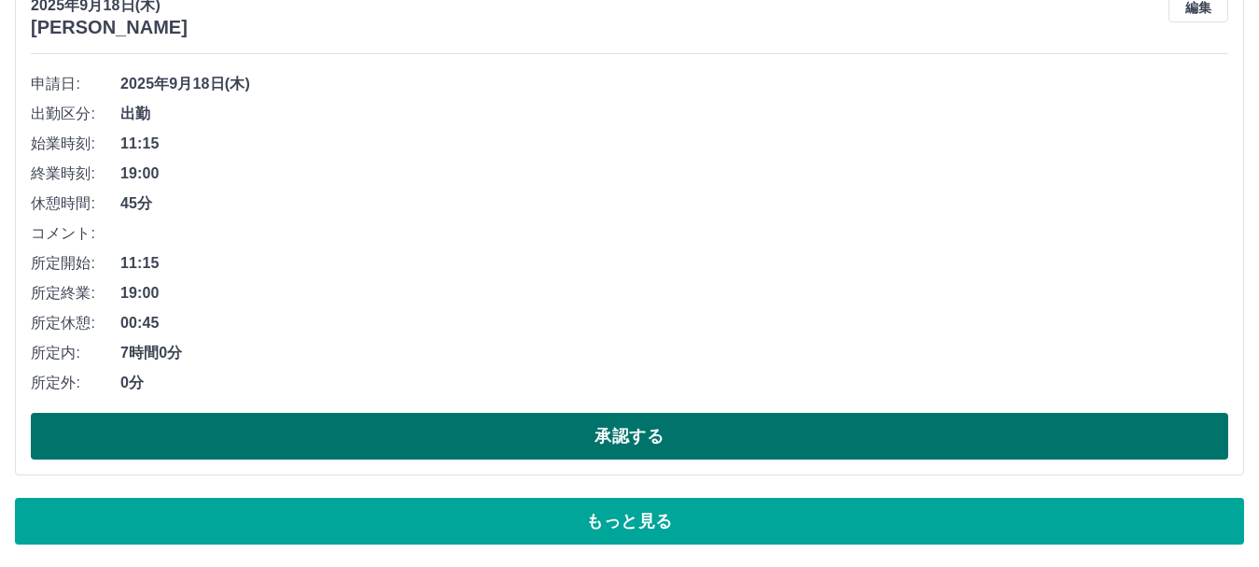
click at [1069, 431] on button "承認する" at bounding box center [630, 436] width 1198 height 47
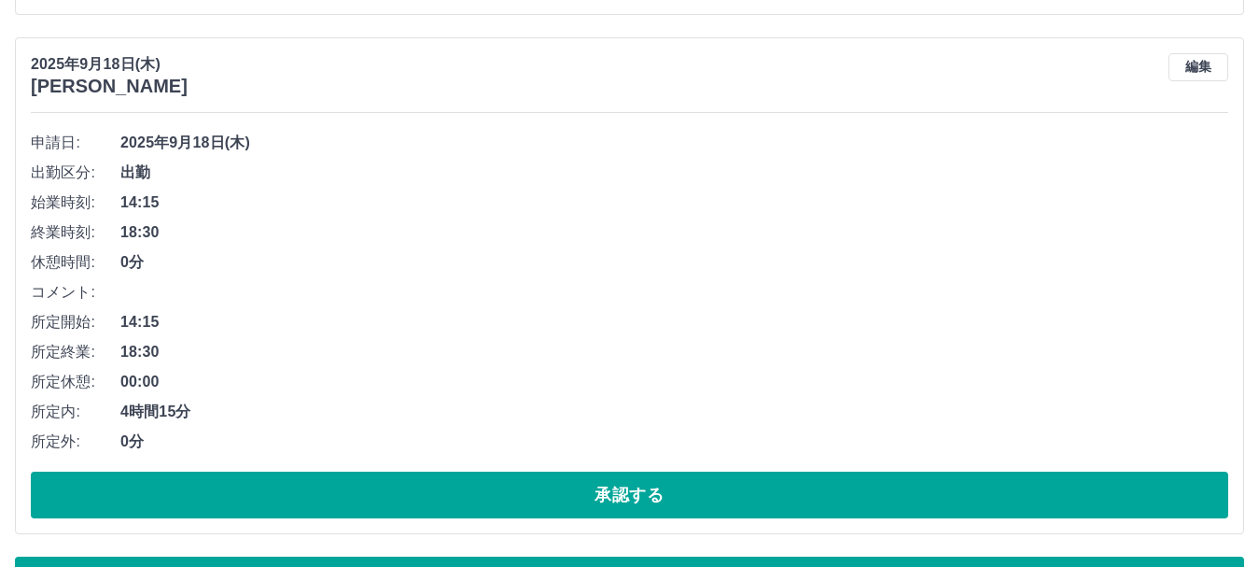
scroll to position [9118, 0]
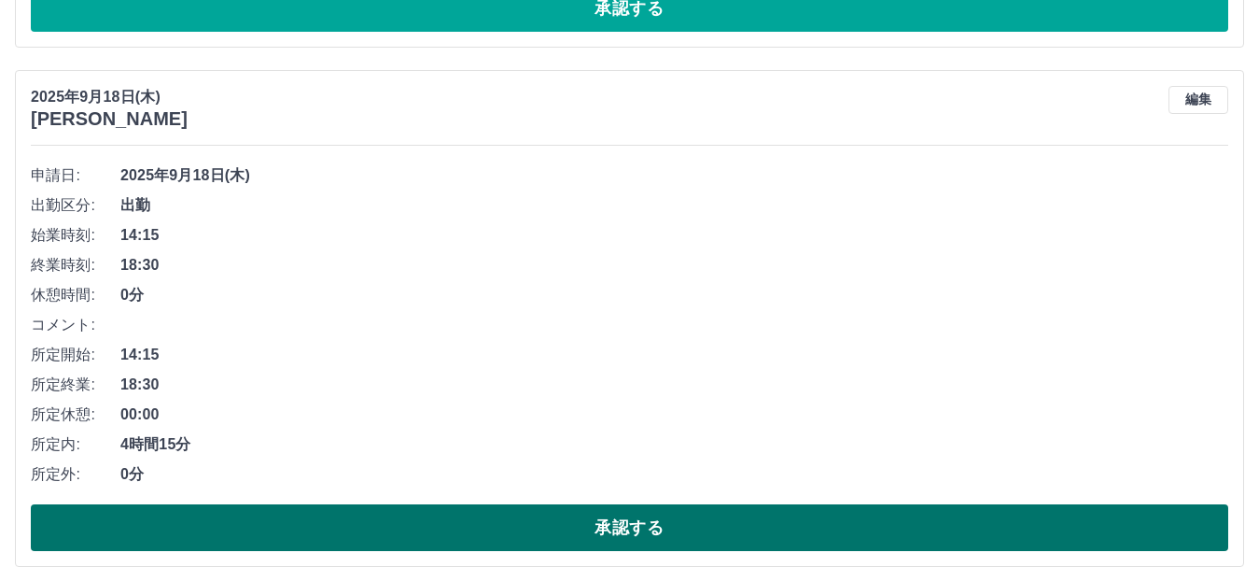
click at [1025, 525] on button "承認する" at bounding box center [630, 527] width 1198 height 47
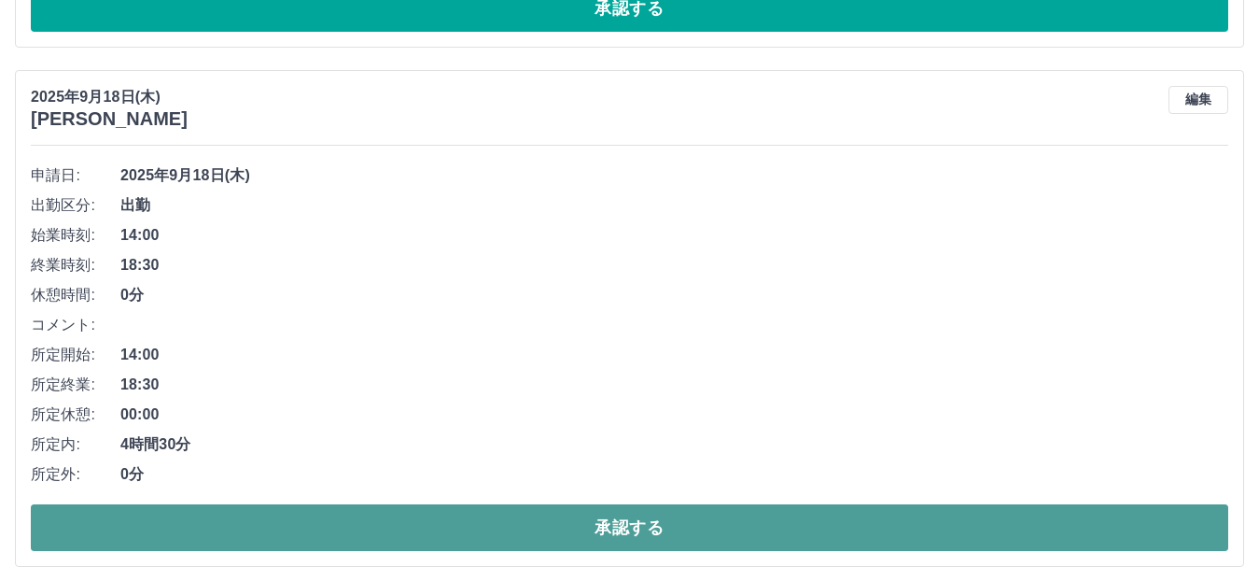
click at [1002, 532] on button "承認する" at bounding box center [630, 527] width 1198 height 47
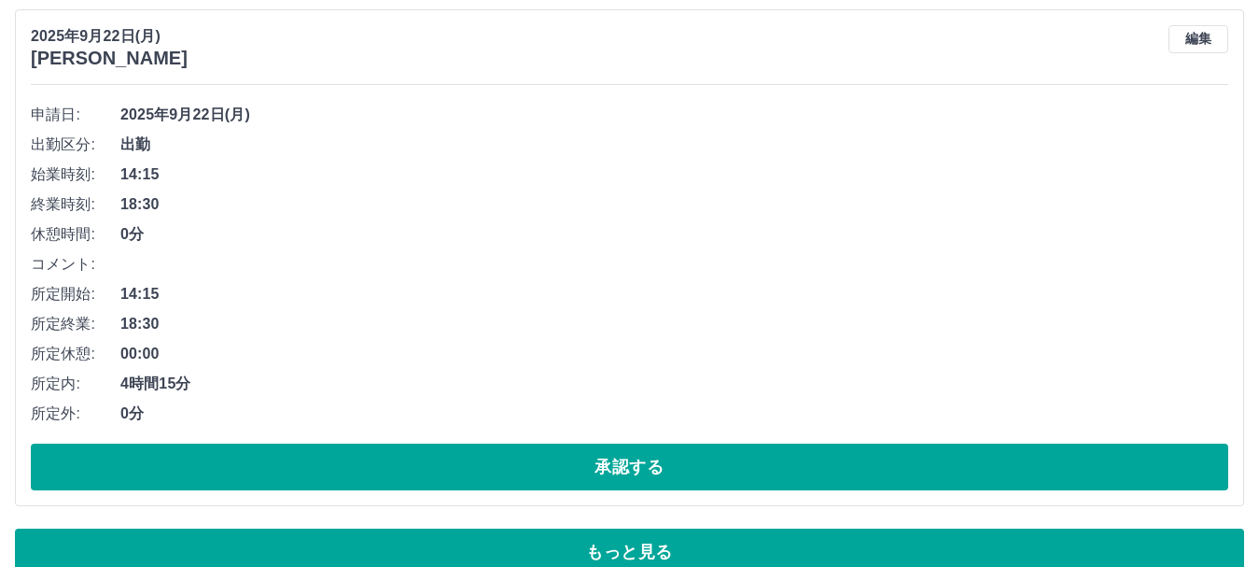
scroll to position [9211, 0]
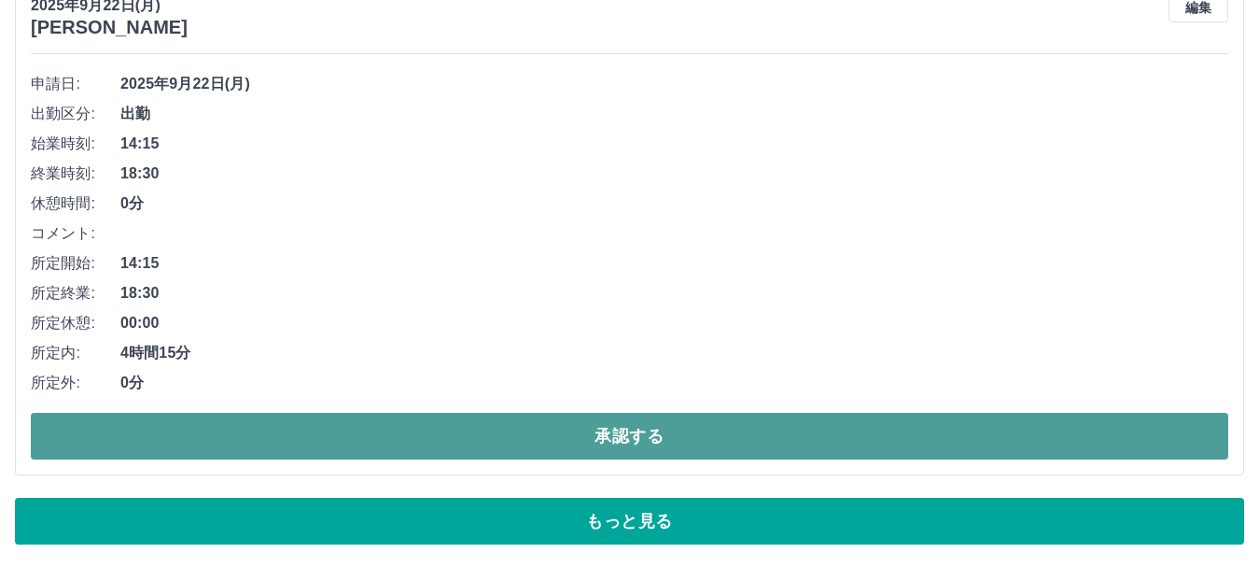
click at [847, 438] on button "承認する" at bounding box center [630, 436] width 1198 height 47
click at [850, 431] on button "承認する" at bounding box center [630, 436] width 1198 height 47
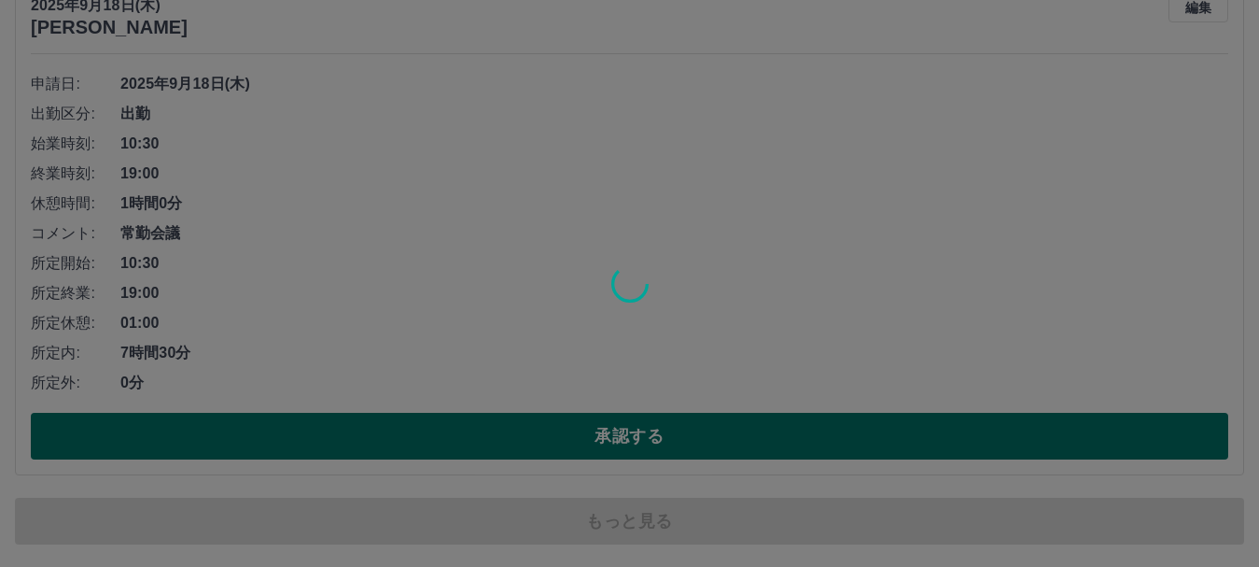
scroll to position [8943, 0]
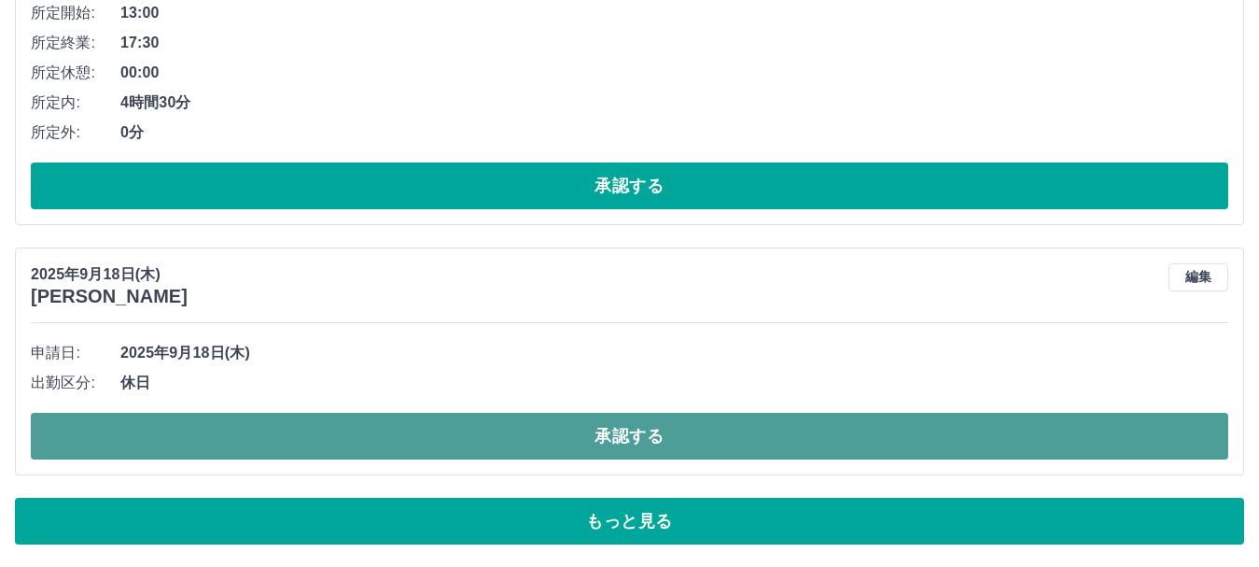
click at [865, 439] on button "承認する" at bounding box center [630, 436] width 1198 height 47
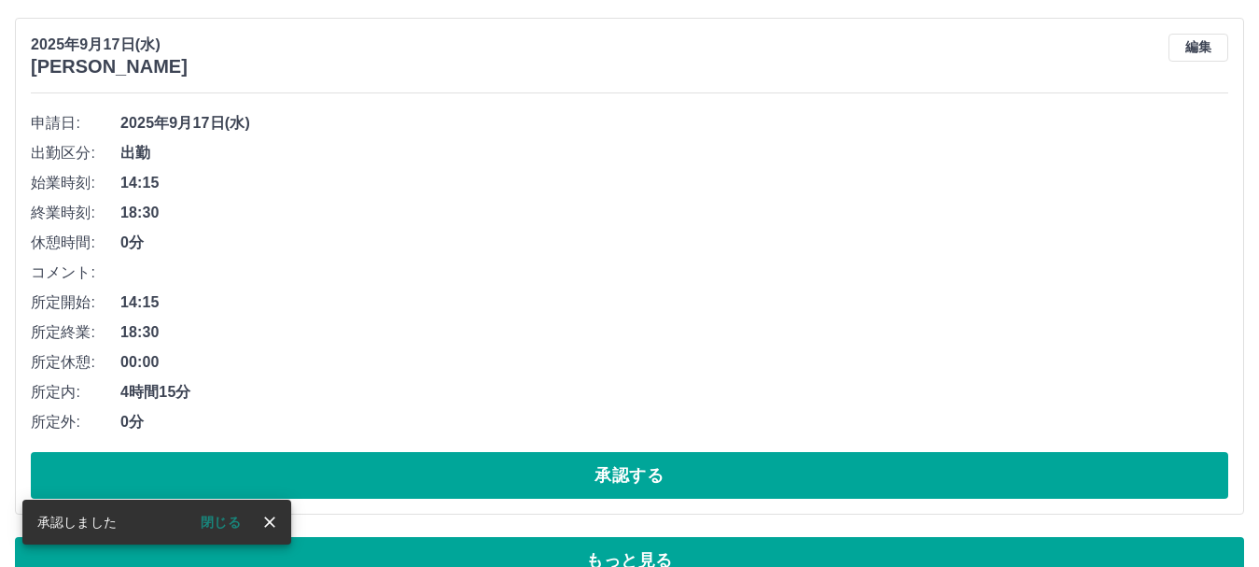
scroll to position [9211, 0]
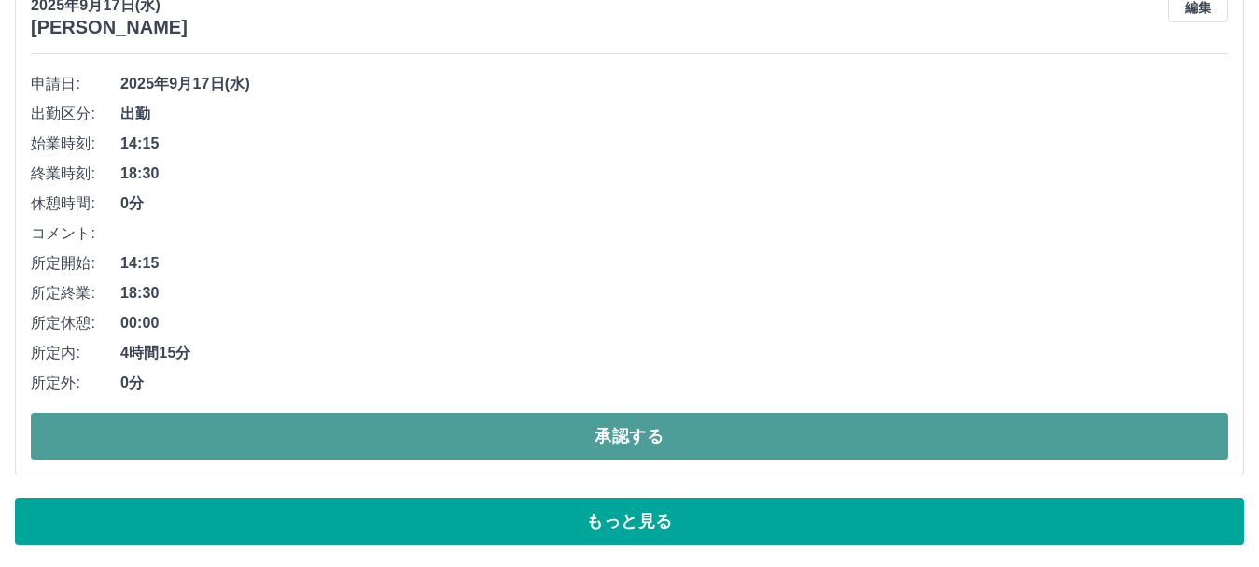
click at [864, 441] on button "承認する" at bounding box center [630, 436] width 1198 height 47
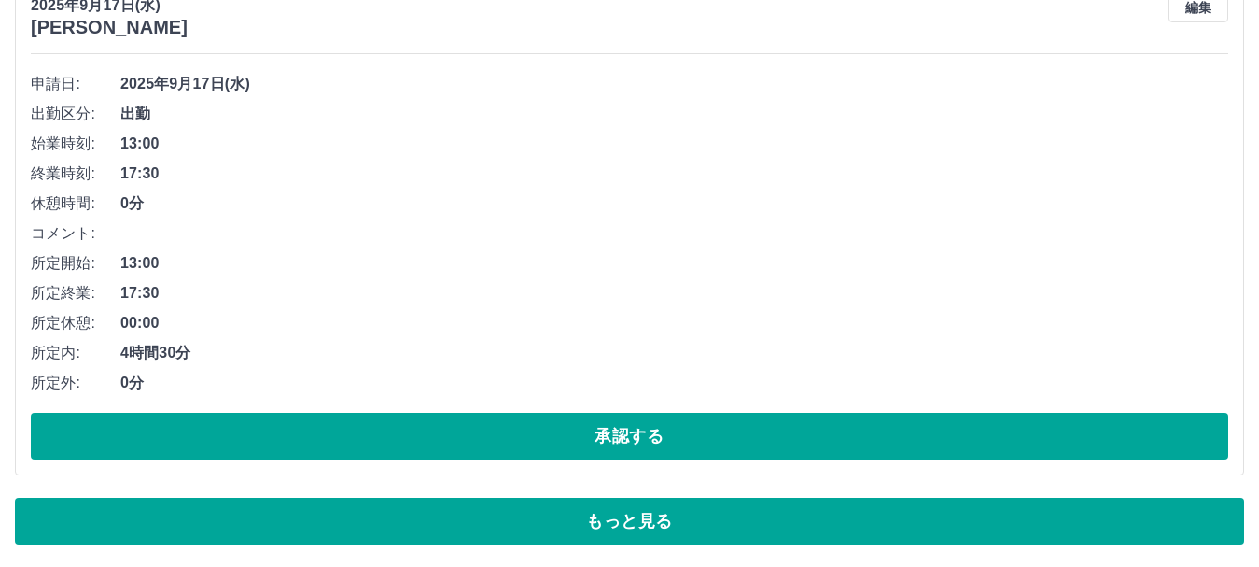
click at [864, 441] on button "承認する" at bounding box center [630, 436] width 1198 height 47
